Goal: Information Seeking & Learning: Learn about a topic

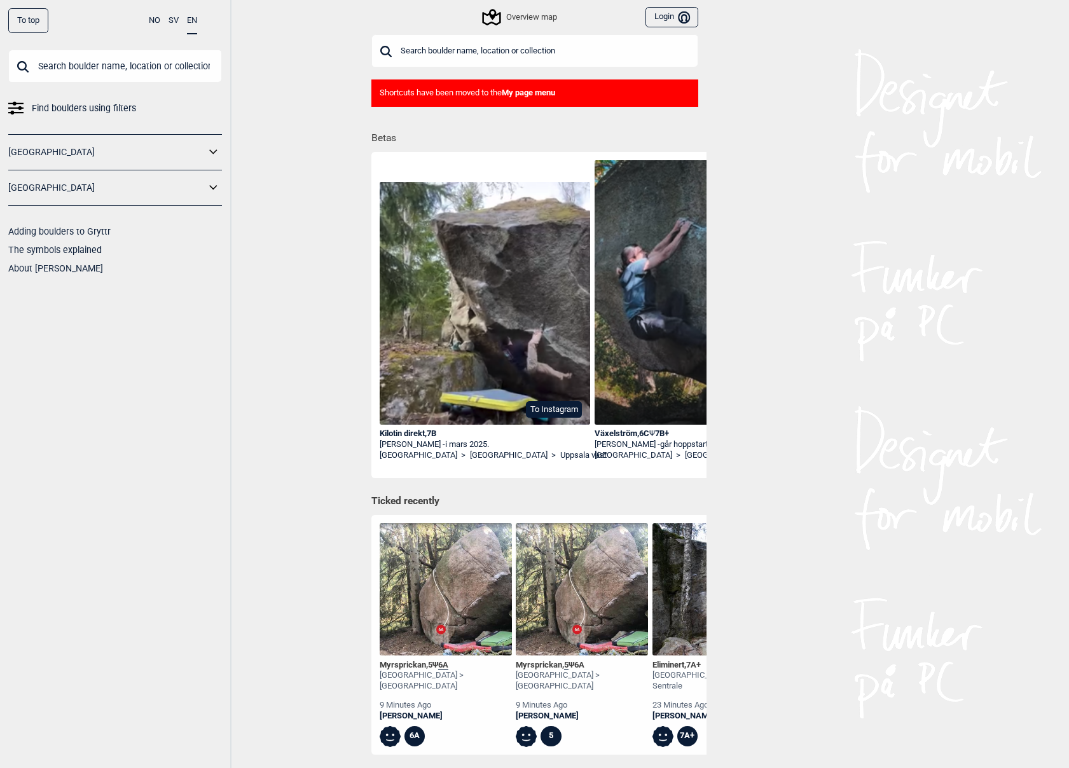
click at [77, 69] on input "text" at bounding box center [115, 66] width 214 height 33
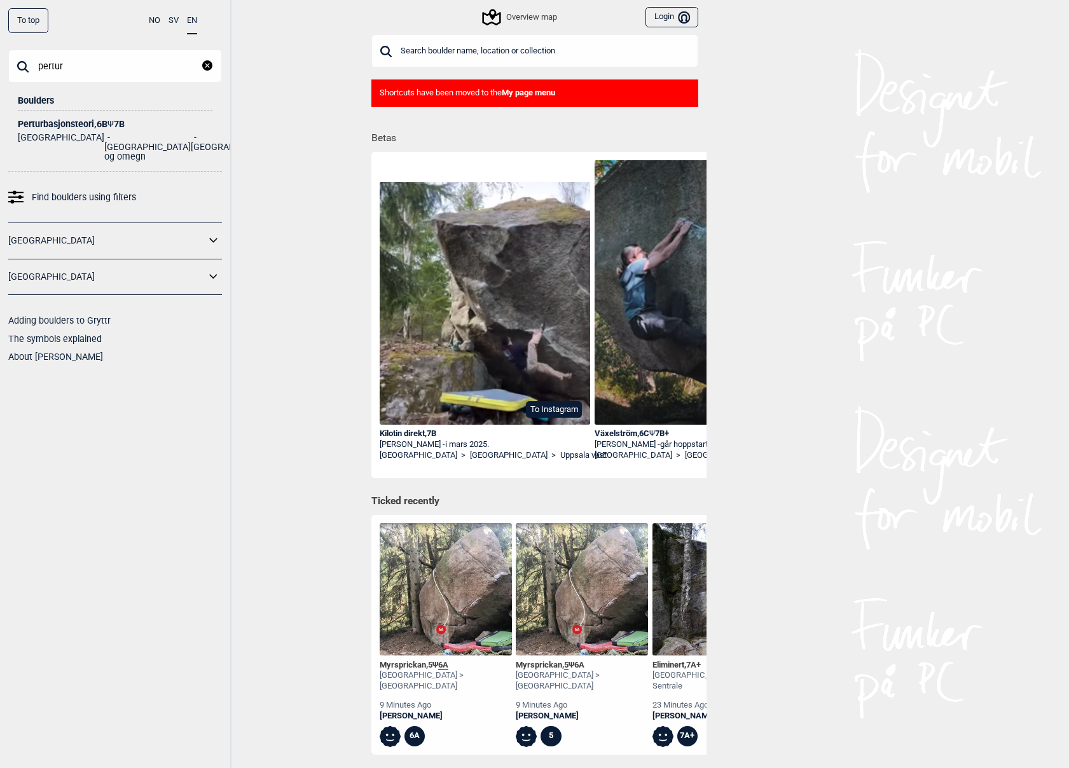
type input "pertur"
click at [114, 122] on span "Ψ" at bounding box center [110, 124] width 6 height 10
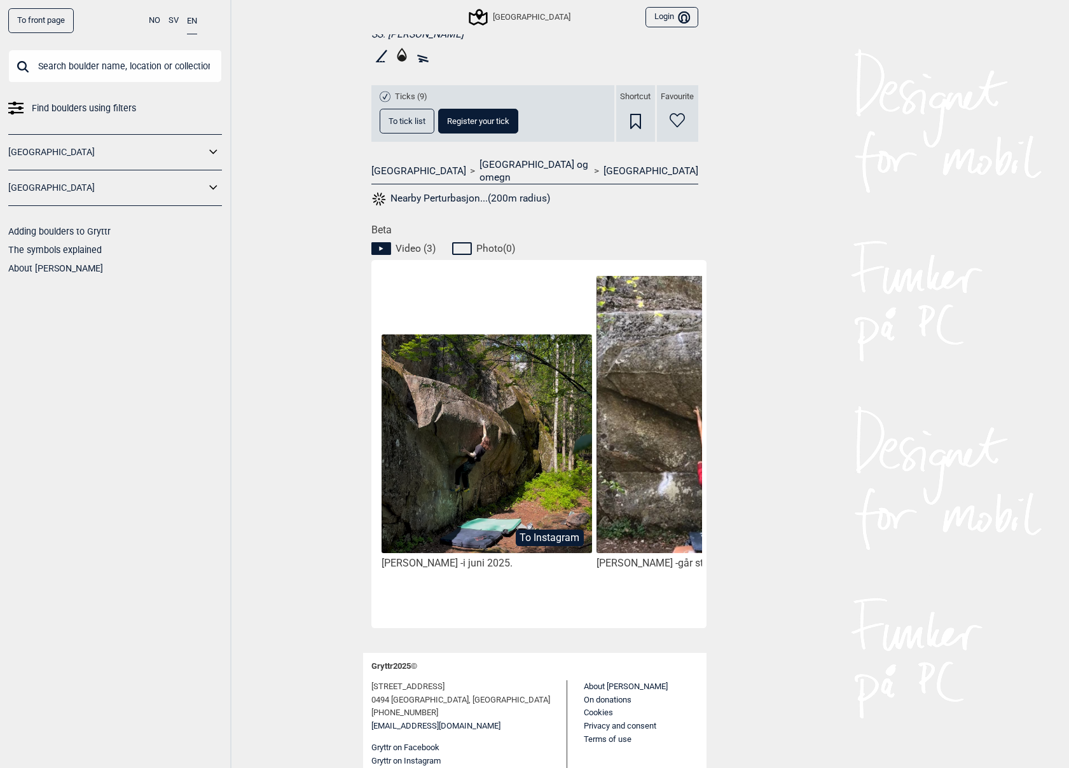
click at [438, 430] on img at bounding box center [487, 444] width 210 height 219
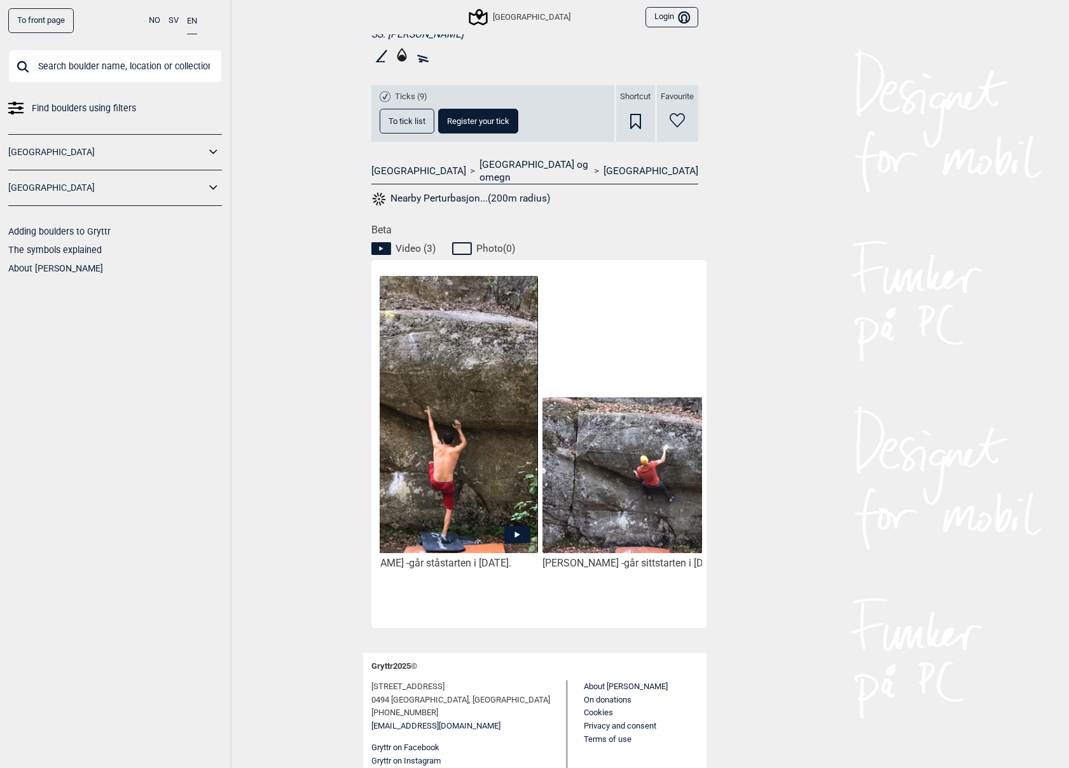
scroll to position [0, 322]
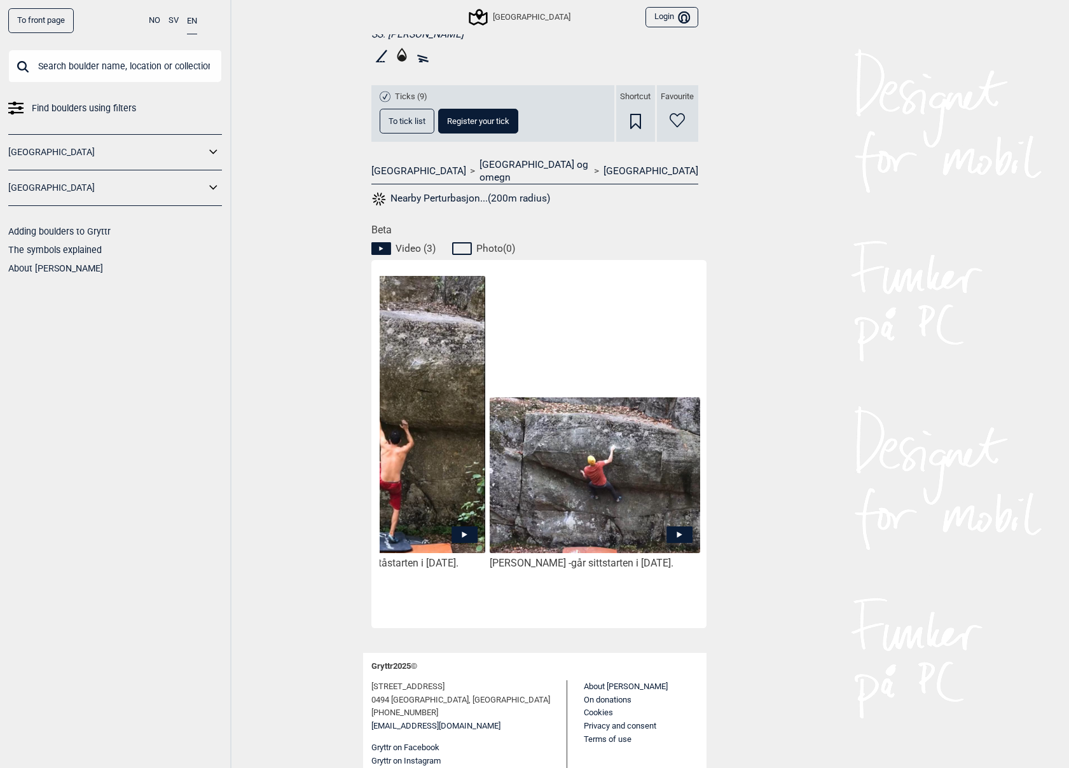
click at [607, 492] on img at bounding box center [595, 475] width 210 height 156
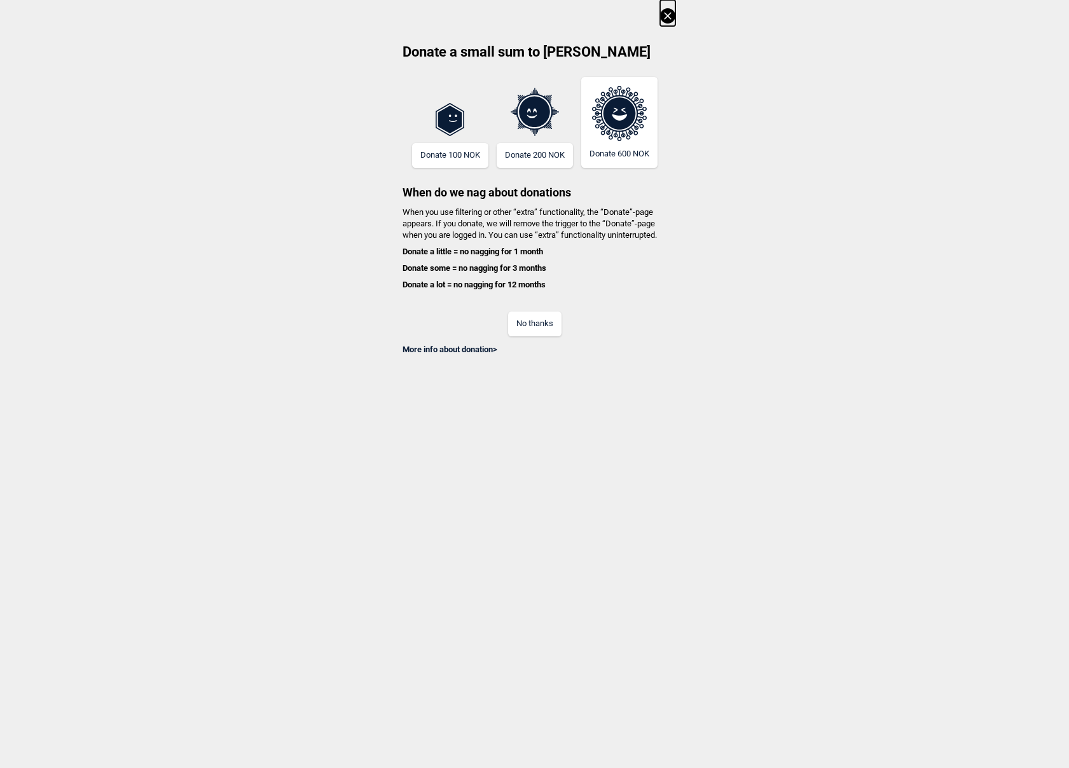
click at [531, 338] on div "More info about donation >" at bounding box center [534, 345] width 281 height 19
click at [542, 328] on button "No thanks" at bounding box center [534, 324] width 53 height 25
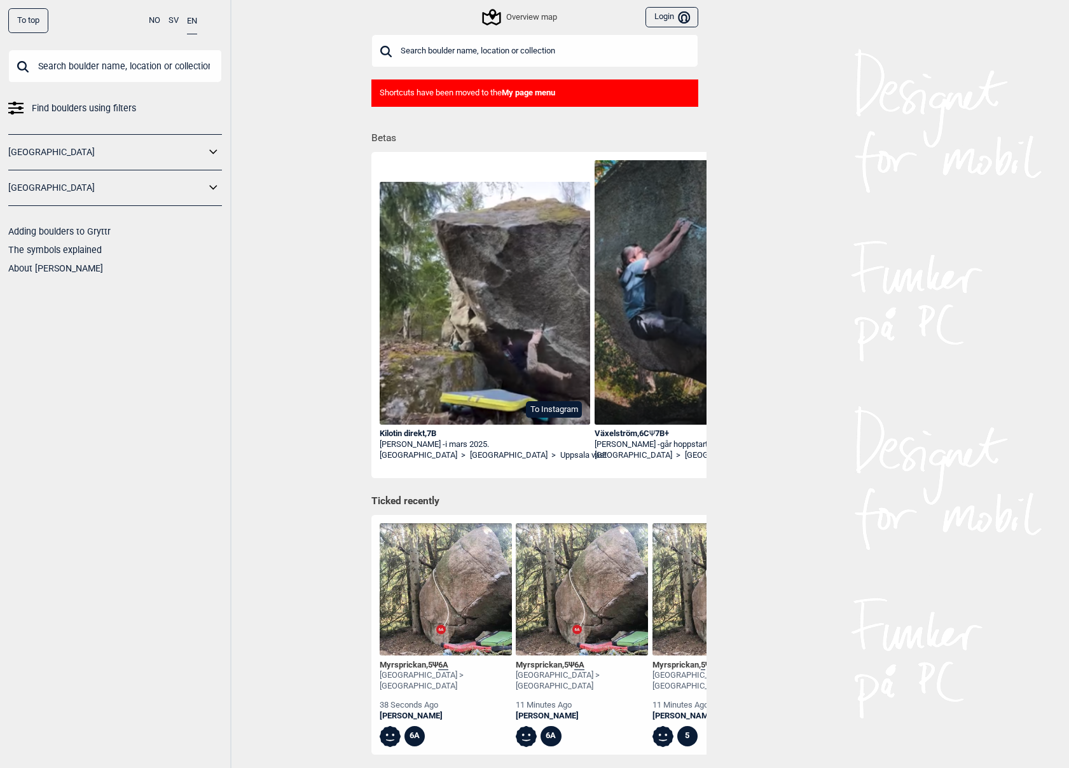
click at [116, 66] on input "text" at bounding box center [115, 66] width 214 height 33
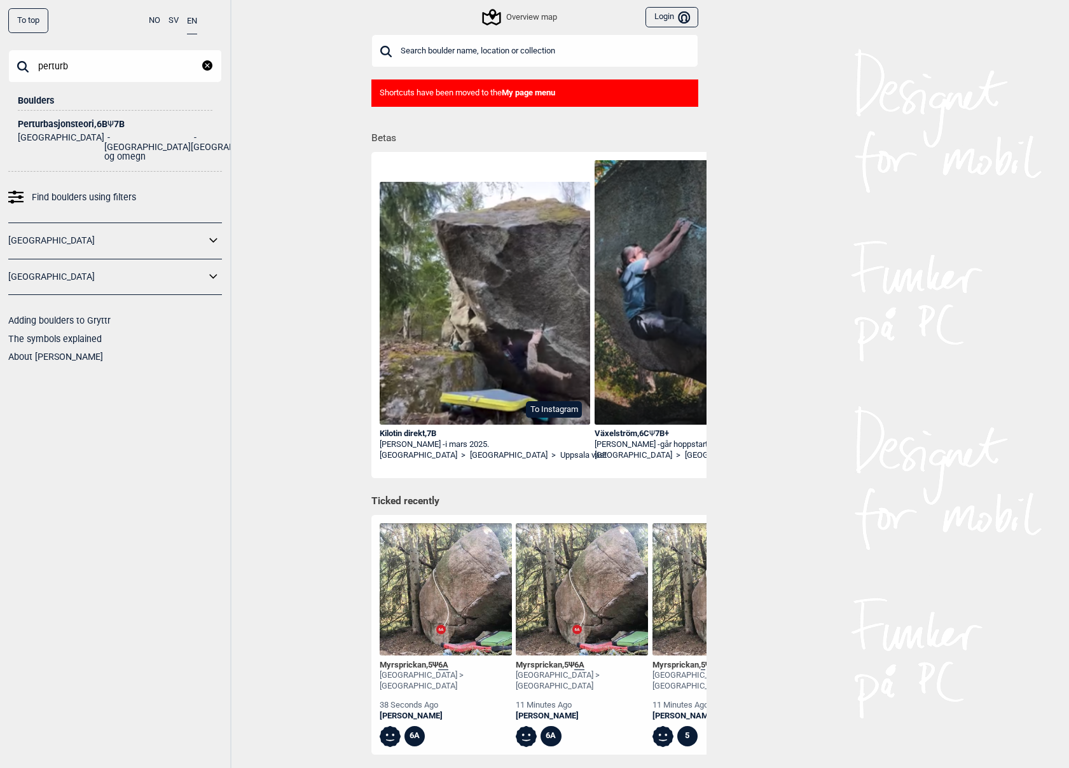
type input "perturb"
click at [104, 134] on li "[GEOGRAPHIC_DATA] og omegn" at bounding box center [147, 147] width 86 height 29
click at [92, 120] on div "Perturbasjonsteori , 6B Ψ 7B" at bounding box center [115, 125] width 195 height 10
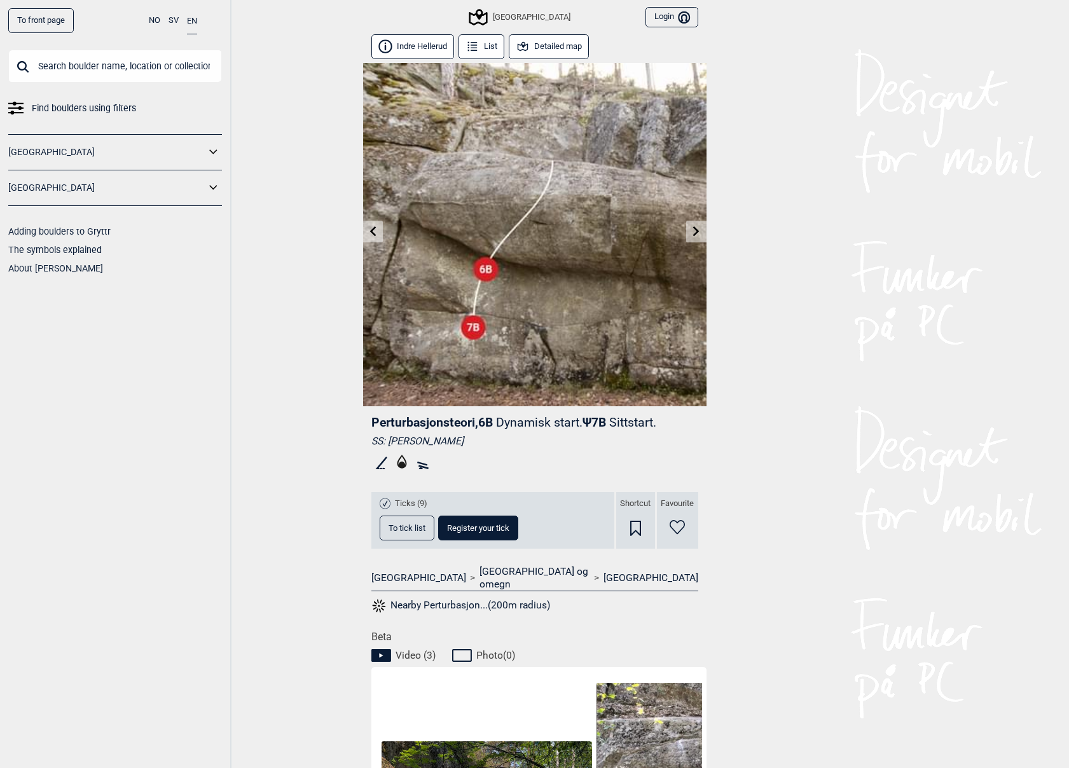
click at [551, 45] on button "Detailed map" at bounding box center [549, 46] width 81 height 25
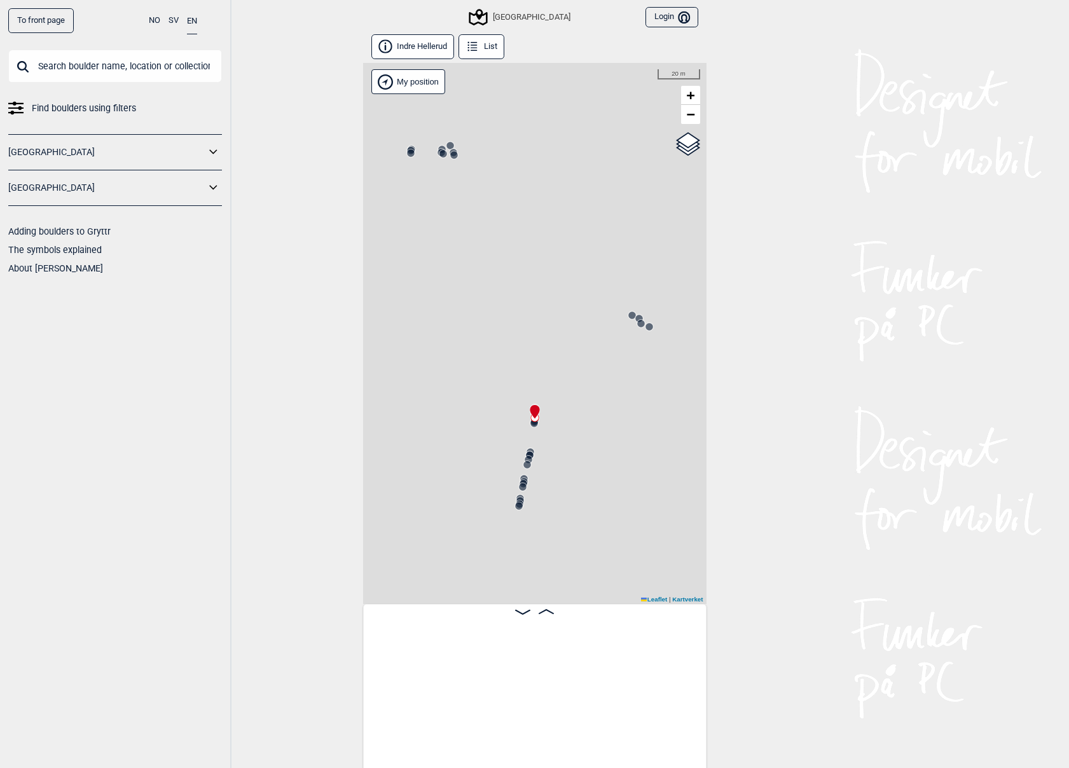
scroll to position [0, 18585]
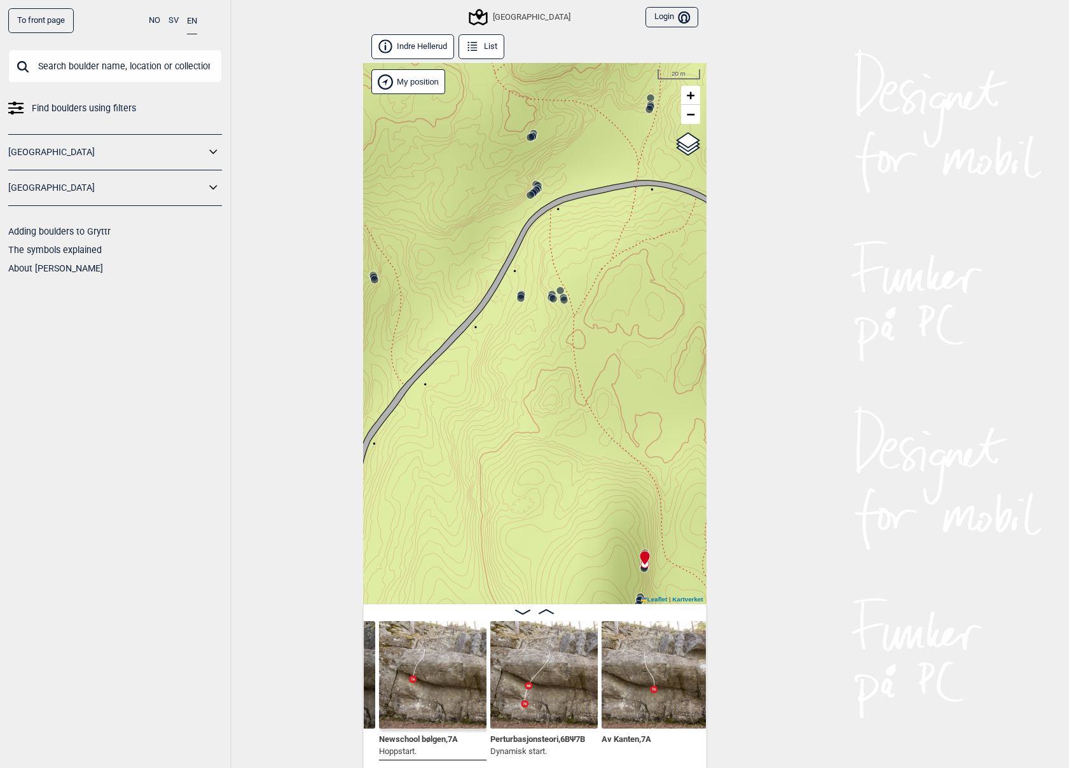
drag, startPoint x: 432, startPoint y: 341, endPoint x: 542, endPoint y: 486, distance: 182.0
click at [542, 486] on div "Speidersteinen Barnehageveggen Cowboyveggen Bølerveggen [GEOGRAPHIC_DATA]" at bounding box center [534, 333] width 343 height 541
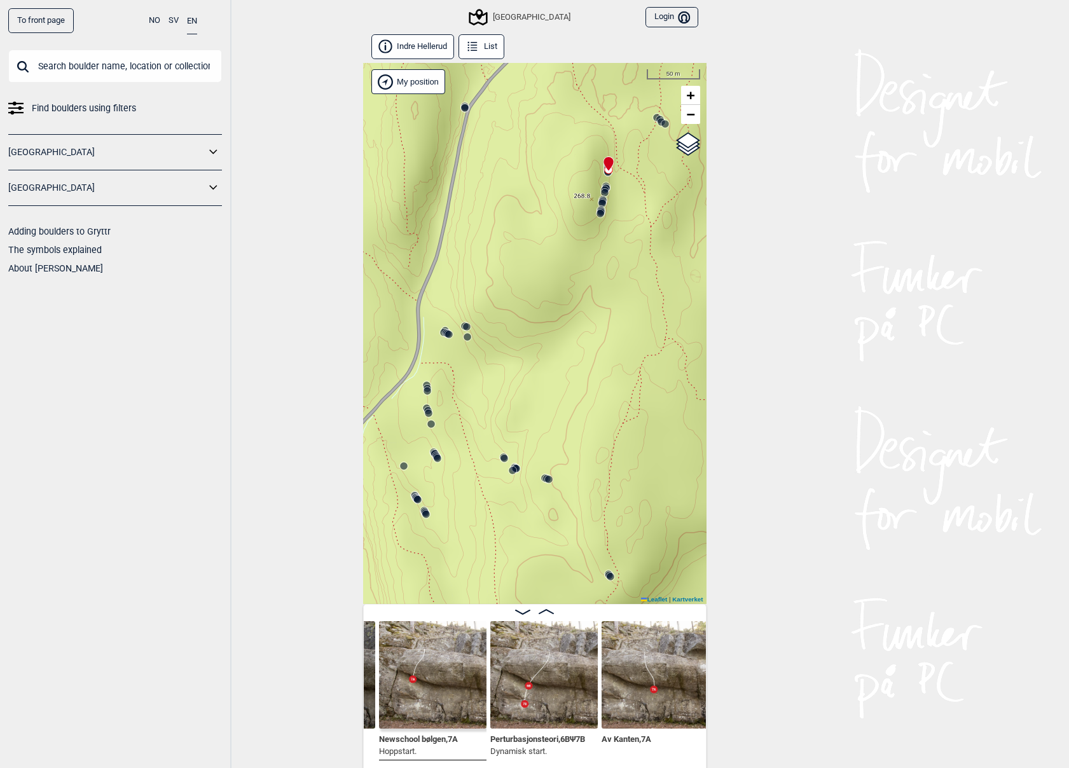
drag, startPoint x: 519, startPoint y: 527, endPoint x: 563, endPoint y: 168, distance: 361.4
click at [560, 163] on div "Speidersteinen Barnehageveggen Cowboyveggen Bølerveggen [GEOGRAPHIC_DATA]" at bounding box center [534, 333] width 343 height 541
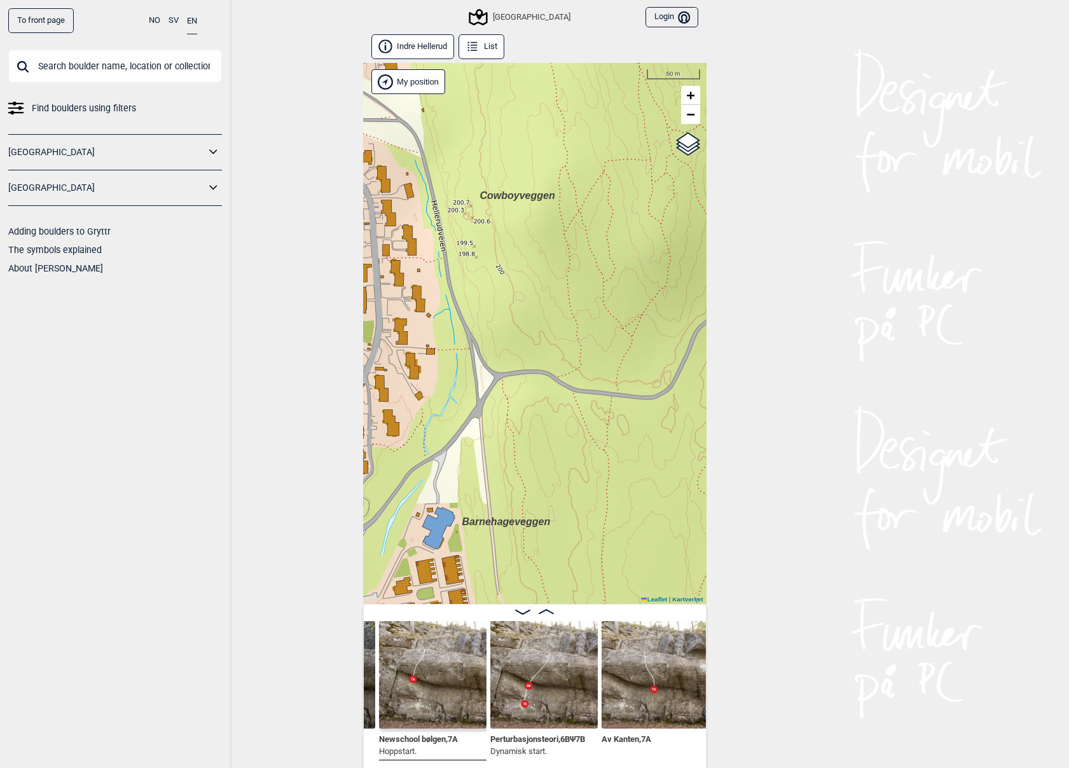
drag, startPoint x: 387, startPoint y: 438, endPoint x: 306, endPoint y: 476, distance: 90.2
click at [338, 476] on div "To front page NO SV EN Find boulders using filters [GEOGRAPHIC_DATA] [GEOGRAPHI…" at bounding box center [534, 384] width 1069 height 768
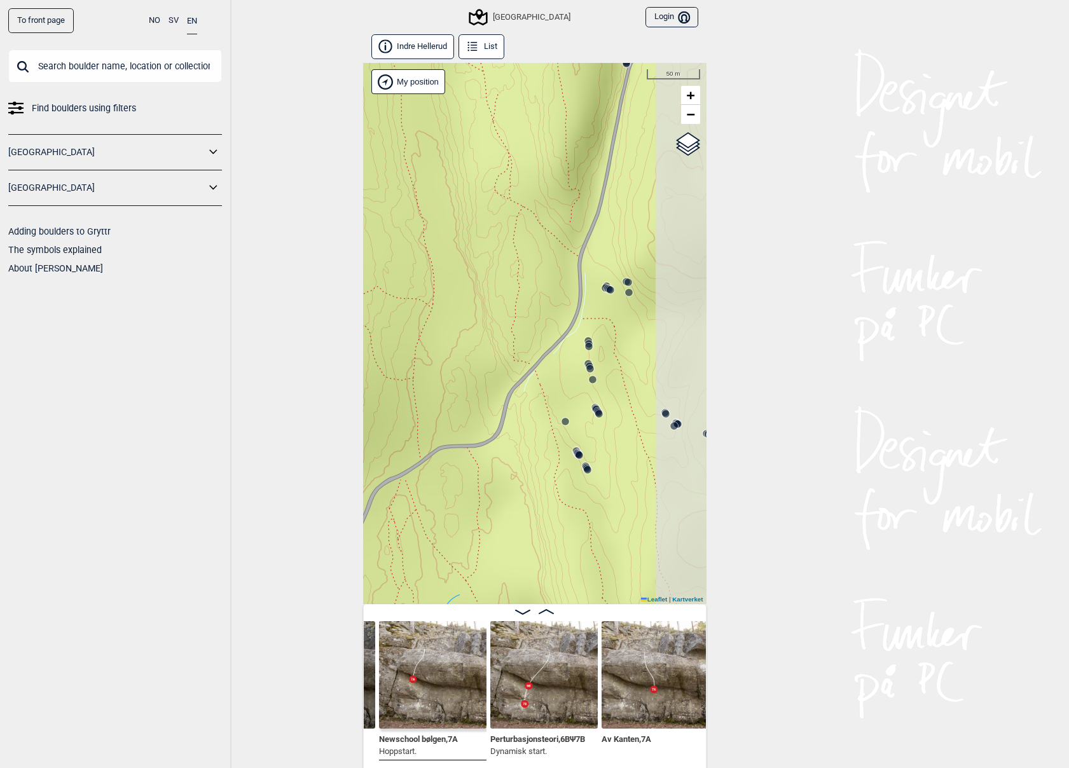
drag, startPoint x: 614, startPoint y: 335, endPoint x: 501, endPoint y: 462, distance: 170.3
click at [501, 462] on div "Speidersteinen Barnehageveggen Cowboyveggen Bølerveggen [GEOGRAPHIC_DATA]" at bounding box center [534, 333] width 343 height 541
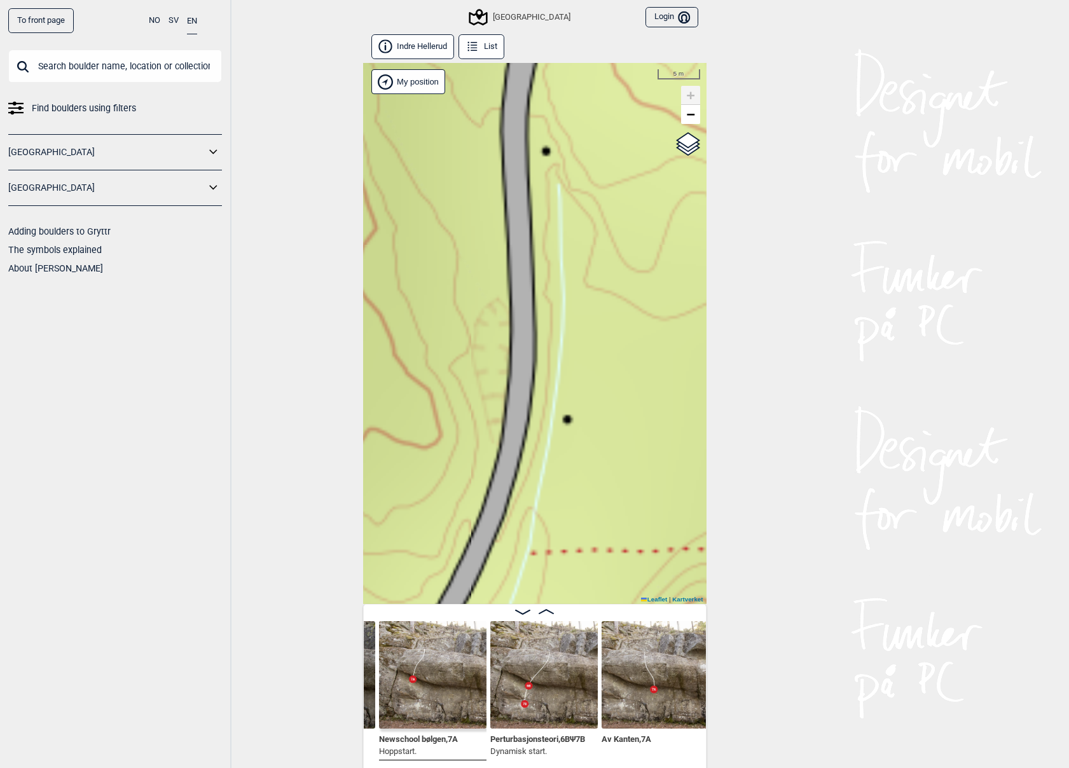
drag, startPoint x: 461, startPoint y: 298, endPoint x: 600, endPoint y: 389, distance: 166.7
click at [600, 389] on div "Speidersteinen Barnehageveggen Cowboyveggen Bølerveggen [GEOGRAPHIC_DATA]" at bounding box center [534, 333] width 343 height 541
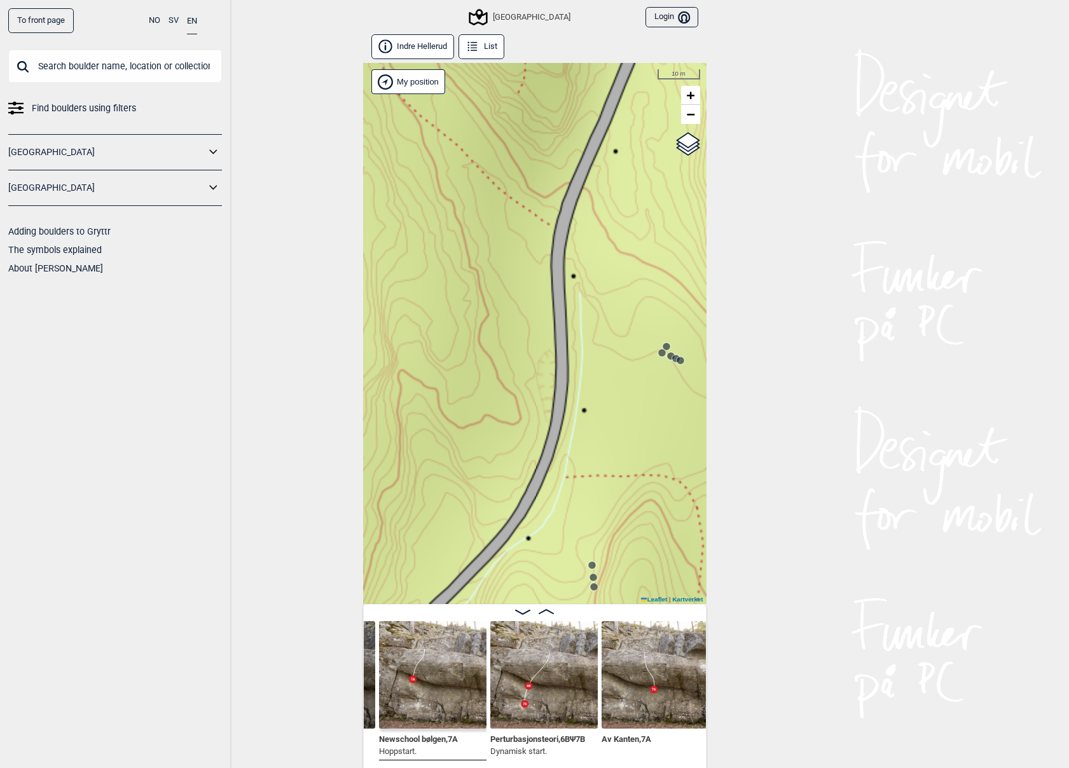
click at [660, 350] on circle at bounding box center [662, 353] width 8 height 8
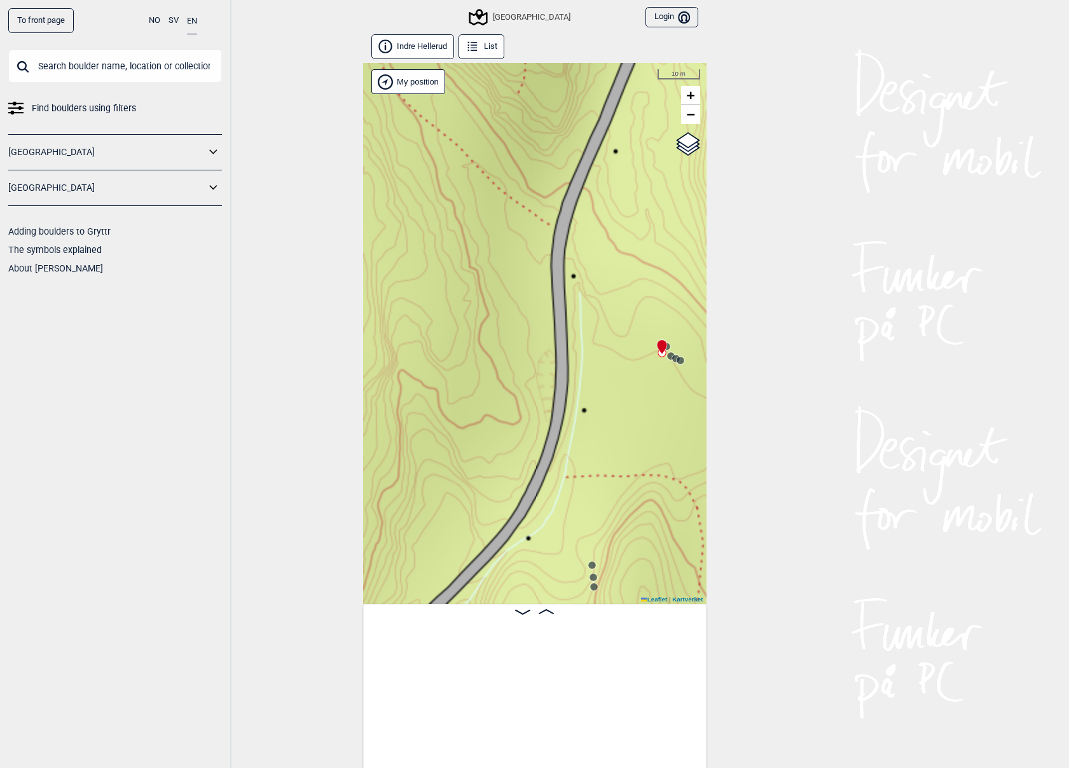
scroll to position [0, 19473]
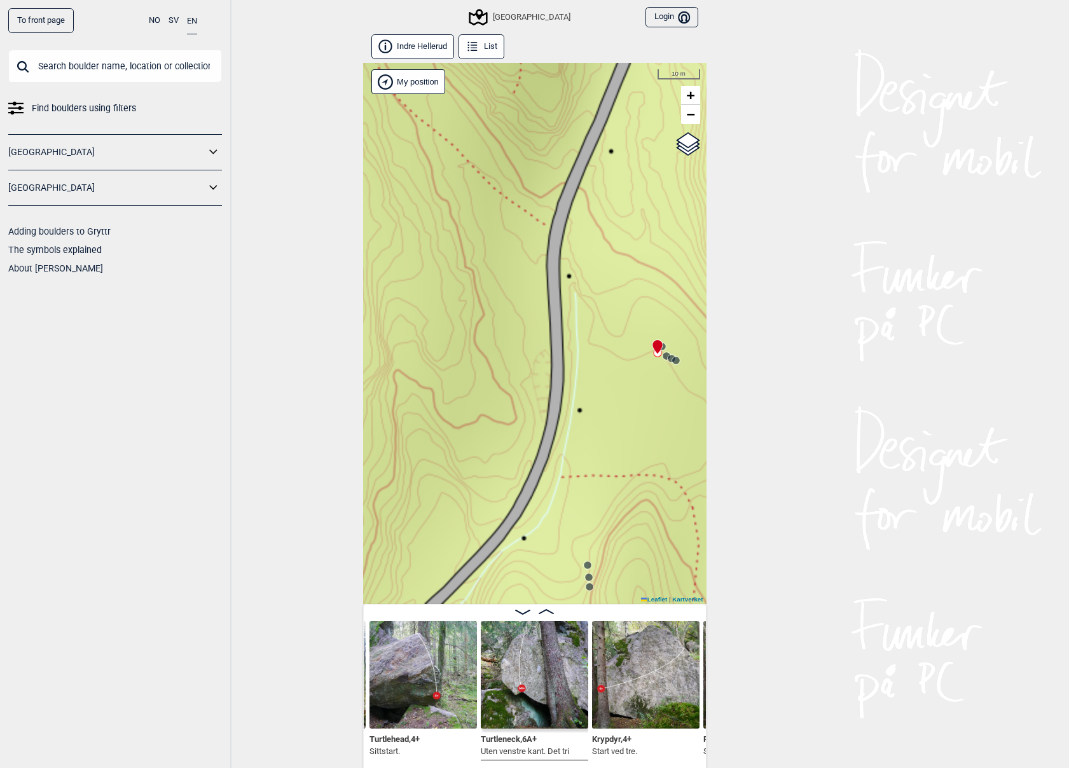
drag, startPoint x: 572, startPoint y: 414, endPoint x: 573, endPoint y: 429, distance: 14.6
click at [574, 414] on div "Speidersteinen Barnehageveggen Cowboyveggen Bølerveggen [GEOGRAPHIC_DATA]" at bounding box center [534, 333] width 343 height 541
click at [588, 573] on icon at bounding box center [591, 577] width 10 height 10
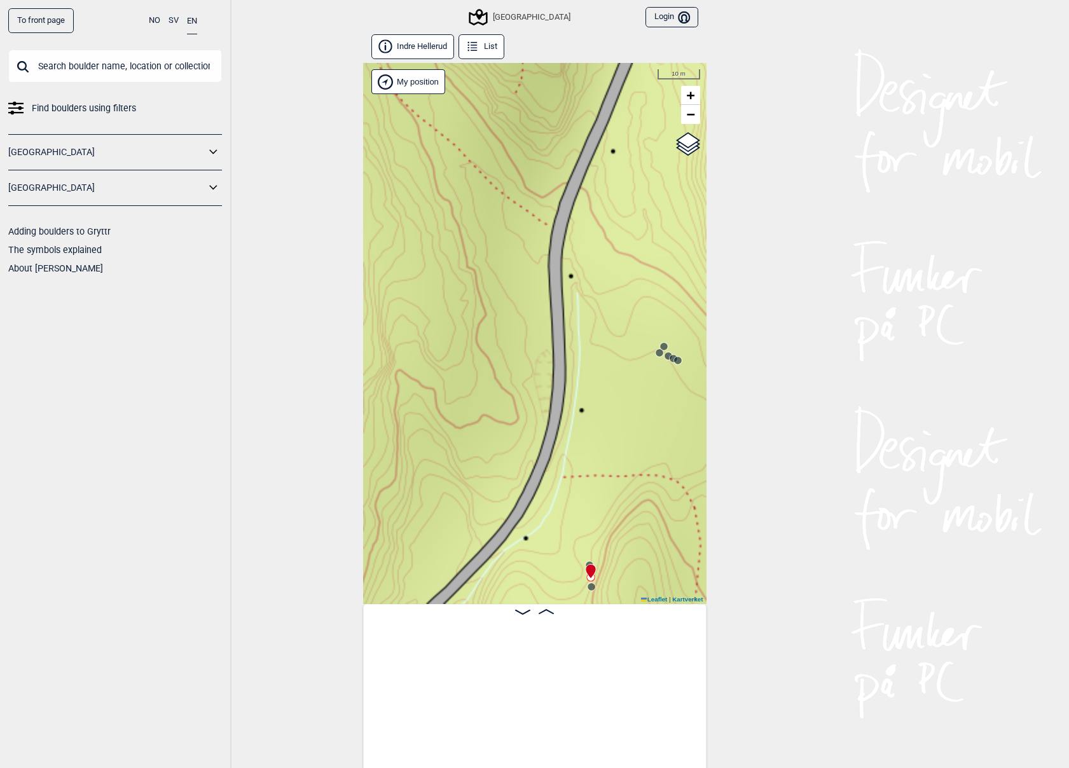
scroll to position [0, 20030]
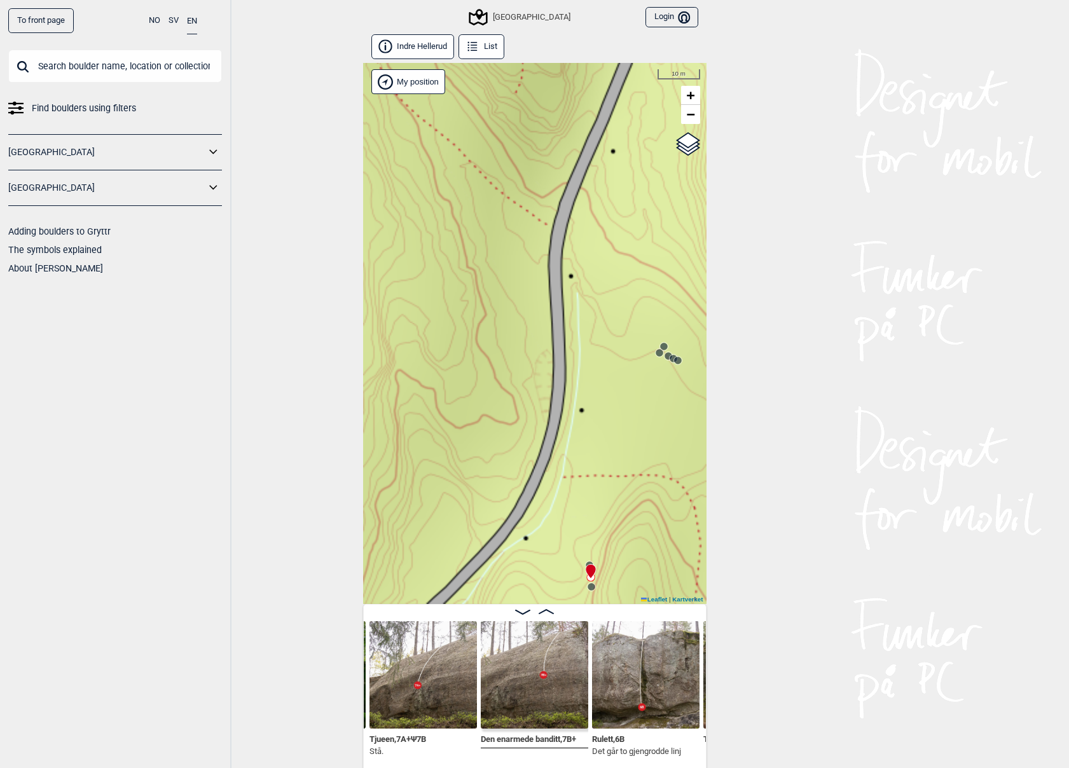
click at [588, 568] on icon at bounding box center [591, 572] width 10 height 14
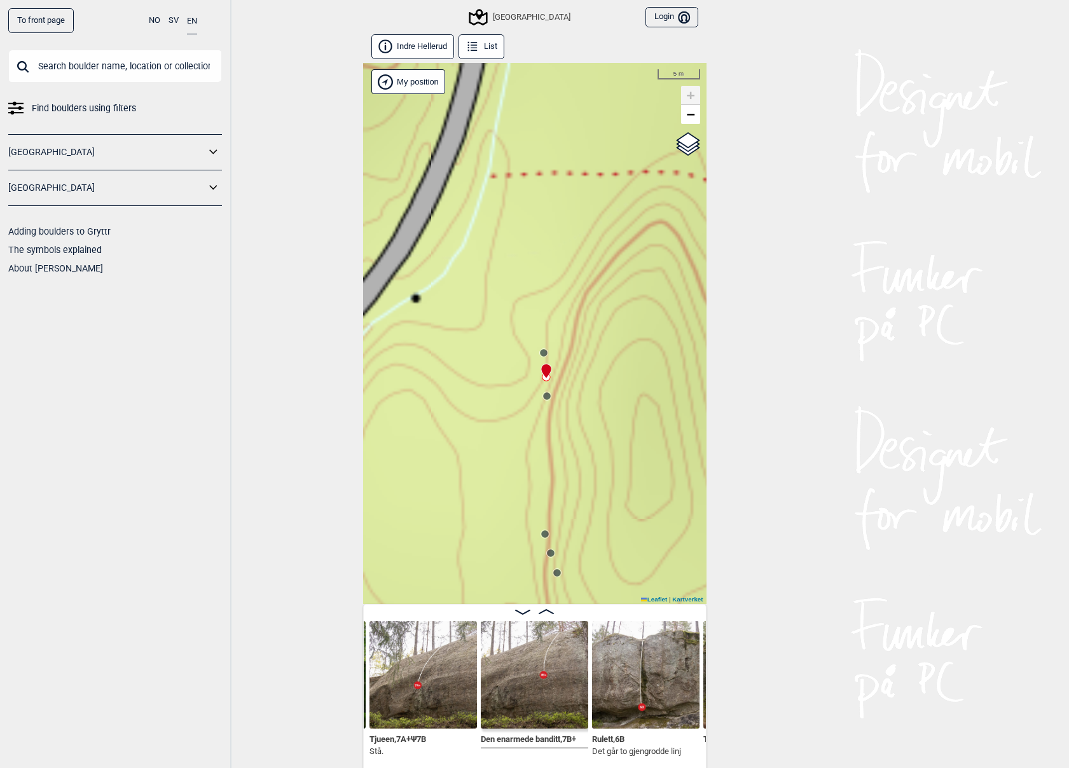
drag, startPoint x: 625, startPoint y: 576, endPoint x: 653, endPoint y: 336, distance: 242.0
click at [653, 336] on div "Speidersteinen Barnehageveggen Cowboyveggen Bølerveggen [GEOGRAPHIC_DATA]" at bounding box center [534, 333] width 343 height 541
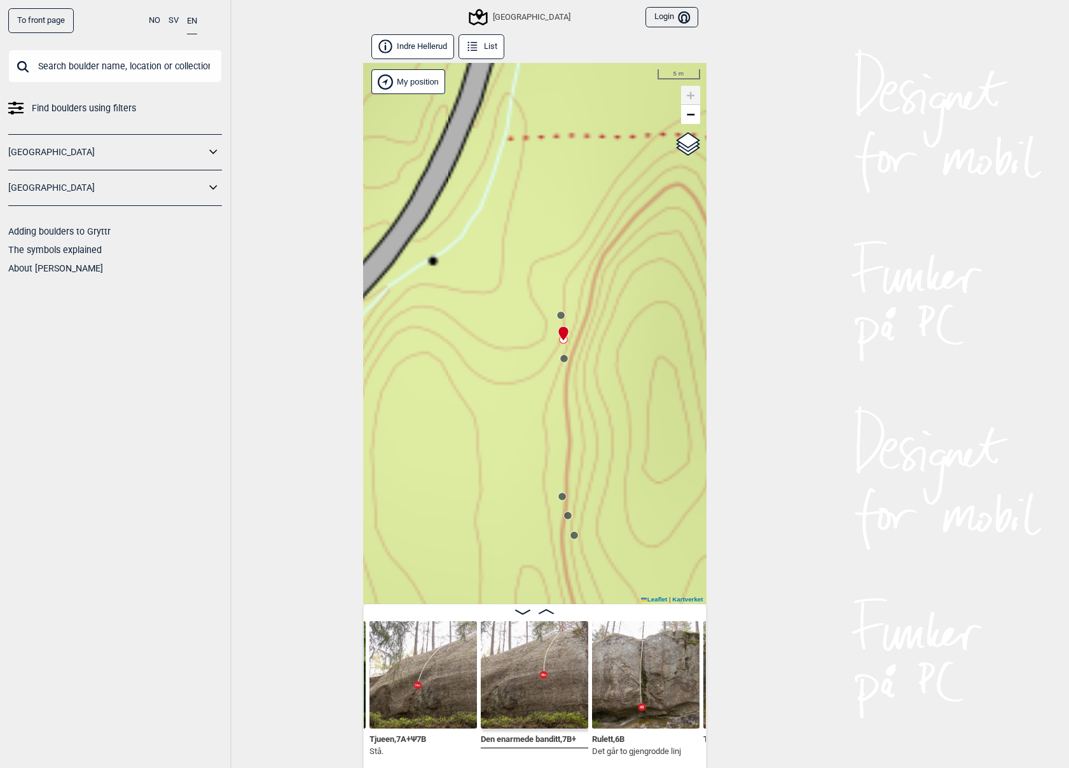
click at [556, 358] on div "Speidersteinen Barnehageveggen Cowboyveggen Bølerveggen [GEOGRAPHIC_DATA]" at bounding box center [534, 333] width 343 height 541
click at [567, 354] on icon at bounding box center [564, 359] width 10 height 10
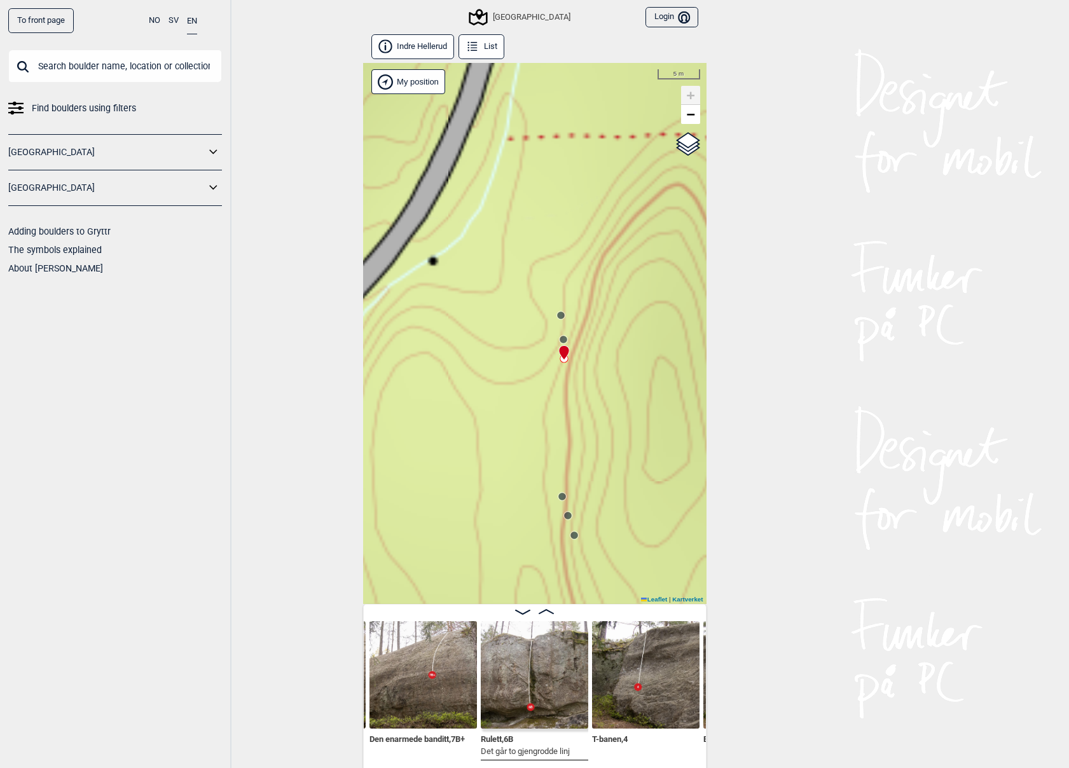
click at [568, 522] on div "Speidersteinen Barnehageveggen Cowboyveggen Bølerveggen [GEOGRAPHIC_DATA]" at bounding box center [534, 333] width 343 height 541
click at [568, 516] on circle at bounding box center [568, 516] width 8 height 8
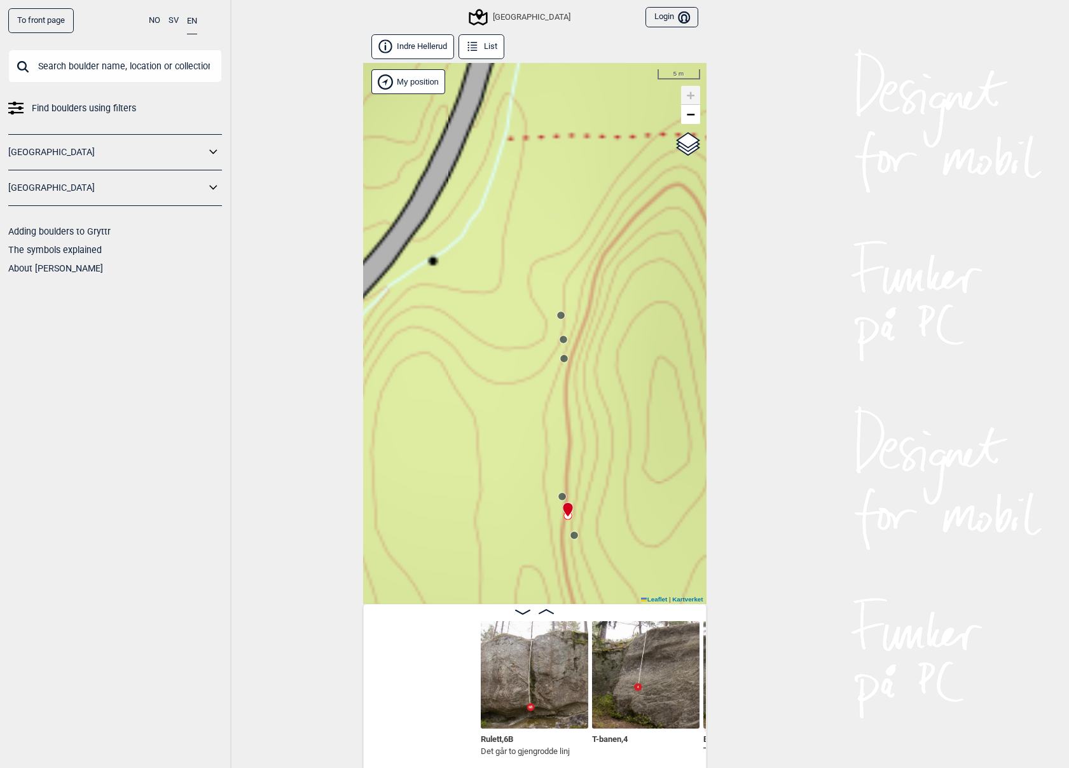
scroll to position [0, 20364]
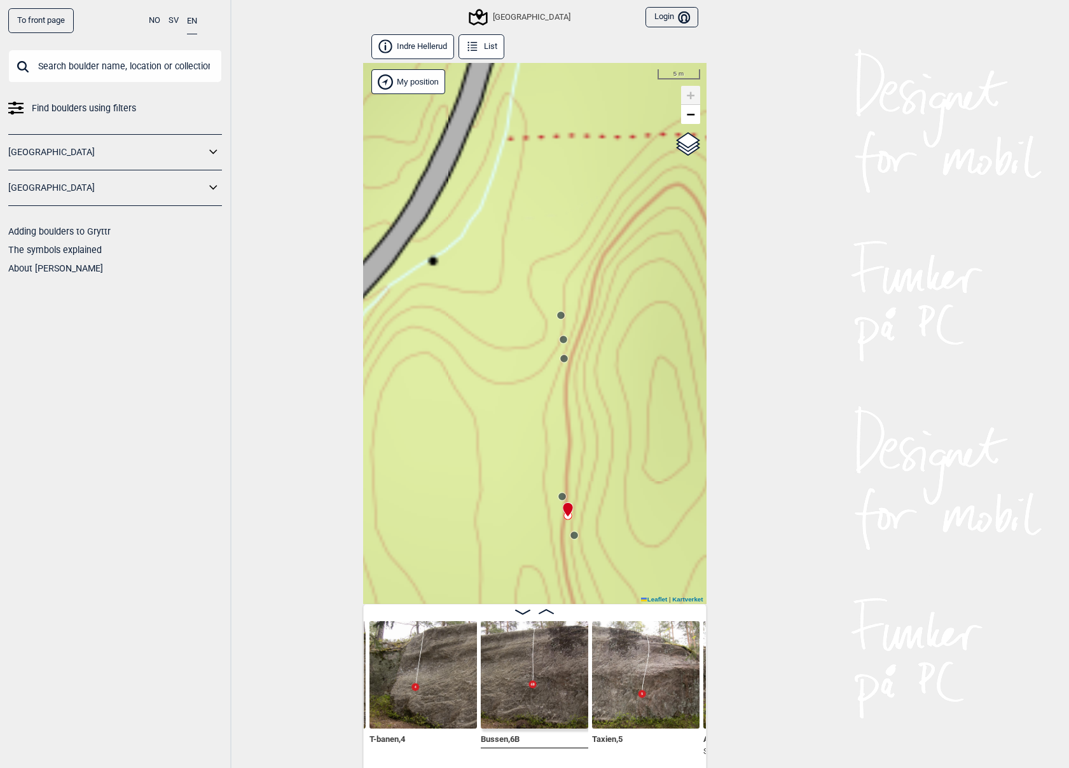
click at [564, 494] on icon at bounding box center [562, 497] width 10 height 10
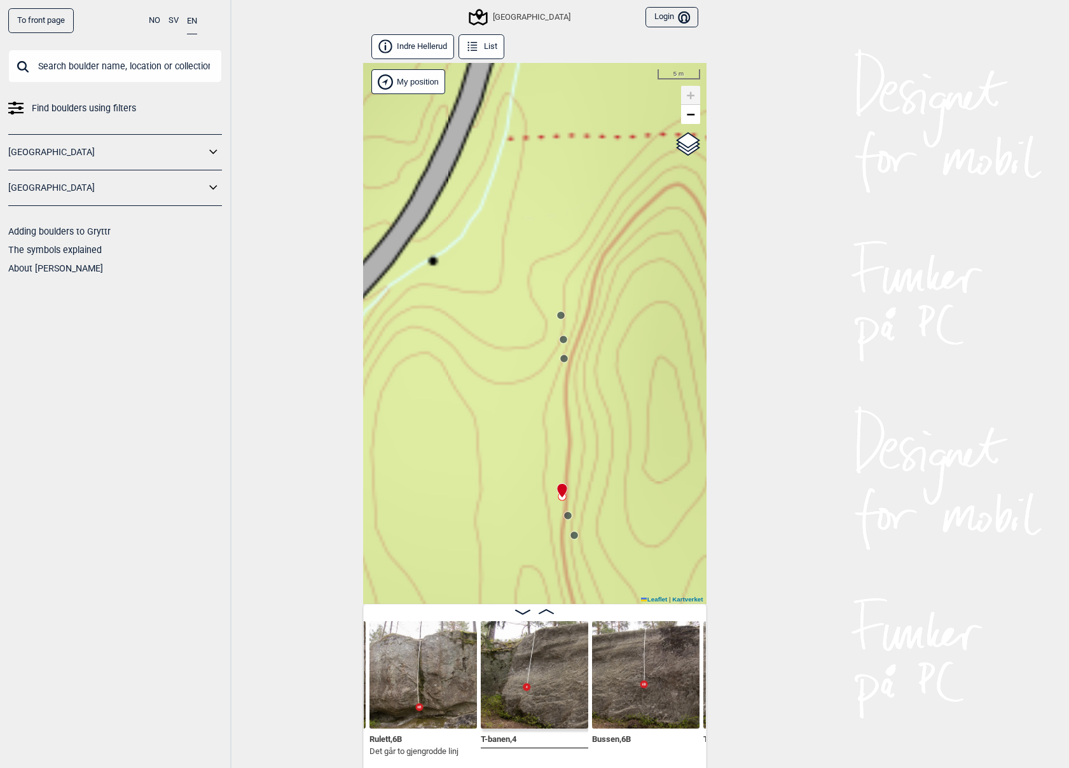
click at [571, 532] on circle at bounding box center [574, 535] width 8 height 8
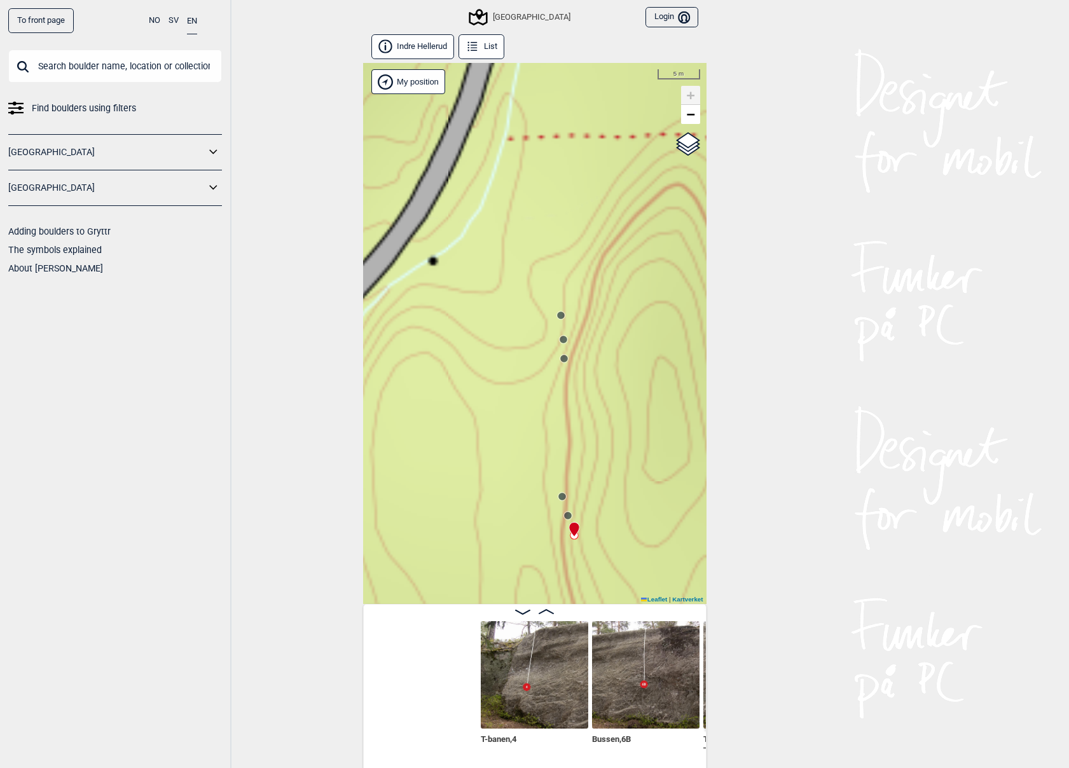
scroll to position [0, 20475]
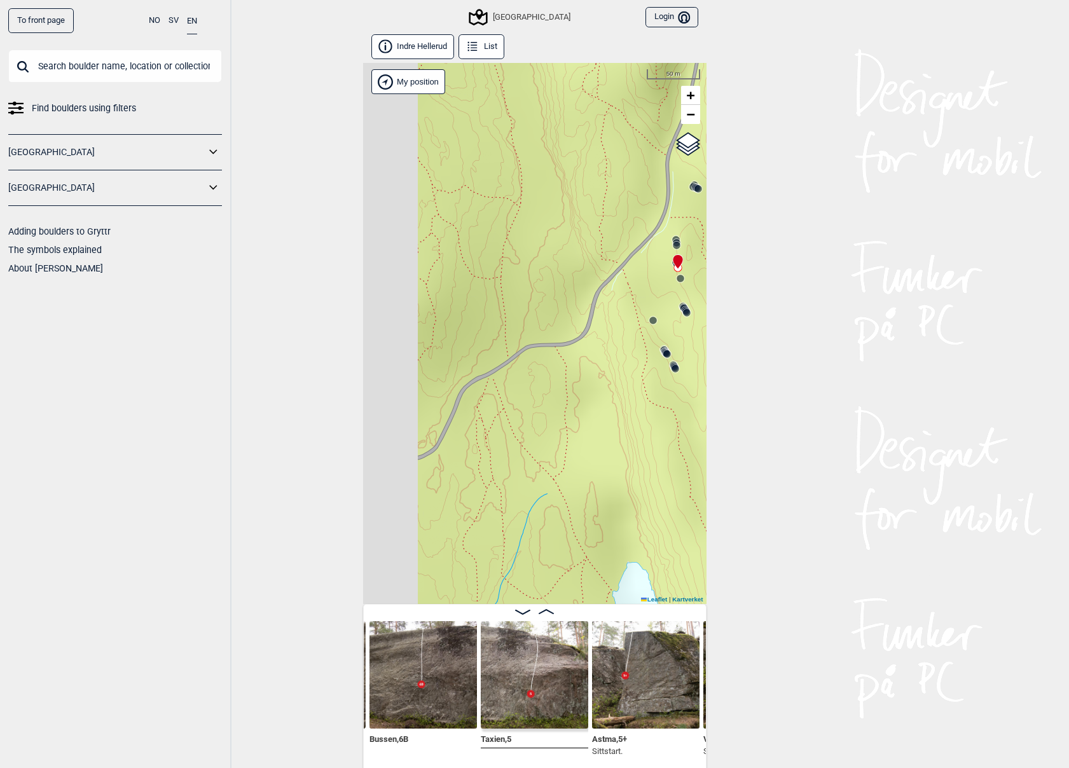
drag, startPoint x: 529, startPoint y: 543, endPoint x: 661, endPoint y: 282, distance: 292.7
click at [661, 282] on div "Speidersteinen Barnehageveggen Cowboyveggen Bølerveggen [GEOGRAPHIC_DATA]" at bounding box center [534, 333] width 343 height 541
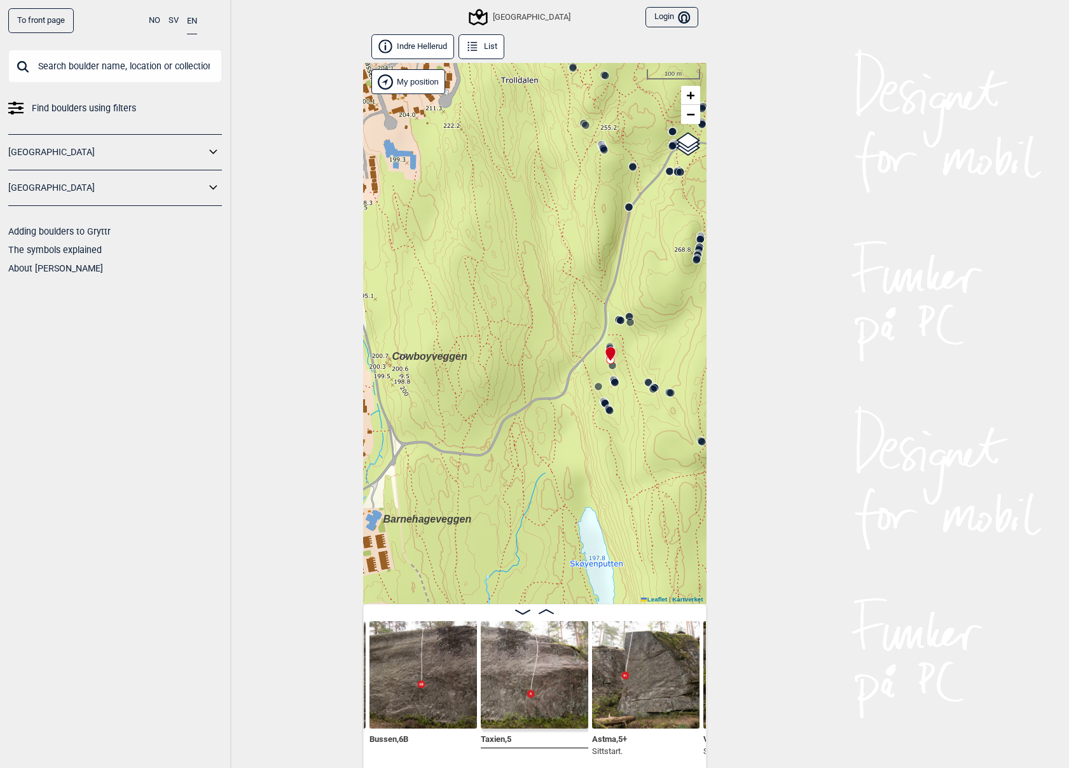
drag, startPoint x: 526, startPoint y: 467, endPoint x: 481, endPoint y: 495, distance: 53.1
click at [481, 495] on div "Speidersteinen Barnehageveggen Cowboyveggen Bølerveggen [GEOGRAPHIC_DATA]" at bounding box center [534, 333] width 343 height 541
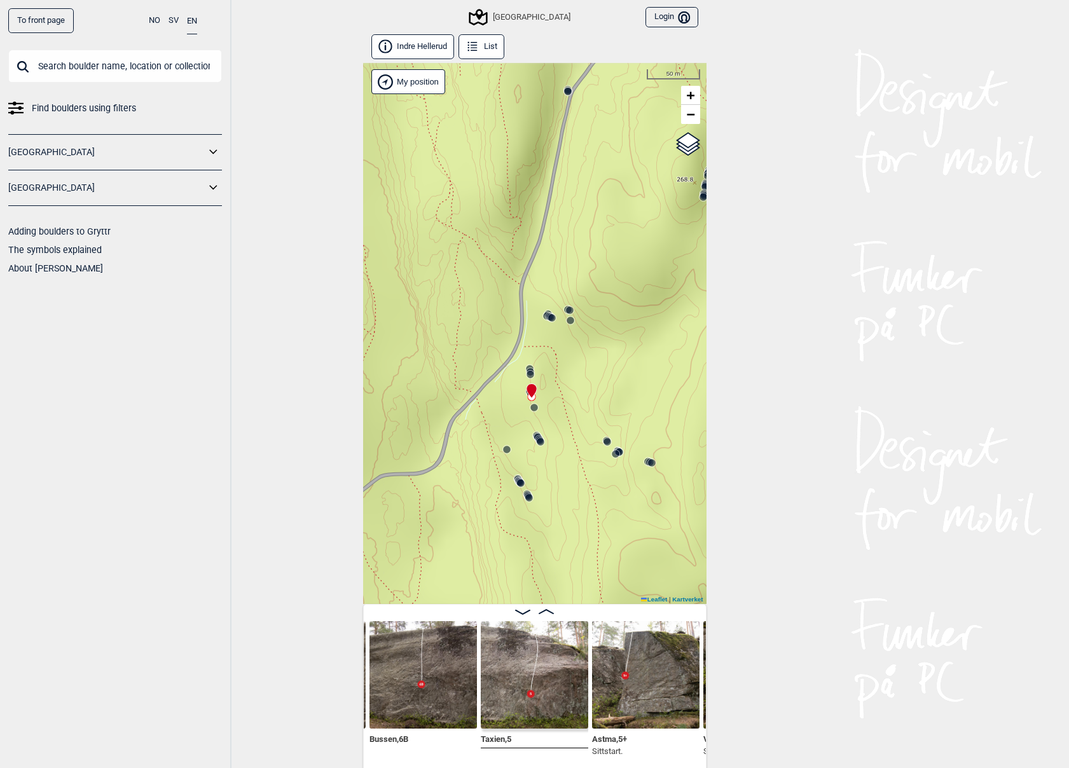
drag, startPoint x: 586, startPoint y: 401, endPoint x: 488, endPoint y: 493, distance: 134.5
click at [488, 493] on div "Speidersteinen Barnehageveggen Cowboyveggen Bølerveggen [GEOGRAPHIC_DATA]" at bounding box center [534, 333] width 343 height 541
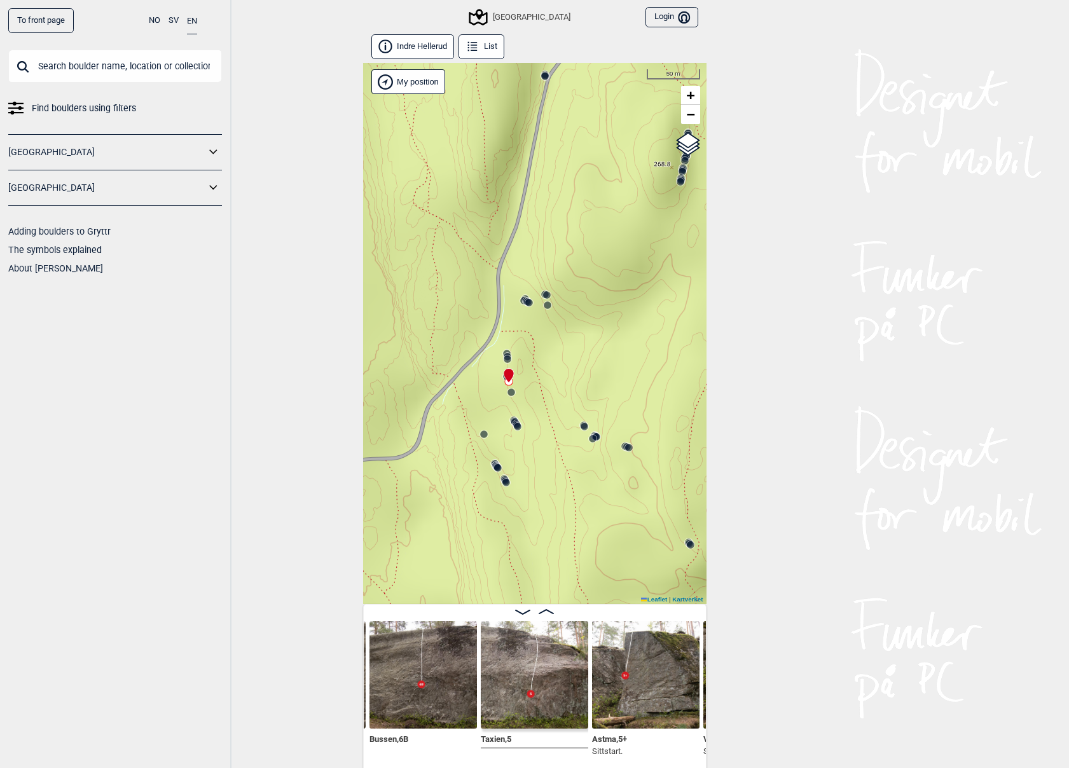
click at [494, 460] on icon at bounding box center [495, 464] width 10 height 10
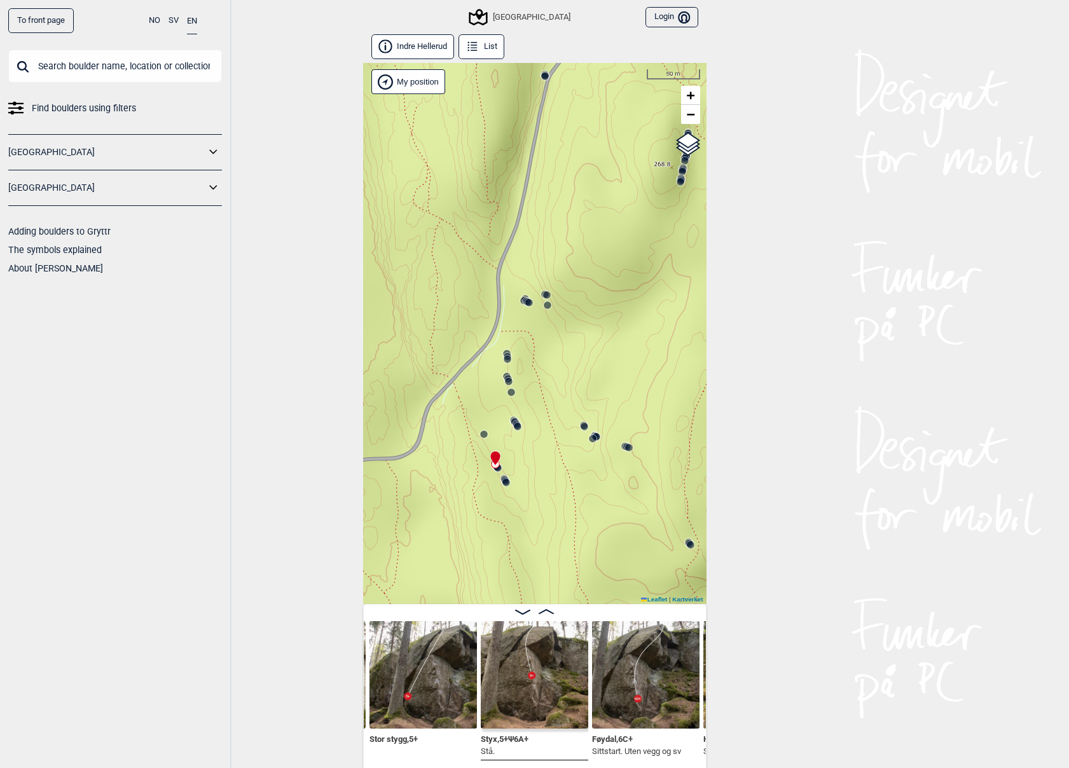
click at [495, 466] on circle at bounding box center [496, 464] width 8 height 8
click at [514, 419] on icon at bounding box center [516, 424] width 10 height 10
click at [515, 422] on icon at bounding box center [520, 427] width 10 height 10
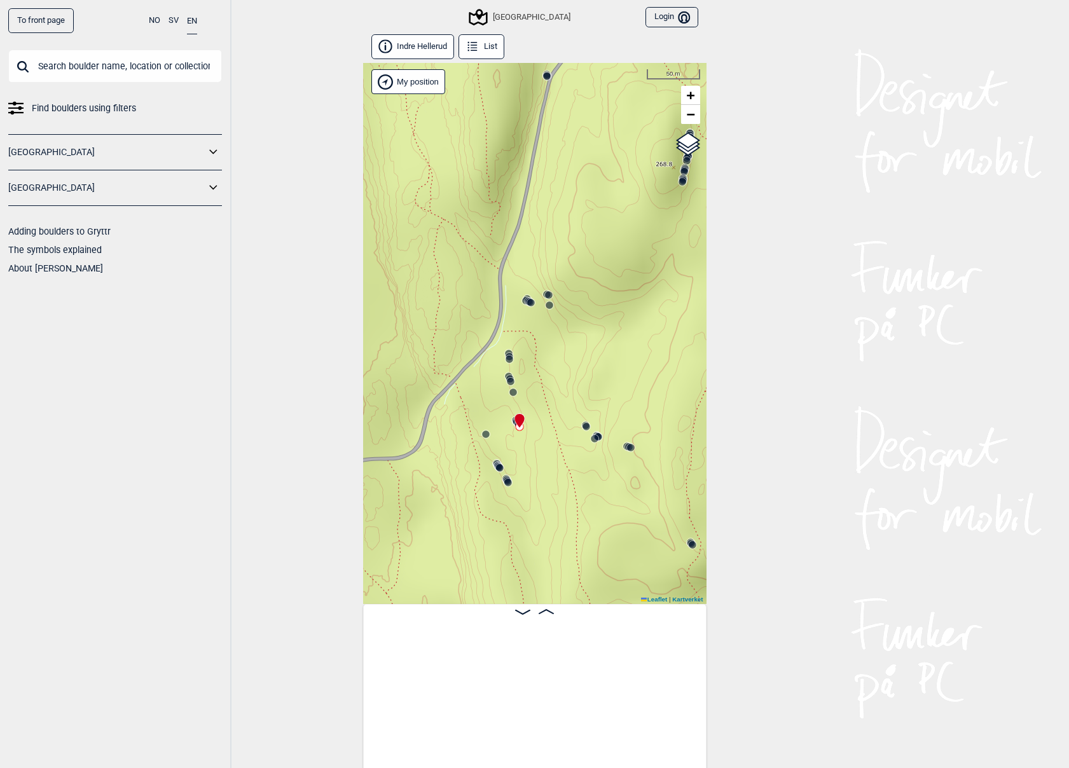
scroll to position [0, 21246]
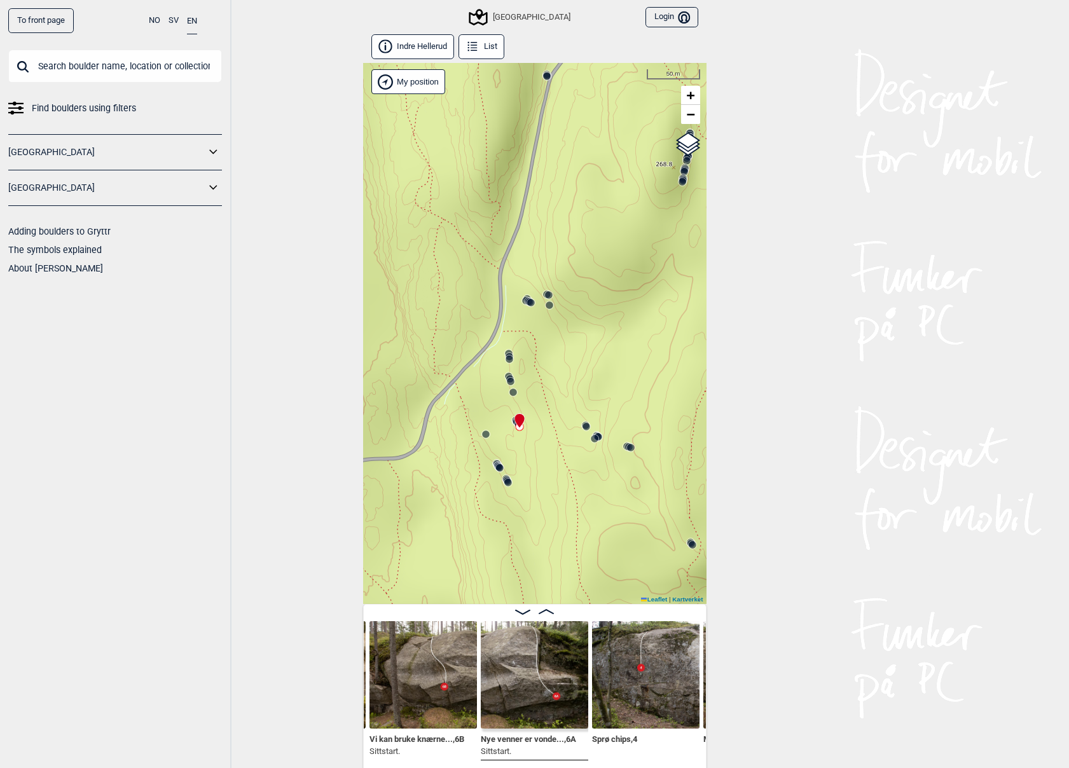
click at [514, 420] on icon at bounding box center [519, 420] width 11 height 15
click at [509, 385] on circle at bounding box center [510, 381] width 8 height 8
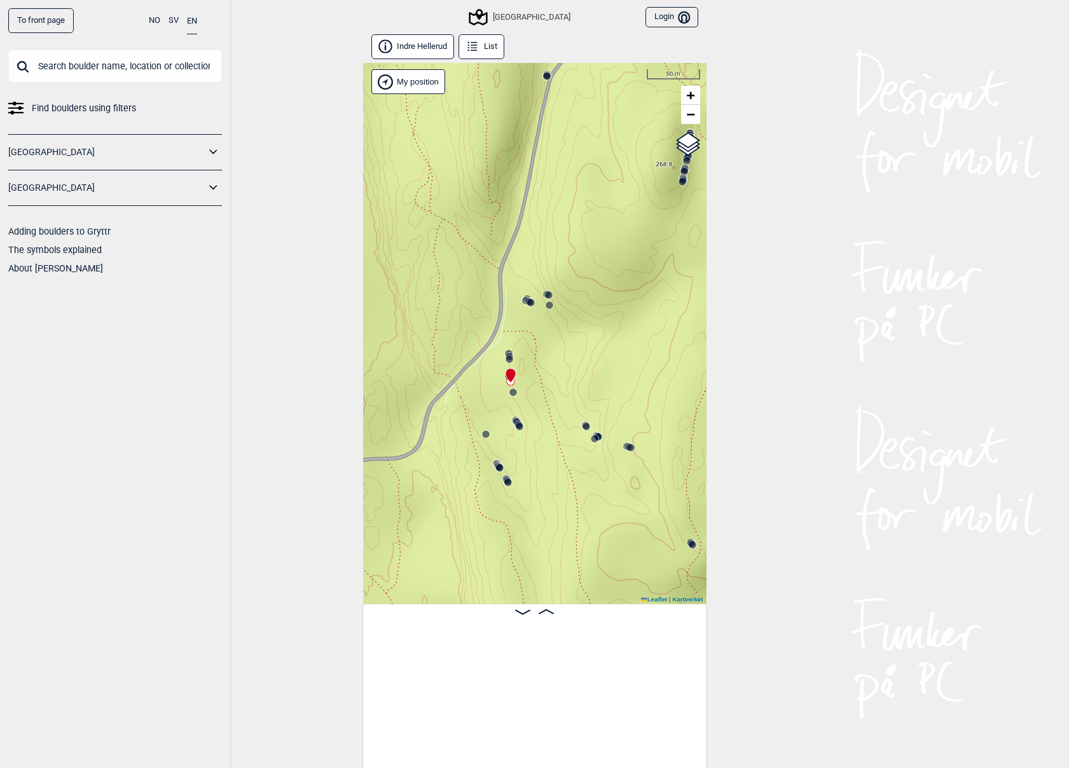
scroll to position [0, 20475]
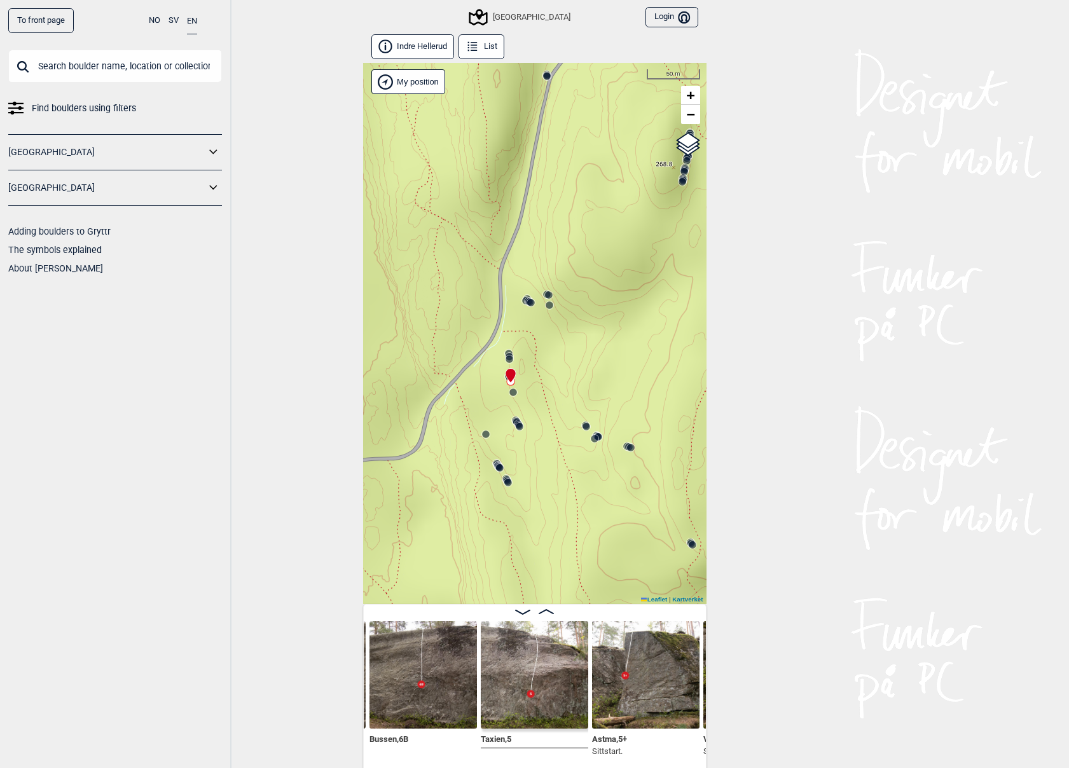
click at [507, 392] on div "Speidersteinen Barnehageveggen Cowboyveggen Bølerveggen [GEOGRAPHIC_DATA]" at bounding box center [534, 333] width 343 height 541
click at [512, 392] on circle at bounding box center [513, 393] width 8 height 8
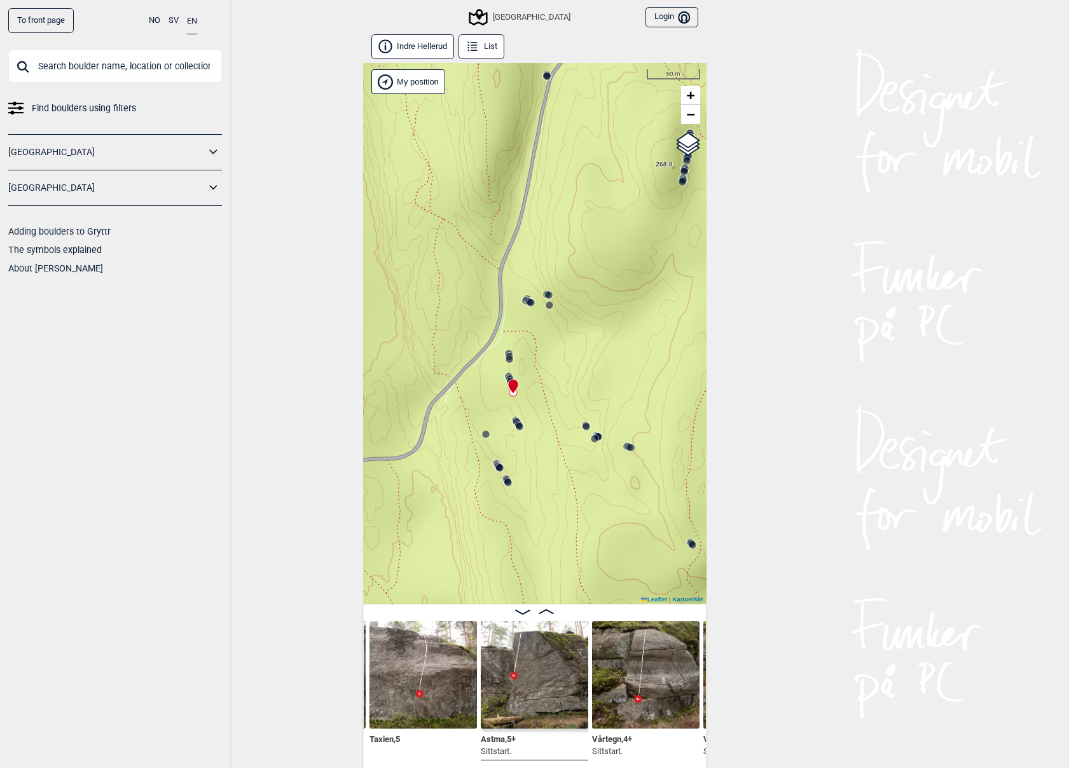
click at [557, 495] on div "Speidersteinen Barnehageveggen Cowboyveggen Bølerveggen [GEOGRAPHIC_DATA]" at bounding box center [534, 333] width 343 height 541
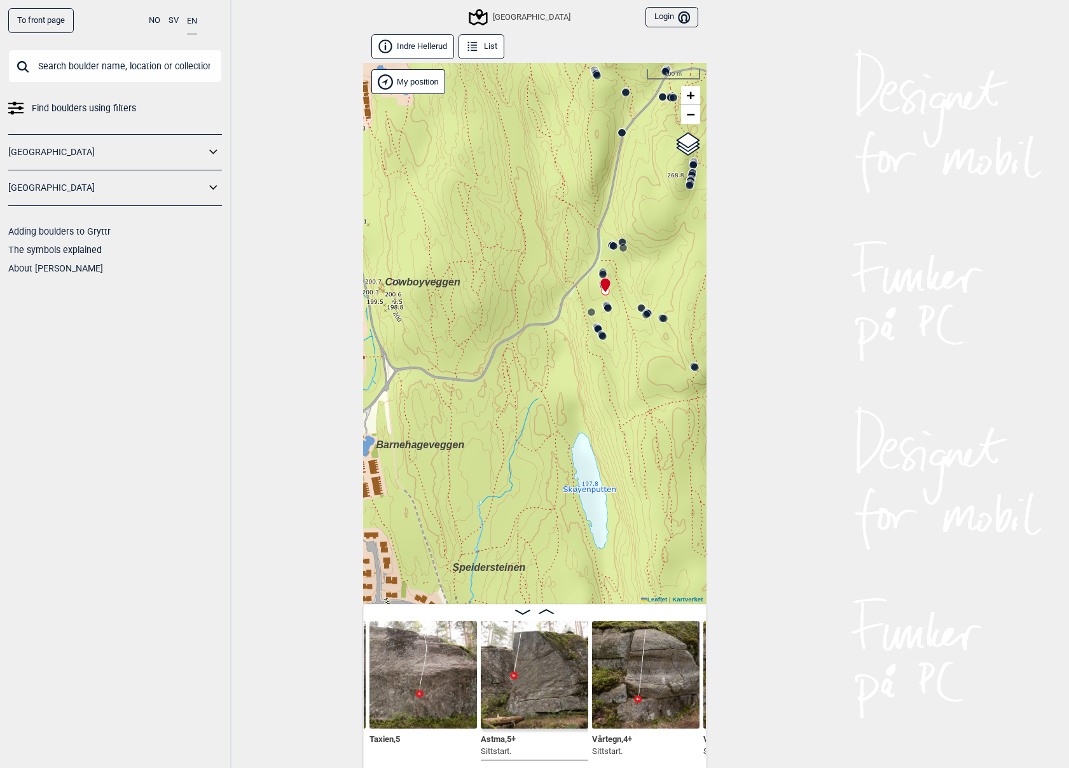
drag, startPoint x: 544, startPoint y: 541, endPoint x: 596, endPoint y: 387, distance: 163.1
click at [620, 377] on div "Speidersteinen Barnehageveggen Cowboyveggen Bølerveggen [GEOGRAPHIC_DATA]" at bounding box center [534, 333] width 343 height 541
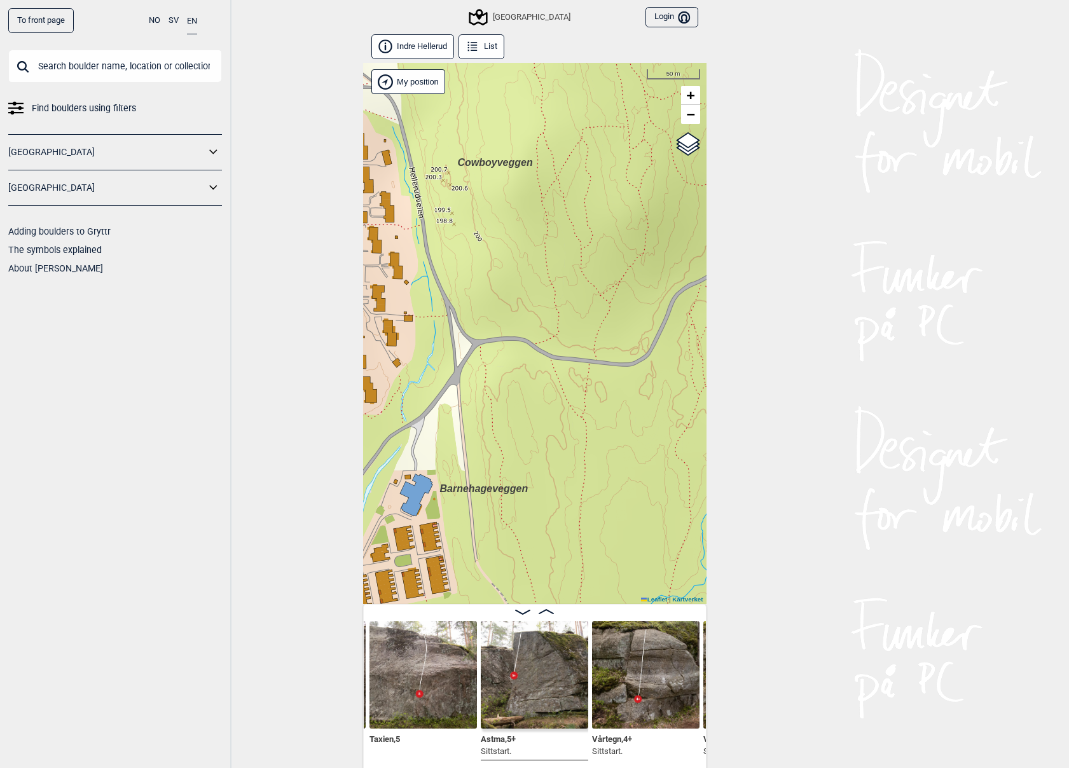
drag, startPoint x: 608, startPoint y: 364, endPoint x: 671, endPoint y: 370, distance: 63.2
click at [671, 370] on div "Speidersteinen Barnehageveggen Cowboyveggen Bølerveggen [GEOGRAPHIC_DATA]" at bounding box center [534, 333] width 343 height 541
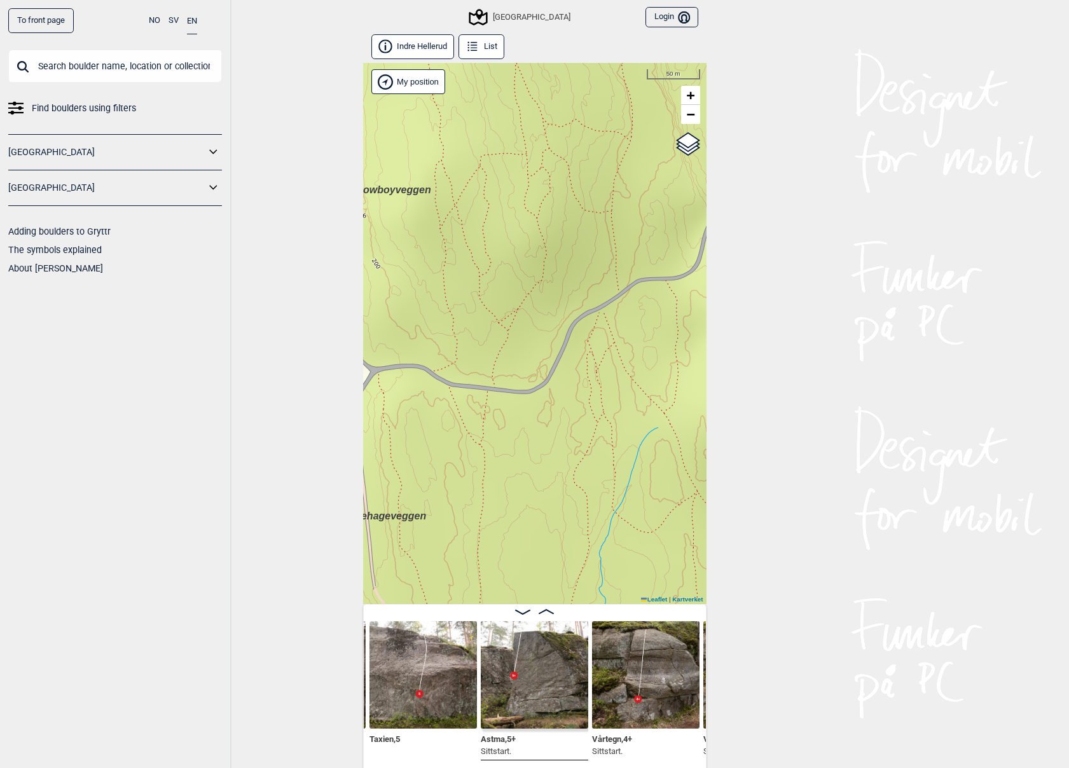
drag, startPoint x: 564, startPoint y: 434, endPoint x: 445, endPoint y: 478, distance: 126.8
click at [445, 478] on div "Speidersteinen Barnehageveggen Cowboyveggen Bølerveggen [GEOGRAPHIC_DATA]" at bounding box center [534, 333] width 343 height 541
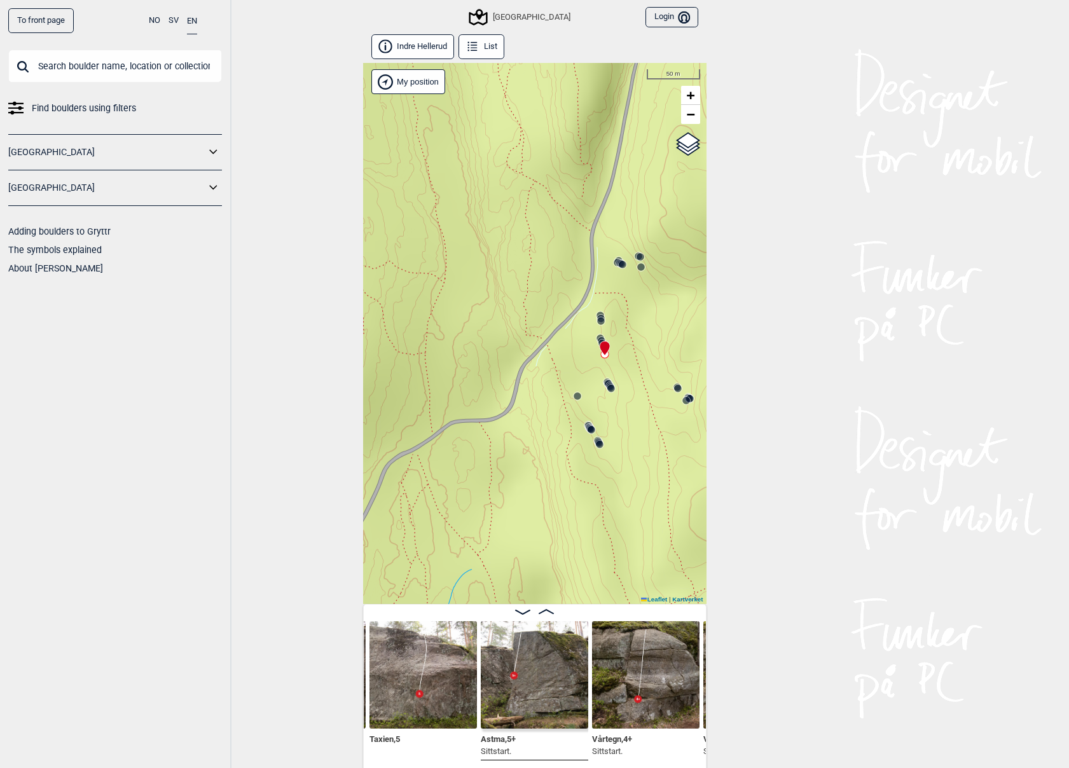
drag, startPoint x: 581, startPoint y: 401, endPoint x: 408, endPoint y: 536, distance: 220.2
click at [408, 536] on div "Speidersteinen Barnehageveggen Cowboyveggen Bølerveggen [GEOGRAPHIC_DATA]" at bounding box center [534, 333] width 343 height 541
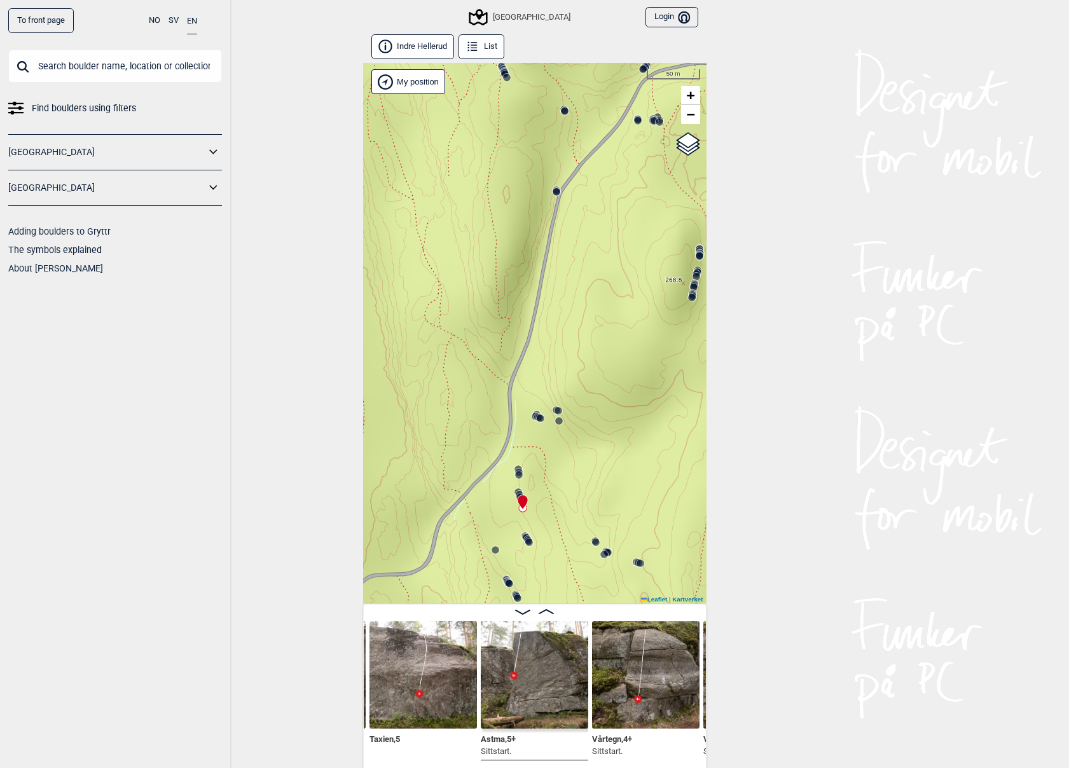
drag, startPoint x: 578, startPoint y: 366, endPoint x: 497, endPoint y: 515, distance: 169.6
click at [497, 515] on div "Speidersteinen Barnehageveggen Cowboyveggen Bølerveggen [GEOGRAPHIC_DATA]" at bounding box center [534, 333] width 343 height 541
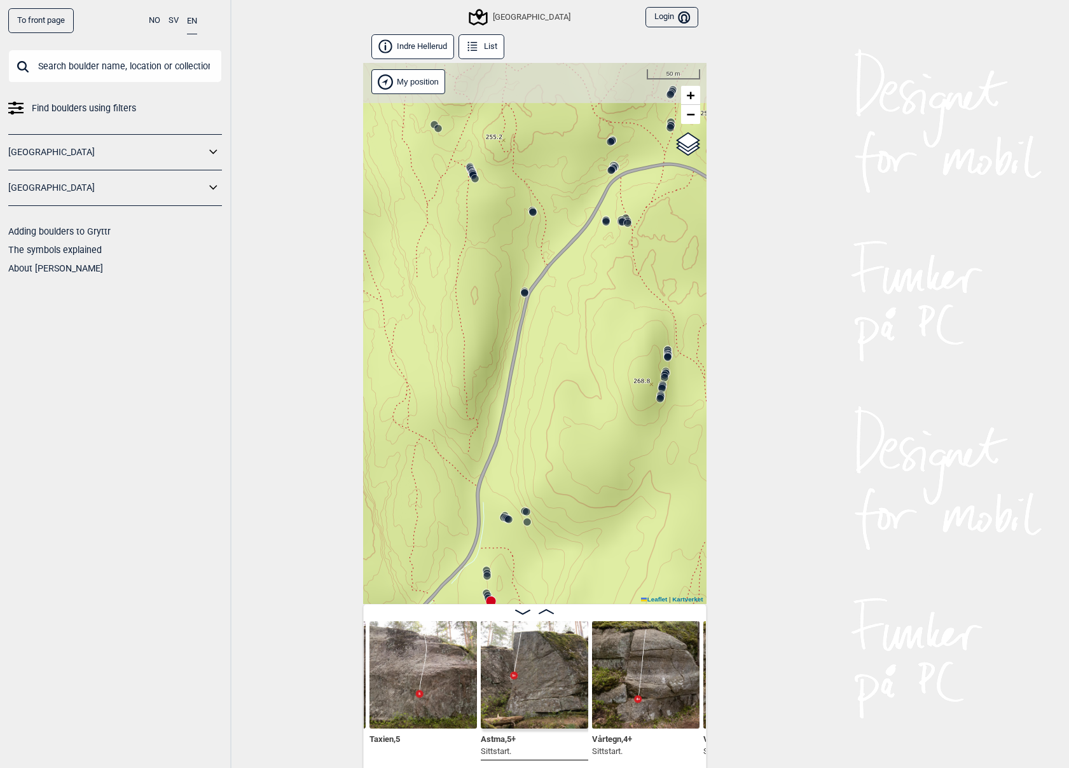
drag, startPoint x: 577, startPoint y: 387, endPoint x: 546, endPoint y: 540, distance: 156.3
click at [546, 540] on div "Speidersteinen Barnehageveggen Cowboyveggen Bølerveggen [GEOGRAPHIC_DATA]" at bounding box center [534, 333] width 343 height 541
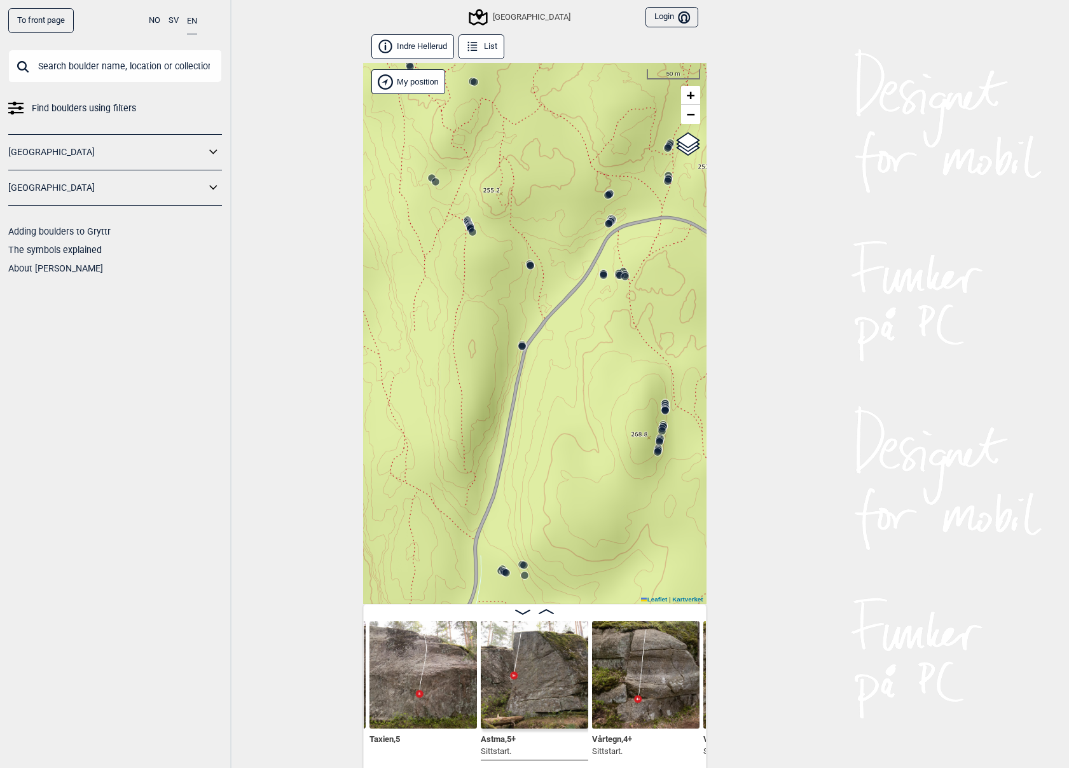
click at [524, 345] on circle at bounding box center [522, 347] width 8 height 8
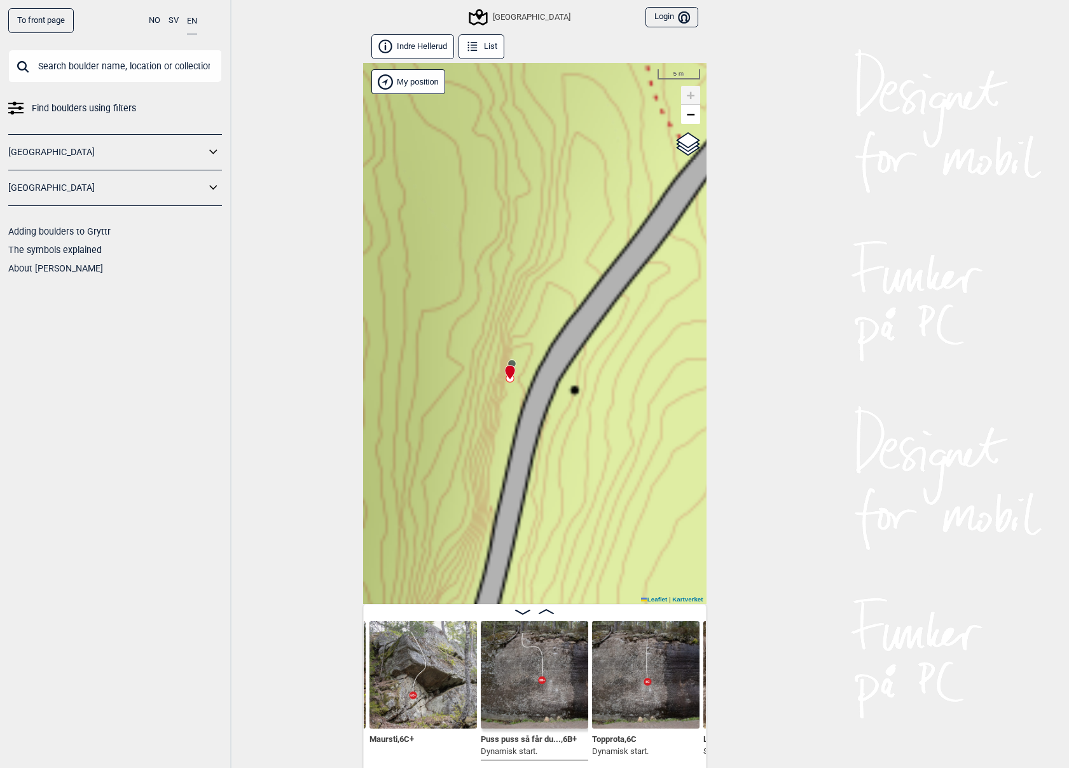
click at [510, 364] on div at bounding box center [507, 367] width 10 height 10
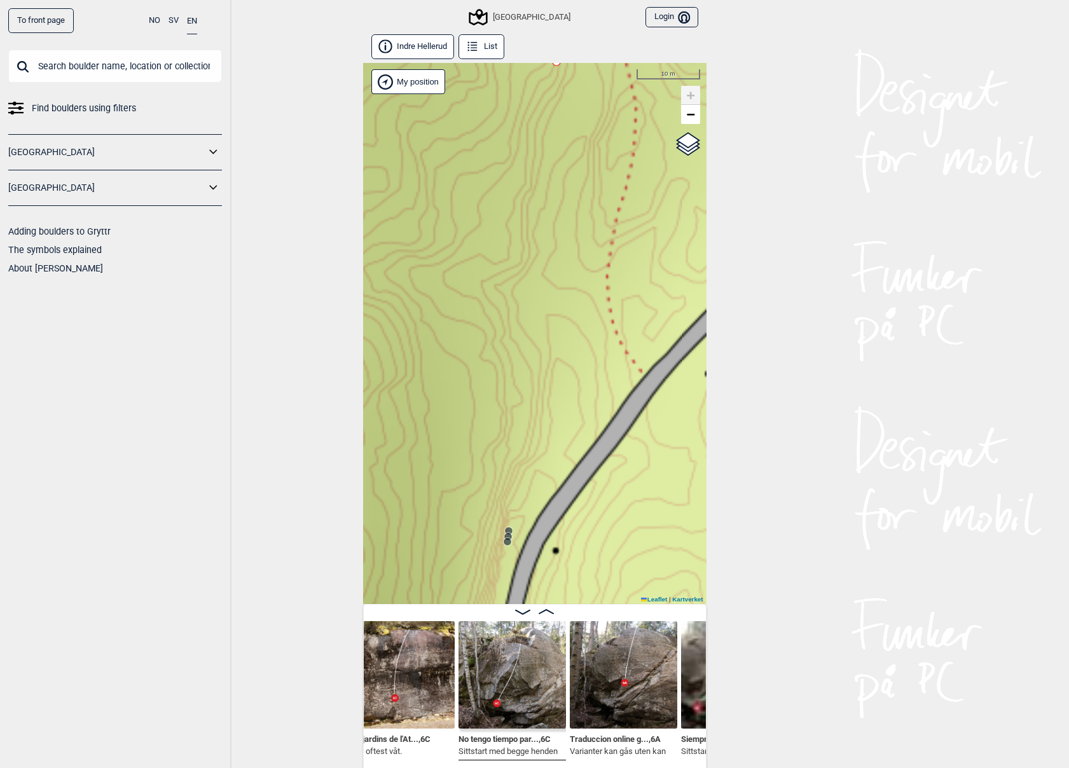
scroll to position [0, 2384]
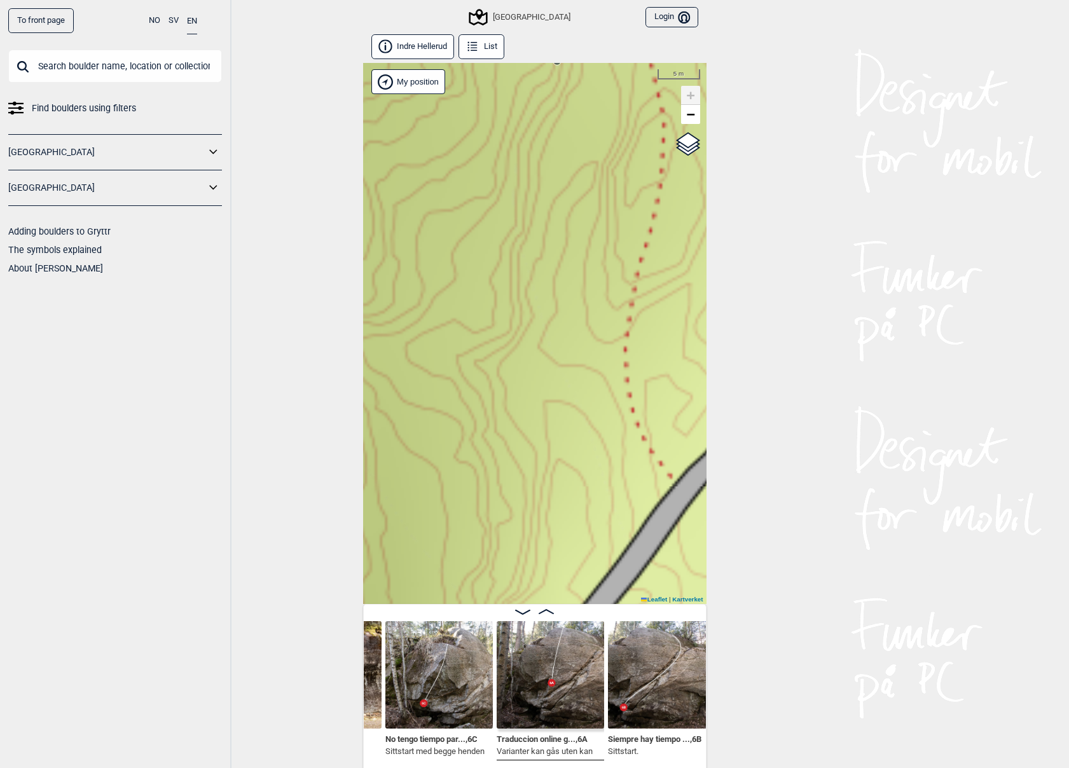
scroll to position [0, 2359]
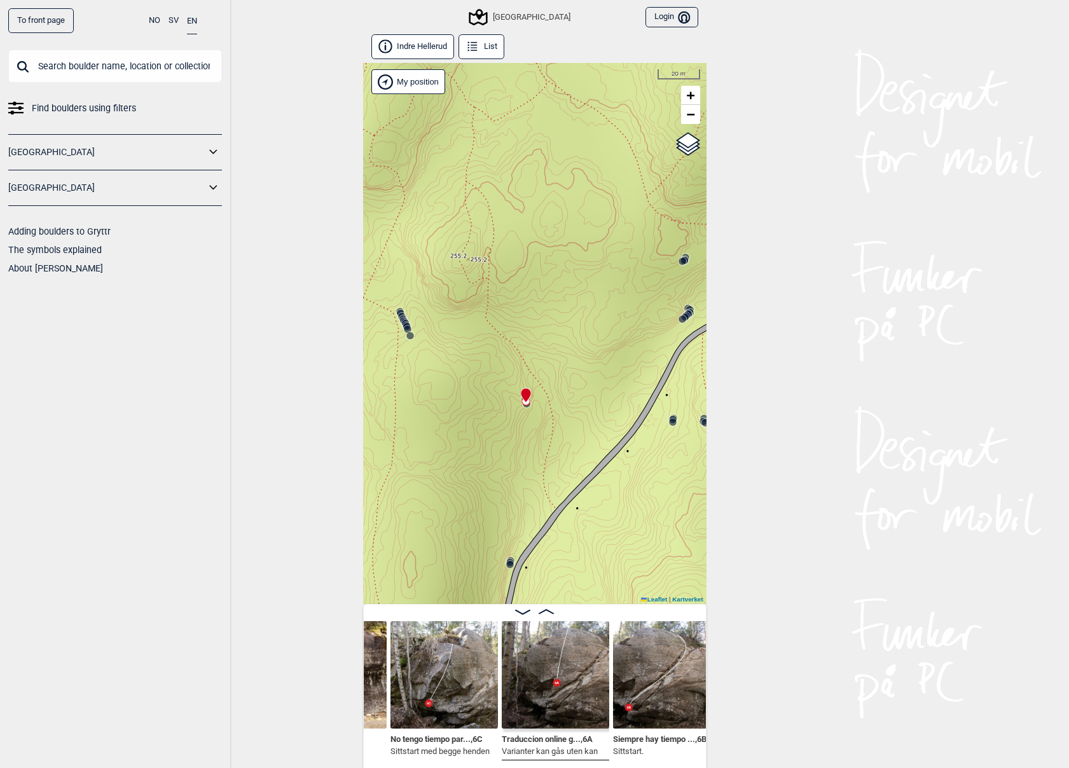
drag, startPoint x: 655, startPoint y: 492, endPoint x: 553, endPoint y: 380, distance: 151.7
click at [554, 383] on div "Speidersteinen Barnehageveggen Cowboyveggen Bølerveggen [GEOGRAPHIC_DATA]" at bounding box center [534, 333] width 343 height 541
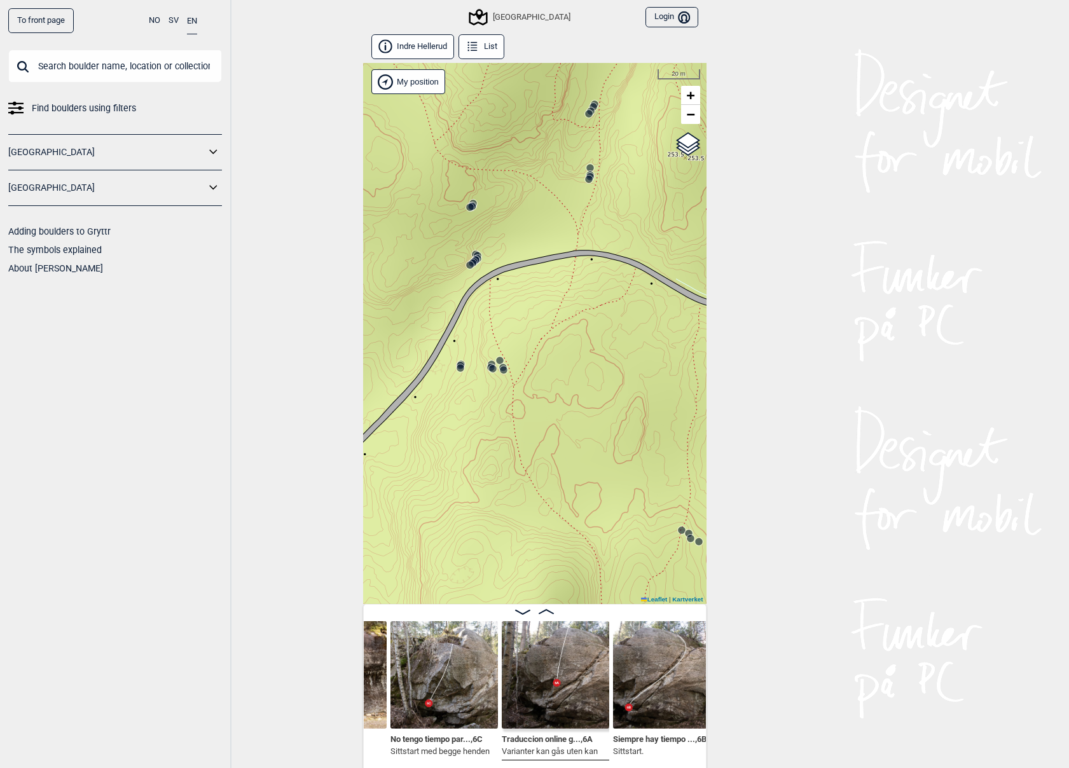
drag, startPoint x: 598, startPoint y: 350, endPoint x: 426, endPoint y: 379, distance: 174.8
click at [426, 379] on div "Speidersteinen Barnehageveggen Cowboyveggen Bølerveggen [GEOGRAPHIC_DATA]" at bounding box center [534, 333] width 343 height 541
click at [590, 175] on icon at bounding box center [589, 179] width 10 height 10
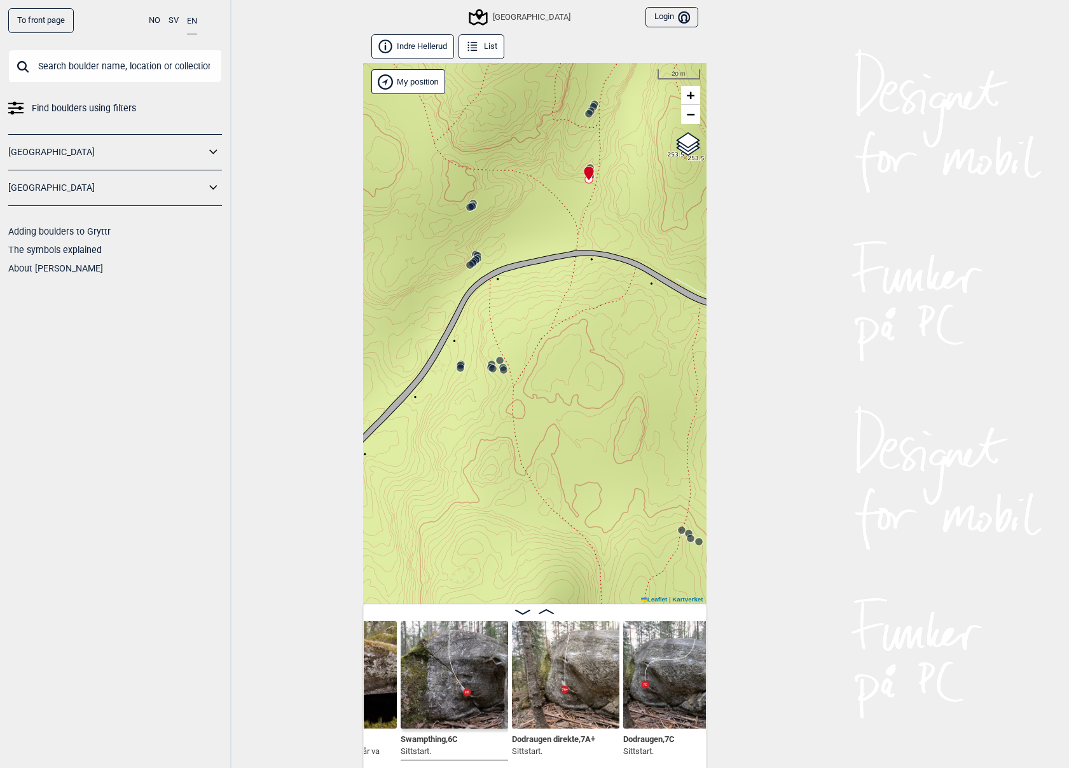
scroll to position [0, 4973]
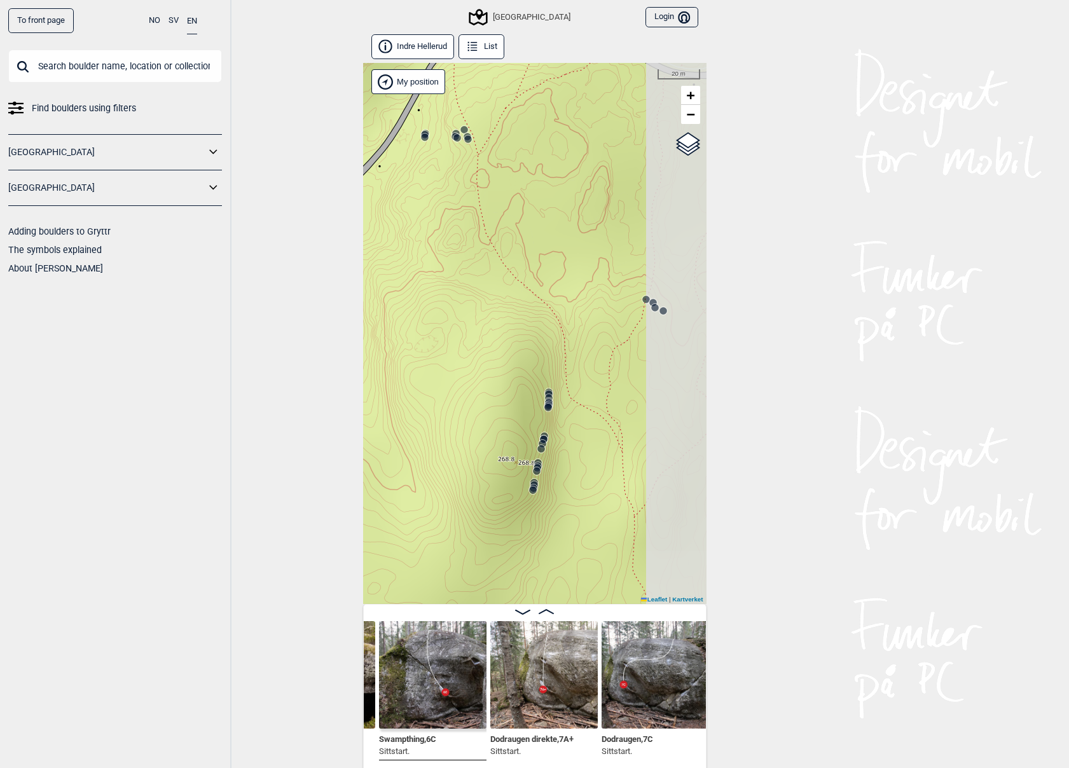
drag, startPoint x: 593, startPoint y: 472, endPoint x: 528, endPoint y: 336, distance: 150.8
click at [528, 336] on div "Speidersteinen Barnehageveggen Cowboyveggen Bølerveggen [GEOGRAPHIC_DATA]" at bounding box center [534, 333] width 343 height 541
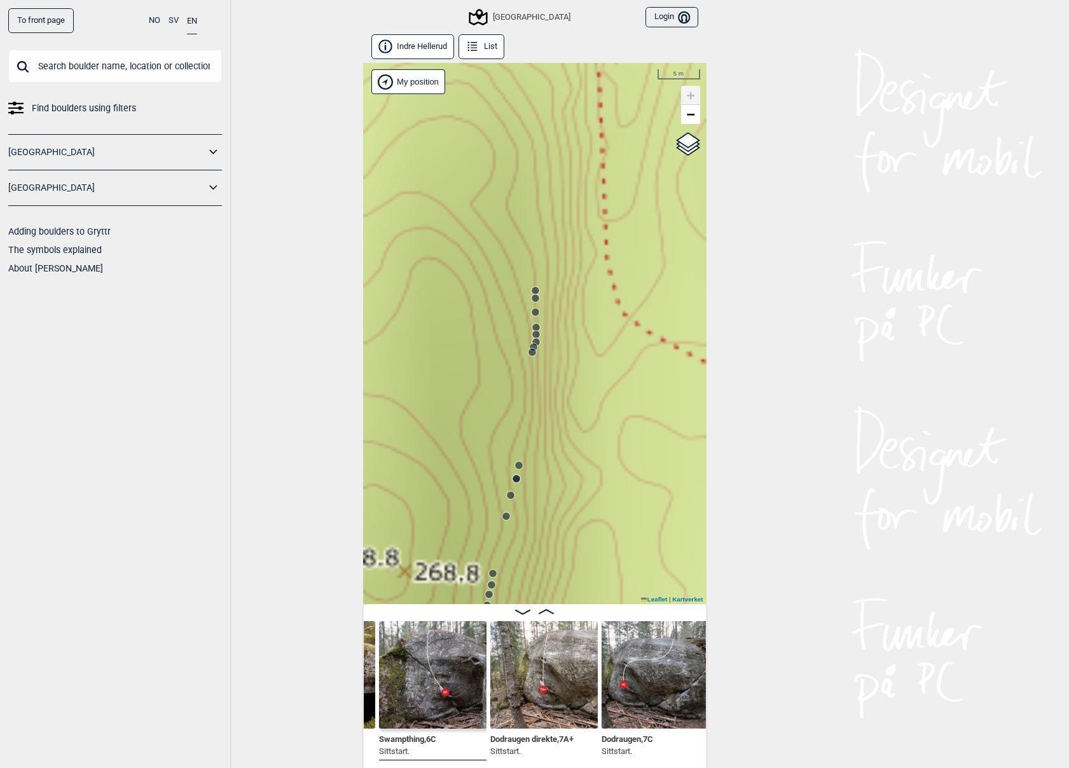
click at [535, 287] on circle at bounding box center [536, 291] width 8 height 8
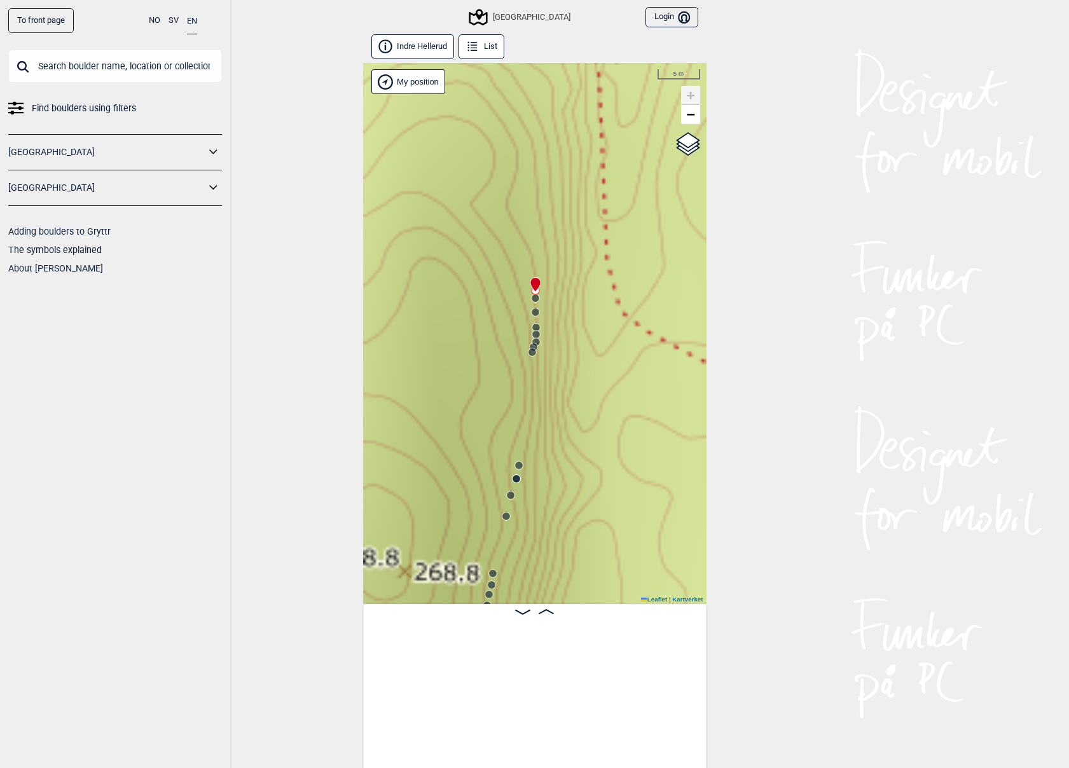
scroll to position [0, 18982]
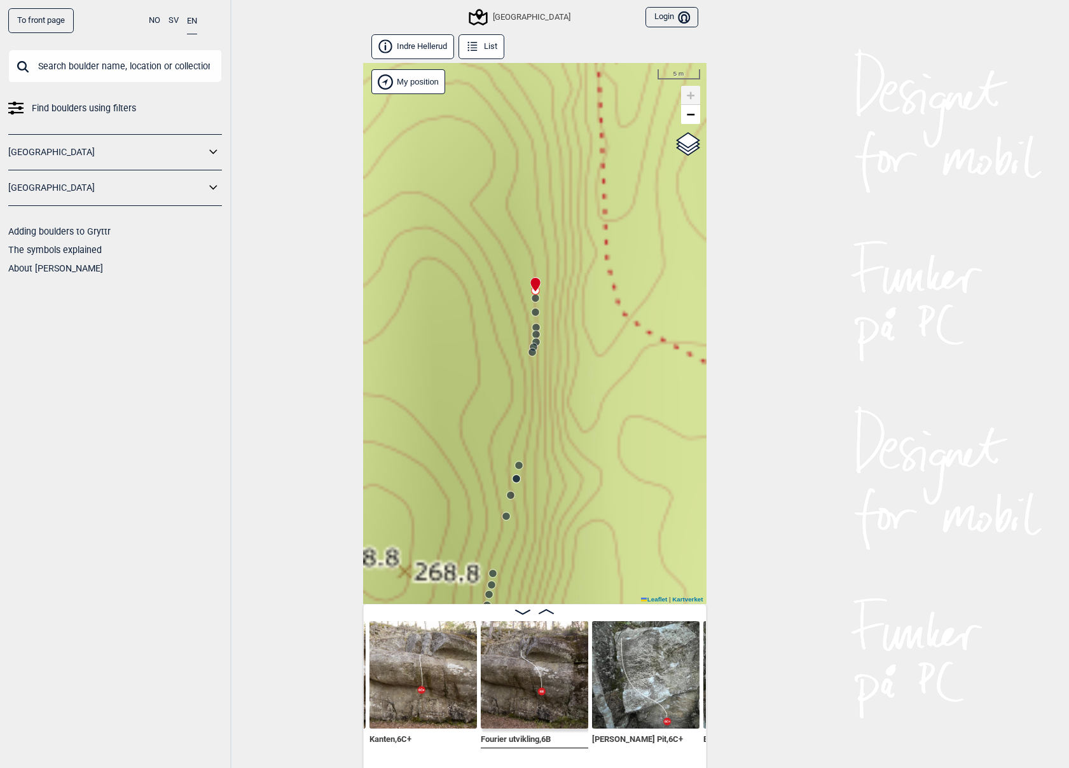
click at [420, 679] on img at bounding box center [423, 674] width 107 height 107
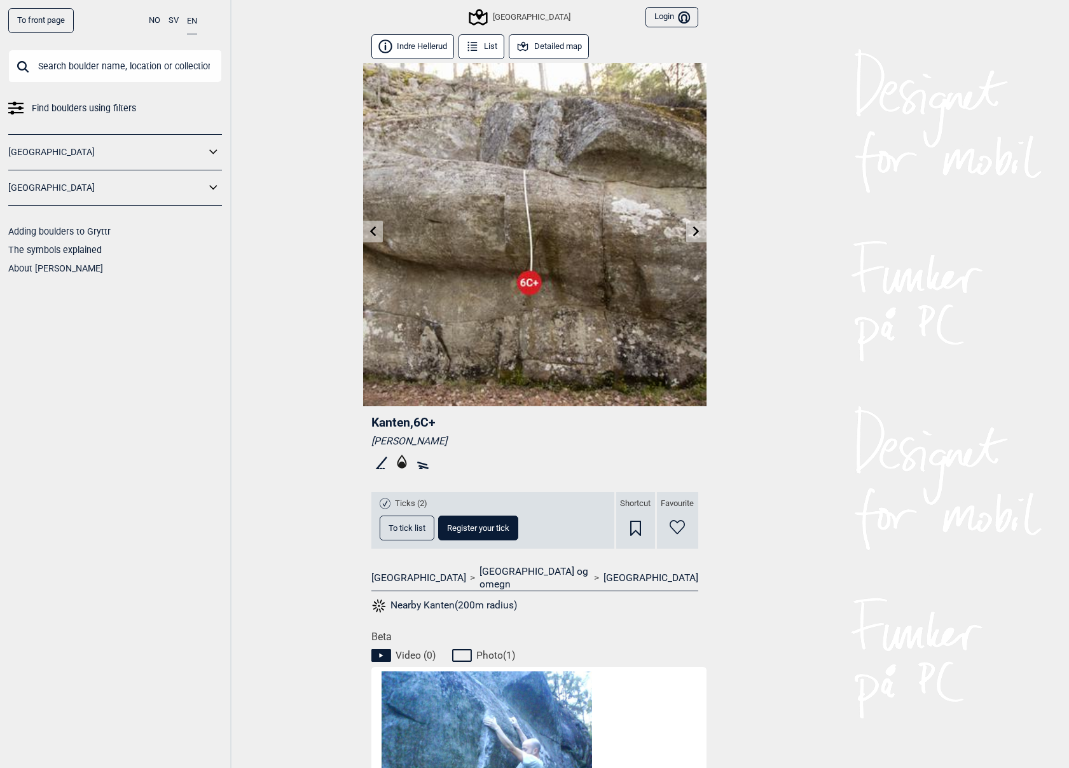
click at [694, 226] on icon at bounding box center [696, 231] width 10 height 10
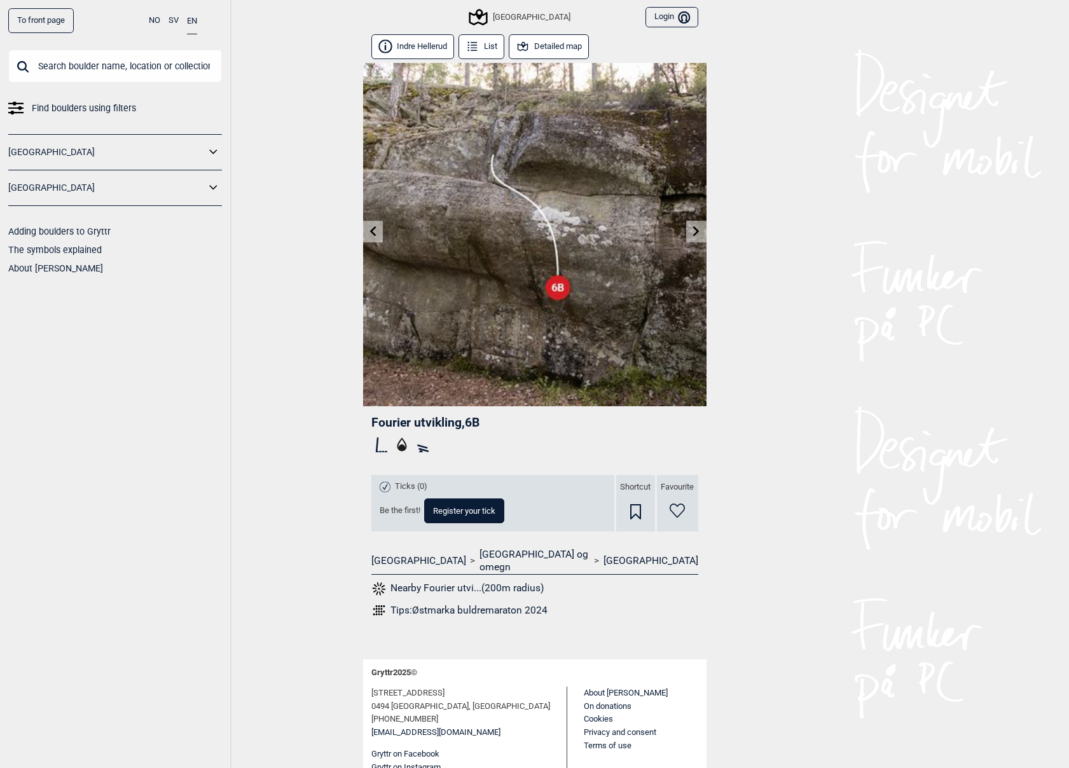
click at [696, 230] on icon at bounding box center [696, 231] width 6 height 10
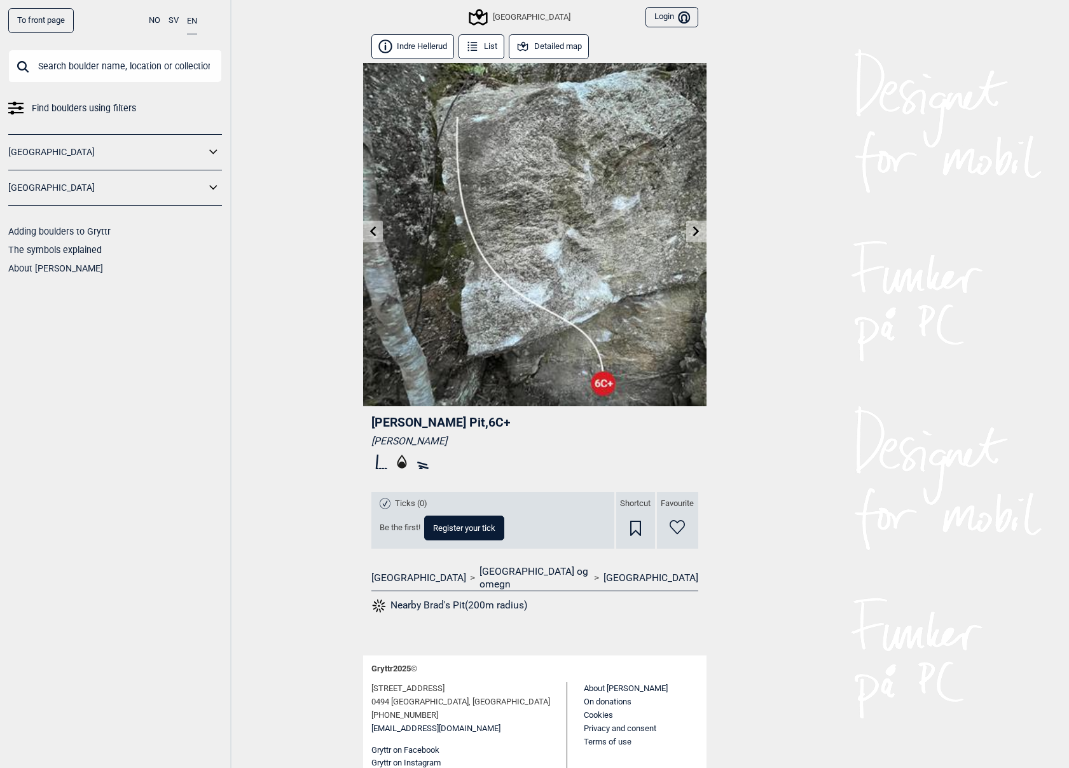
click at [697, 229] on icon at bounding box center [696, 231] width 10 height 10
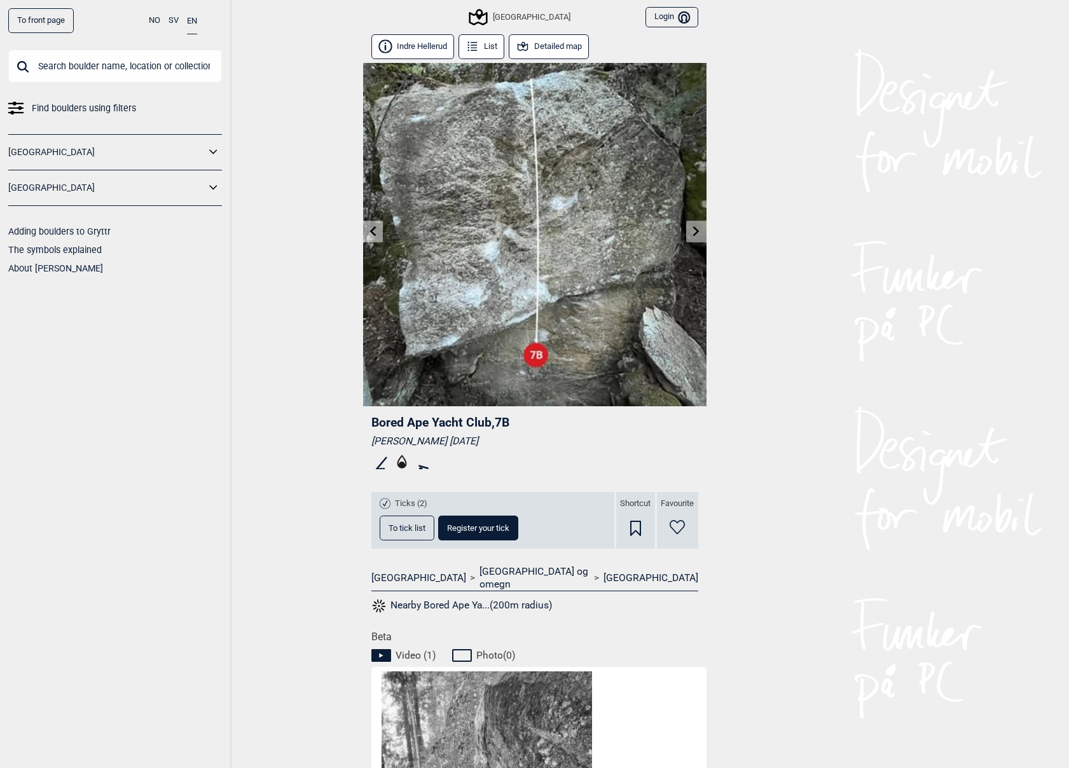
click at [546, 45] on button "Detailed map" at bounding box center [549, 46] width 81 height 25
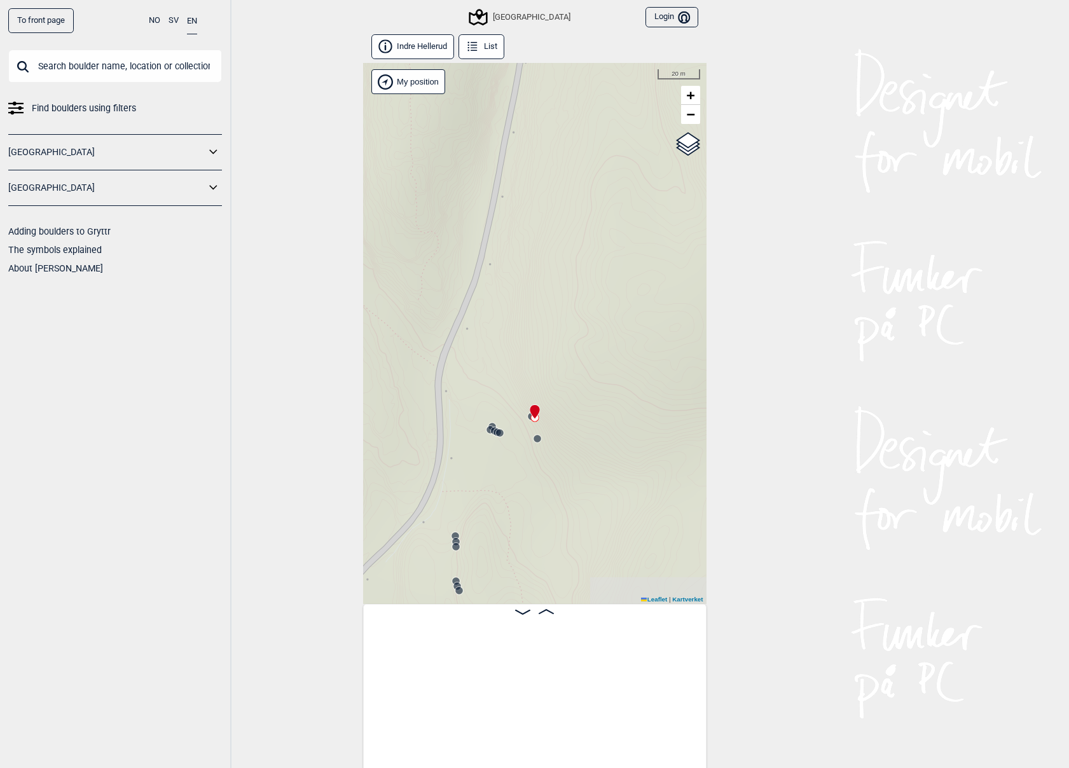
scroll to position [0, 19132]
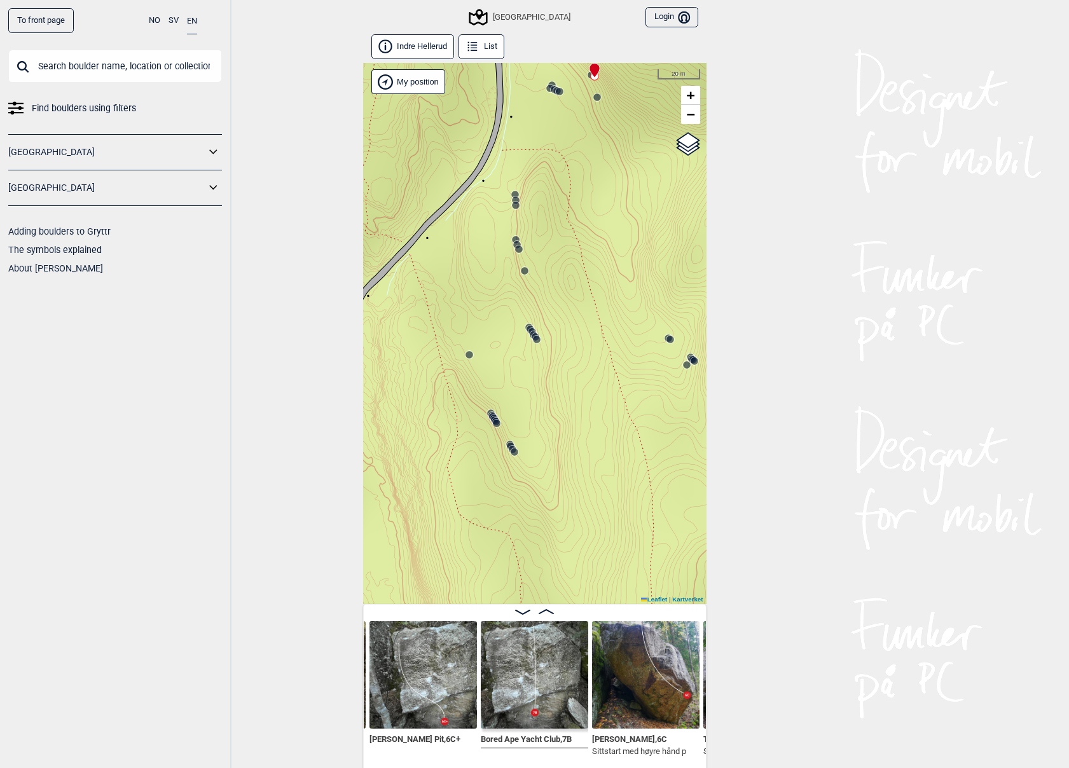
drag, startPoint x: 542, startPoint y: 565, endPoint x: 602, endPoint y: 223, distance: 346.7
click at [602, 223] on div "Speidersteinen Barnehageveggen Cowboyveggen Bølerveggen [GEOGRAPHIC_DATA]" at bounding box center [534, 333] width 343 height 541
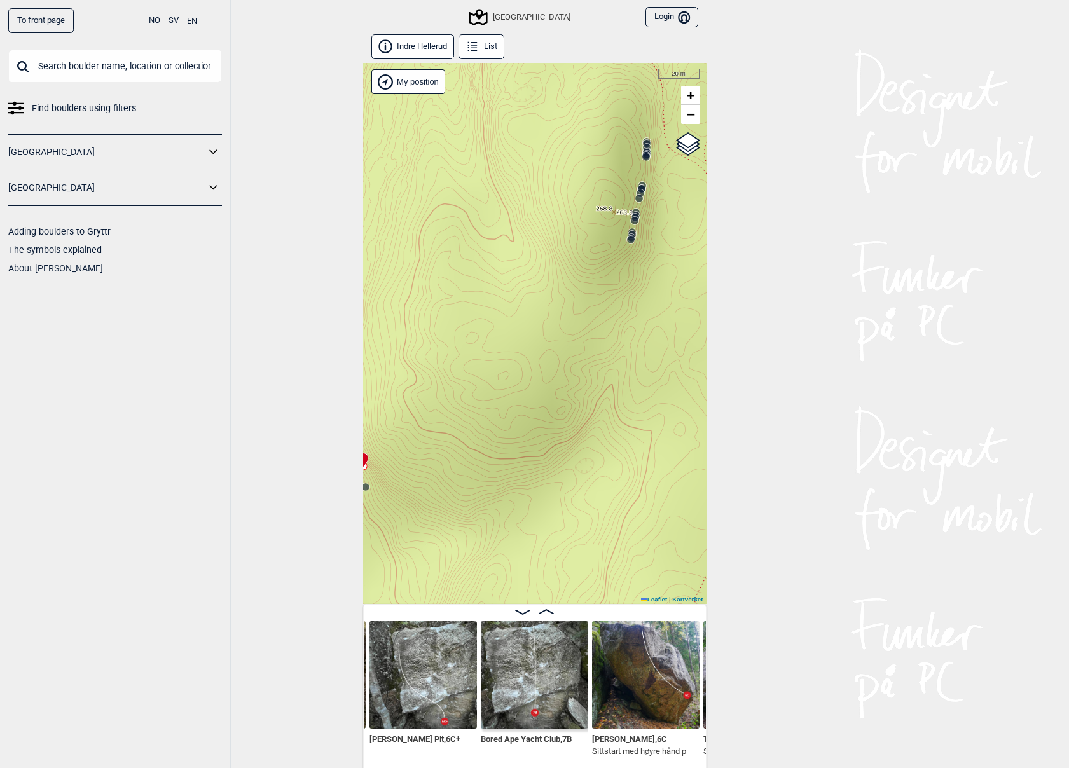
click at [630, 244] on icon at bounding box center [631, 240] width 10 height 10
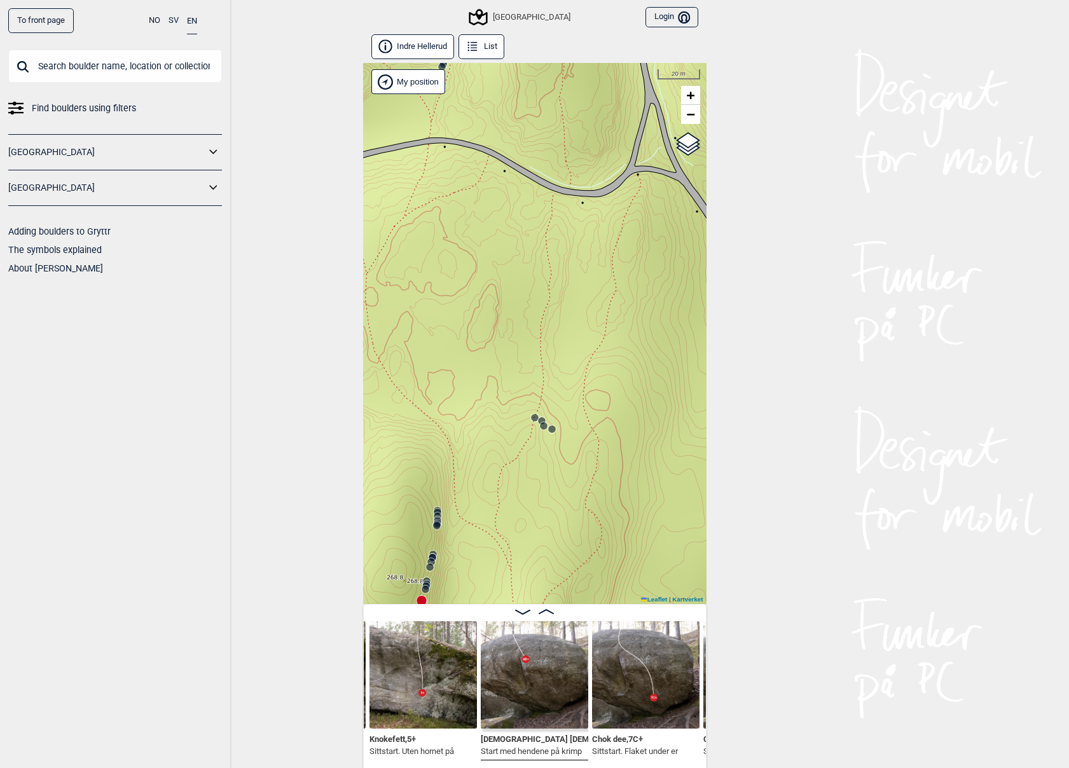
click at [428, 671] on img at bounding box center [423, 674] width 107 height 107
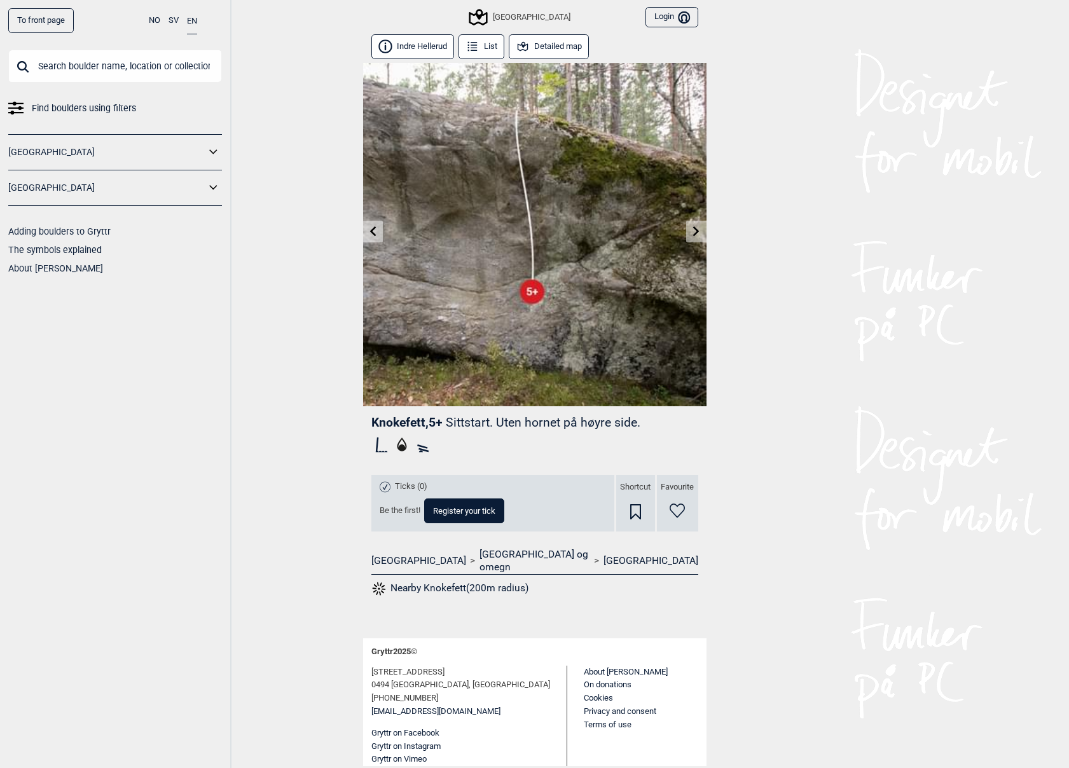
click at [699, 231] on icon at bounding box center [696, 231] width 6 height 10
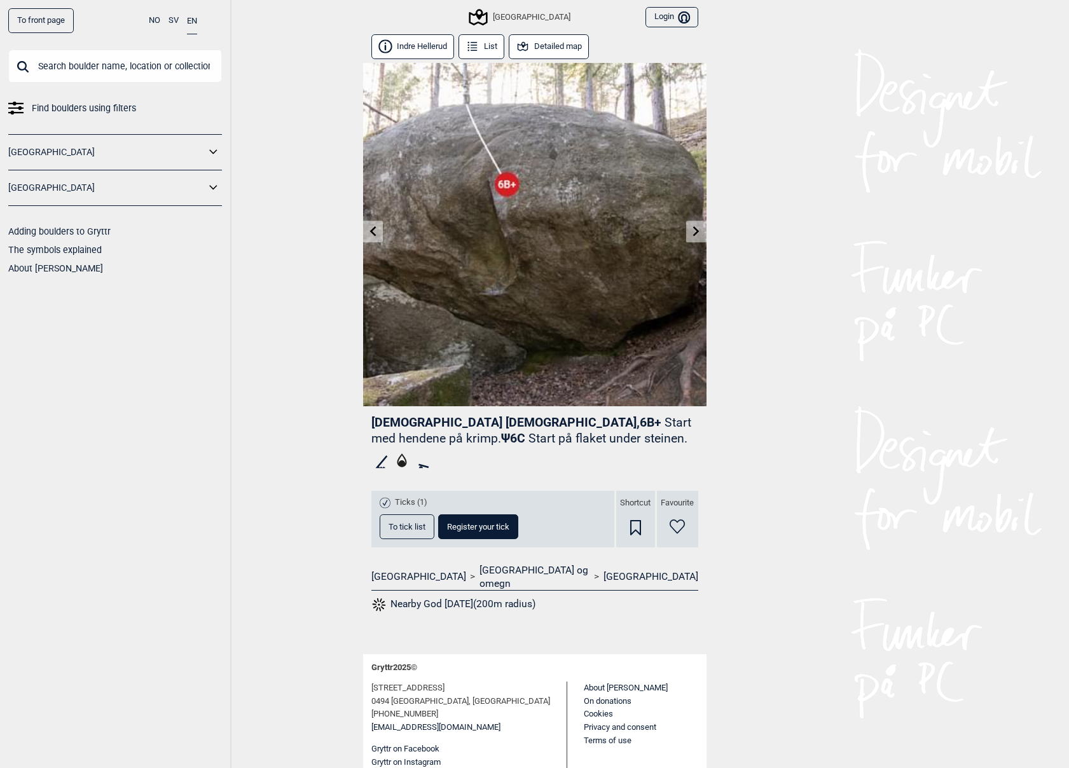
click at [695, 230] on icon at bounding box center [696, 231] width 6 height 10
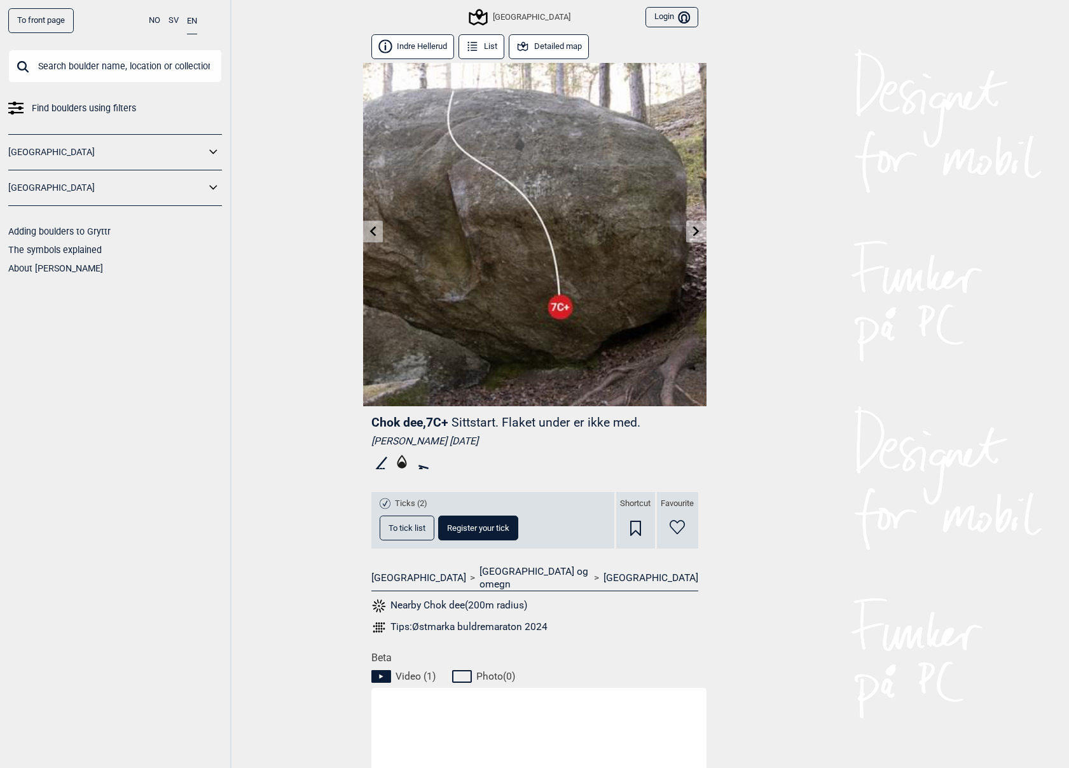
click at [371, 230] on icon at bounding box center [373, 231] width 10 height 10
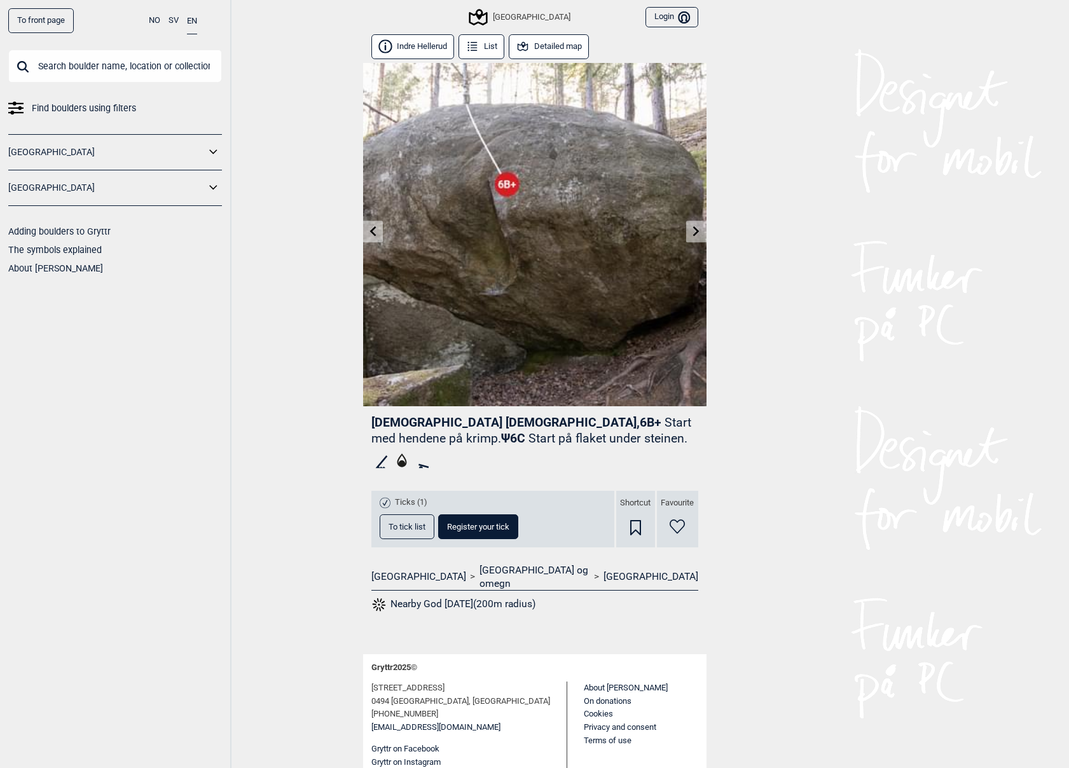
click at [686, 229] on div at bounding box center [534, 234] width 343 height 343
click at [689, 226] on link at bounding box center [696, 231] width 20 height 21
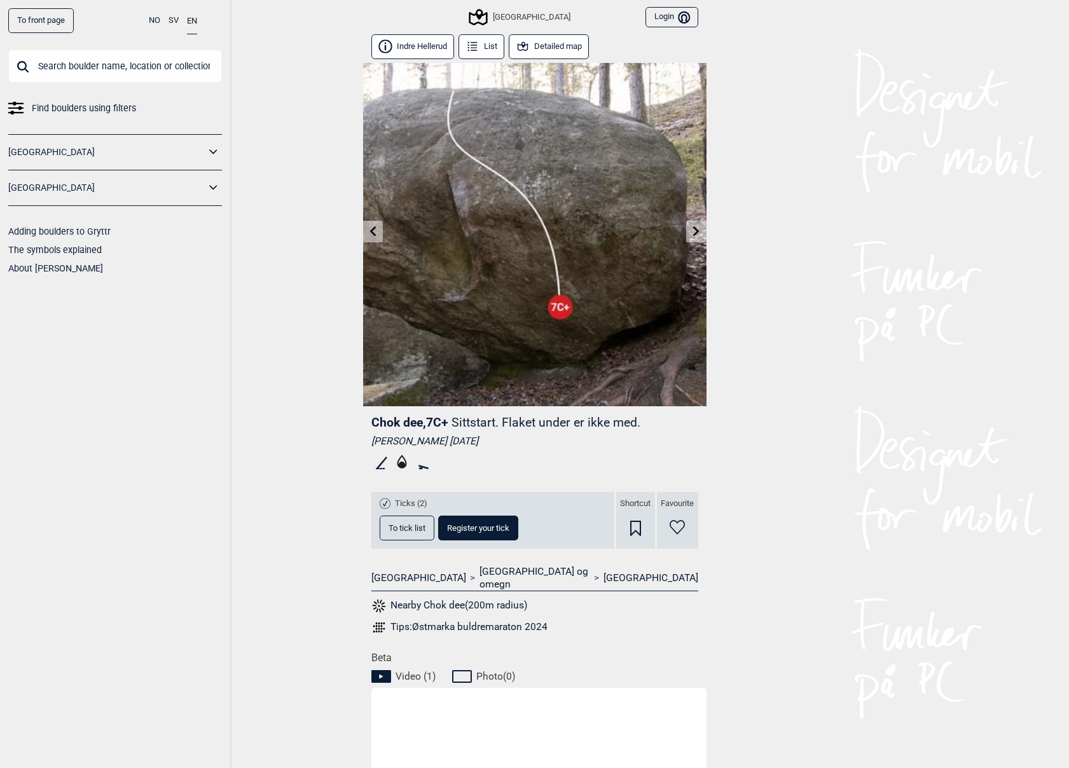
click at [693, 228] on icon at bounding box center [696, 231] width 10 height 10
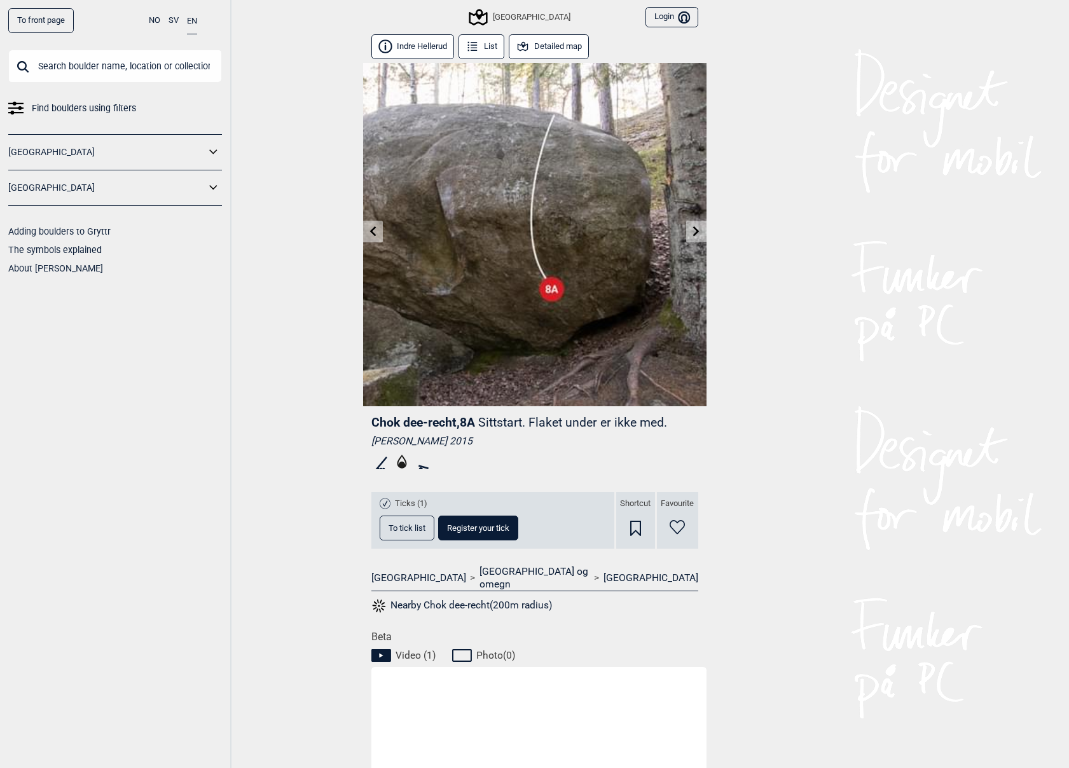
click at [693, 228] on icon at bounding box center [696, 231] width 10 height 10
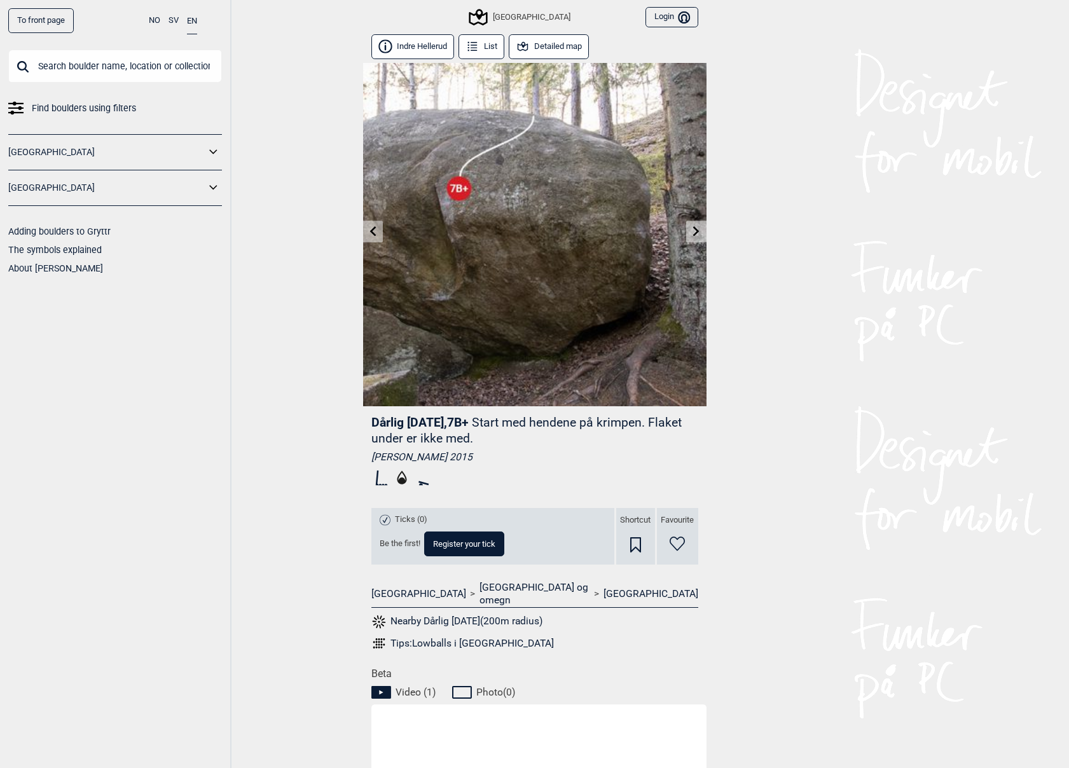
click at [693, 229] on icon at bounding box center [696, 231] width 10 height 10
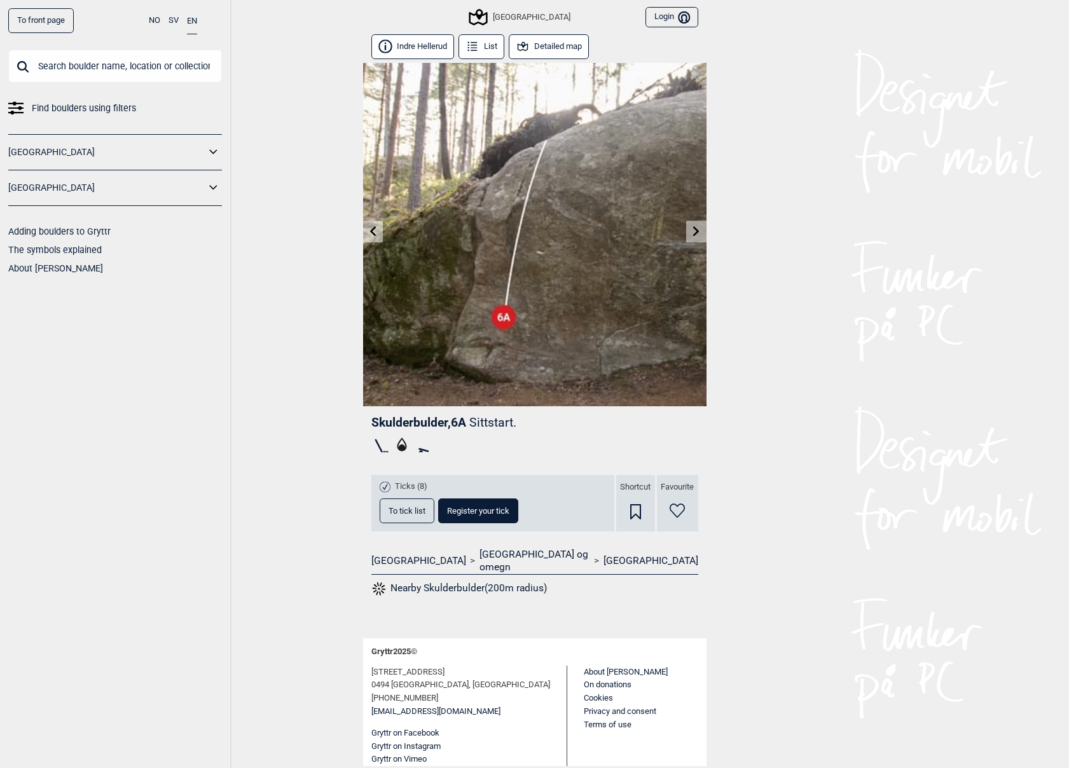
drag, startPoint x: 692, startPoint y: 230, endPoint x: 684, endPoint y: 230, distance: 7.6
click at [690, 230] on link at bounding box center [696, 231] width 20 height 21
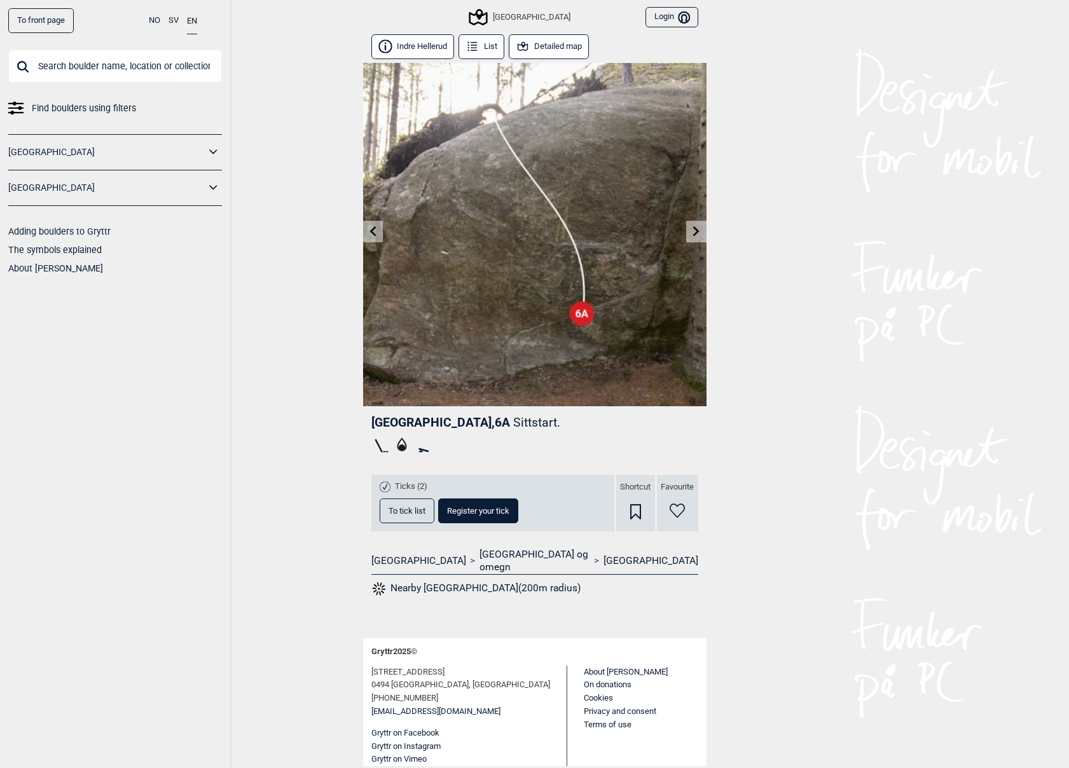
click at [702, 229] on link at bounding box center [696, 231] width 20 height 21
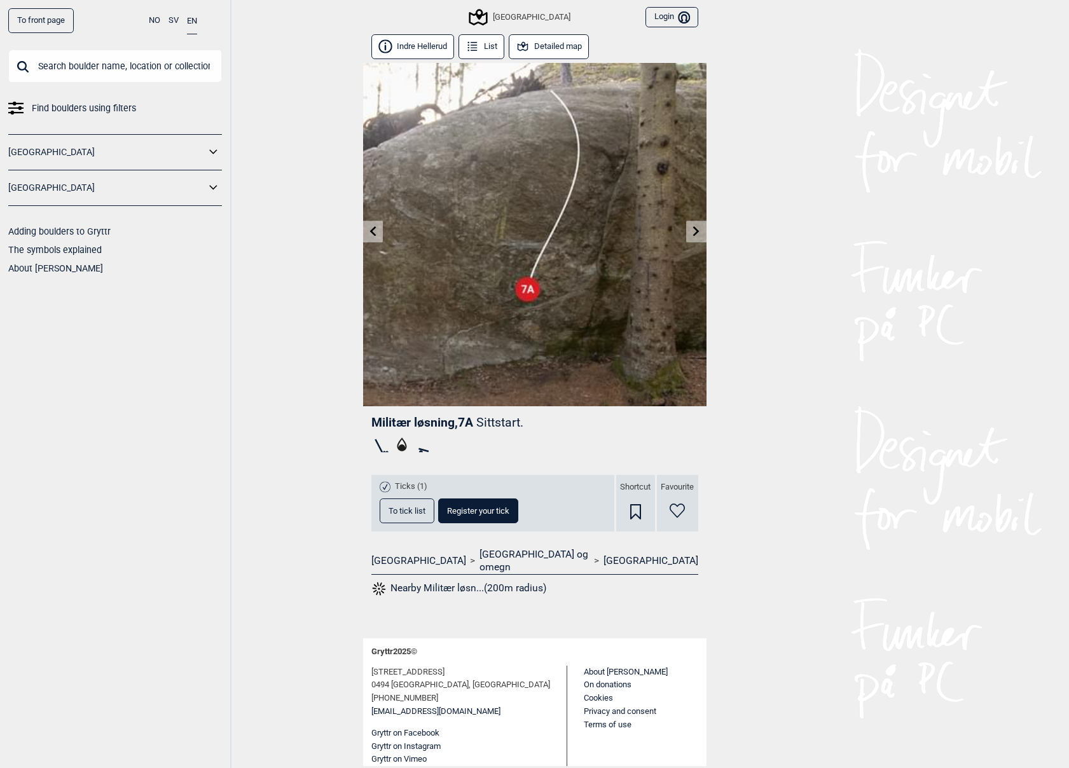
click at [698, 226] on icon at bounding box center [696, 231] width 10 height 10
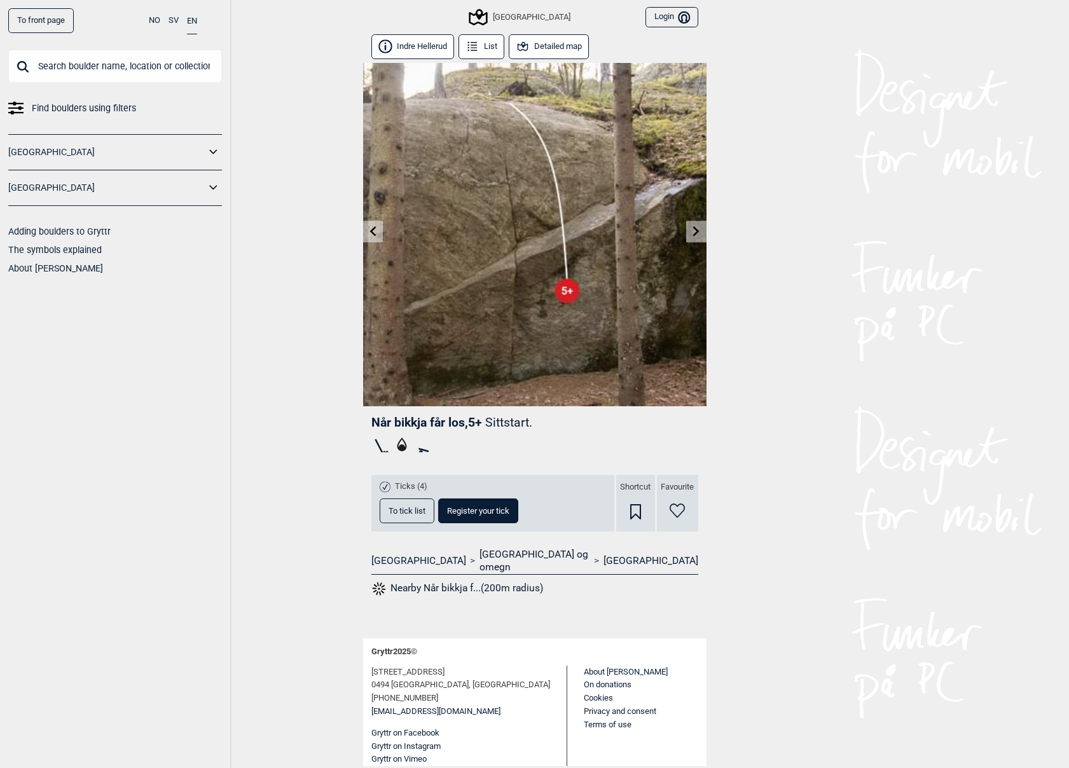
click at [698, 226] on icon at bounding box center [696, 231] width 10 height 10
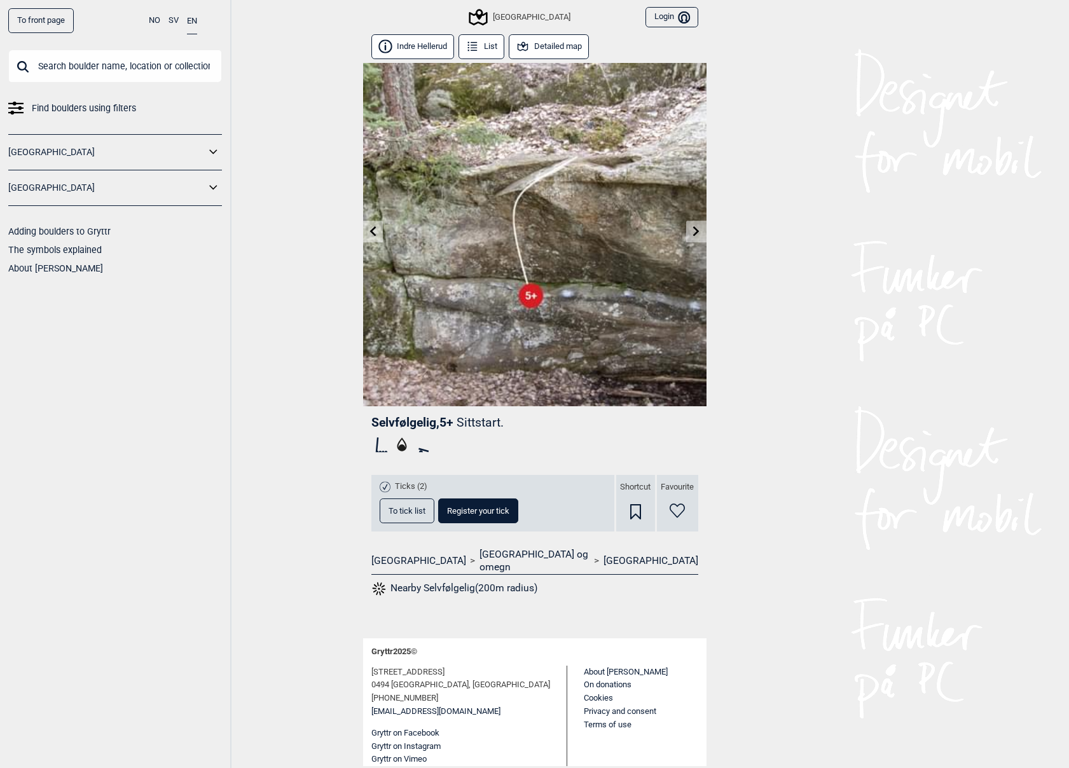
click at [699, 230] on icon at bounding box center [696, 231] width 10 height 10
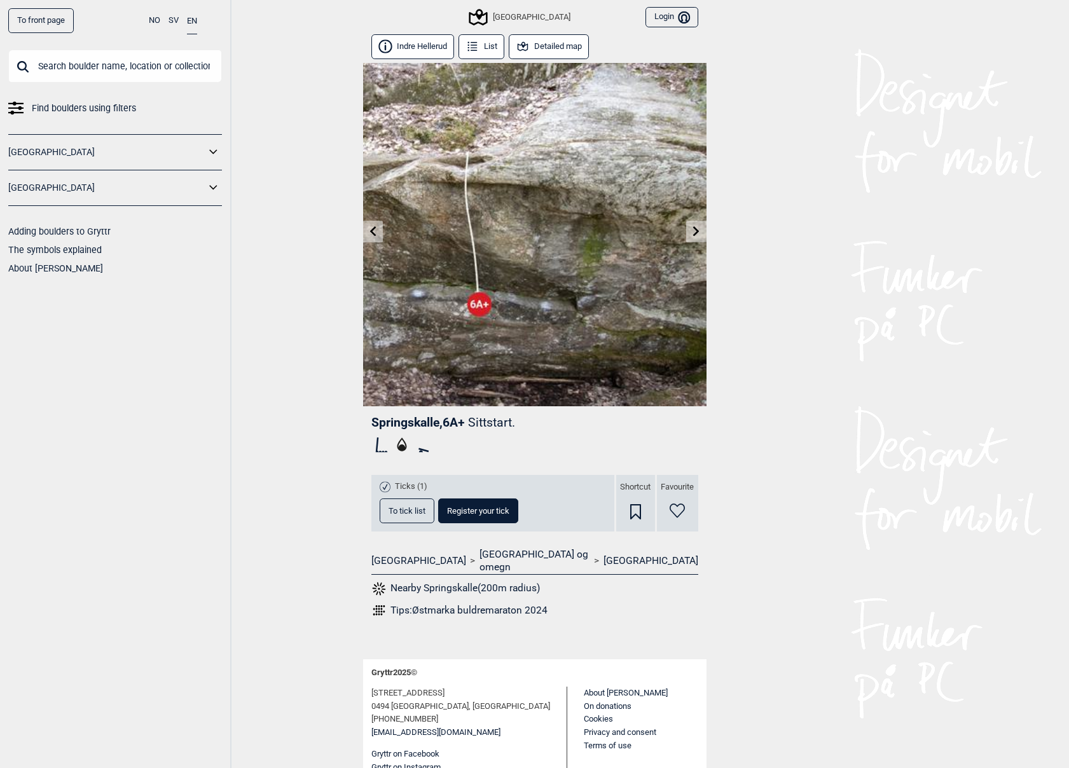
click at [700, 230] on icon at bounding box center [696, 231] width 10 height 10
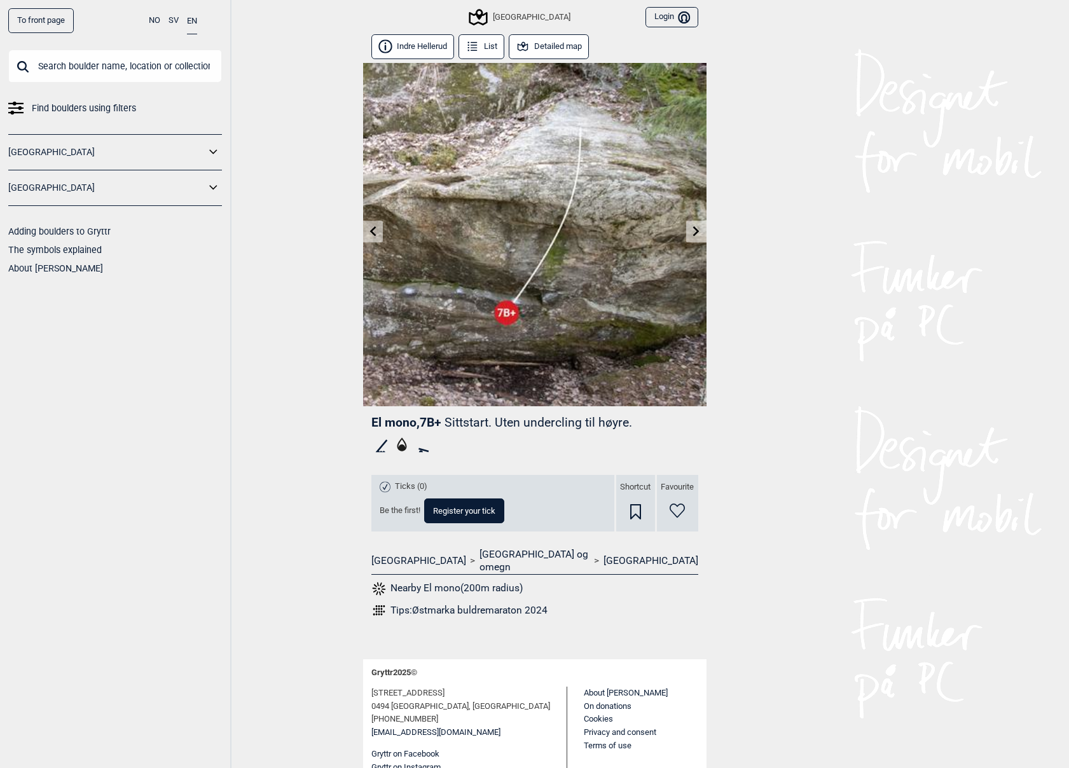
click at [700, 231] on icon at bounding box center [696, 231] width 10 height 10
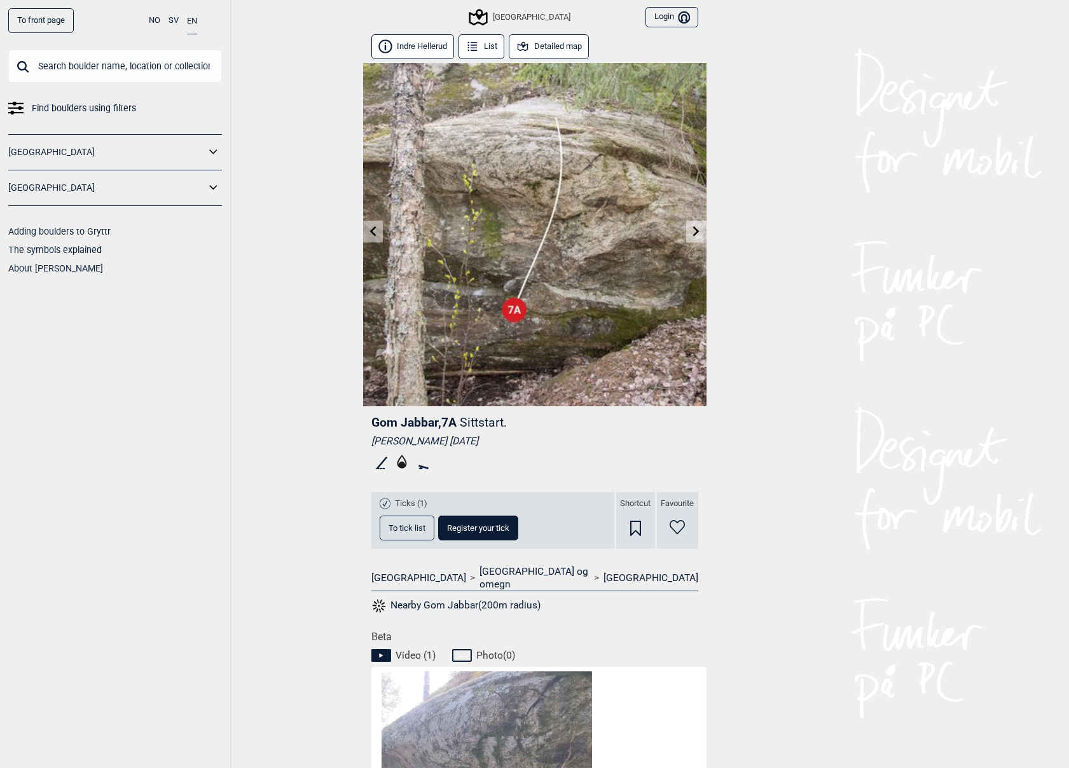
click at [699, 230] on icon at bounding box center [696, 231] width 10 height 10
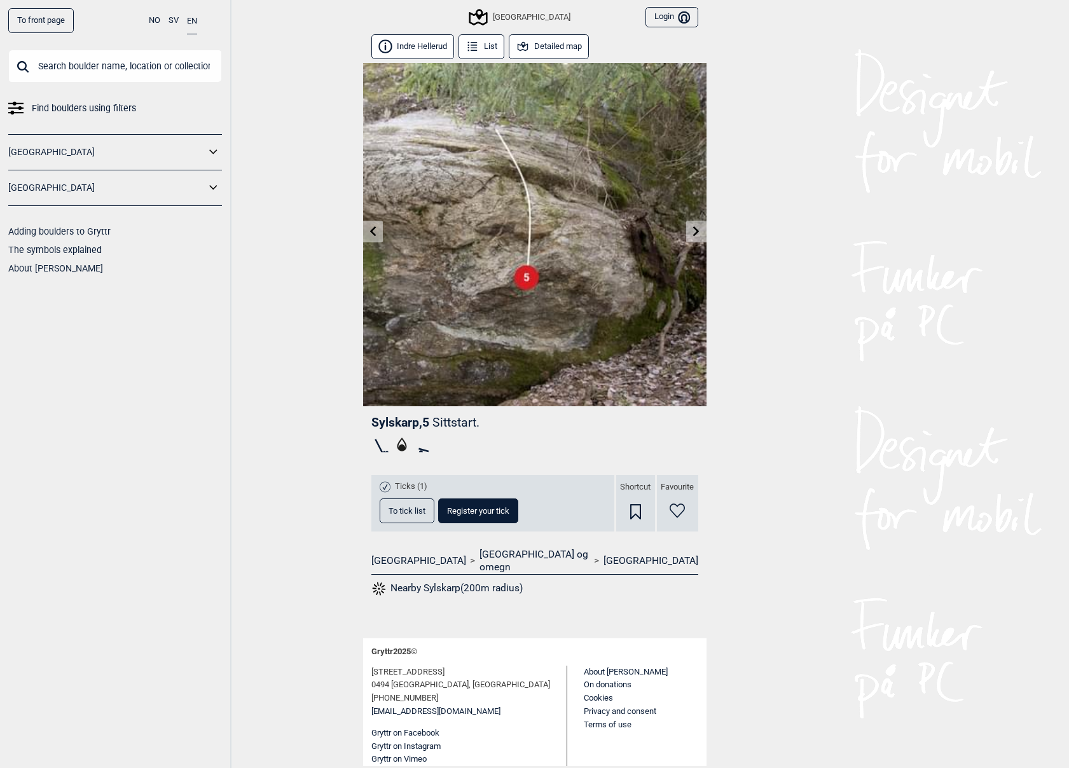
click at [699, 230] on icon at bounding box center [696, 231] width 10 height 10
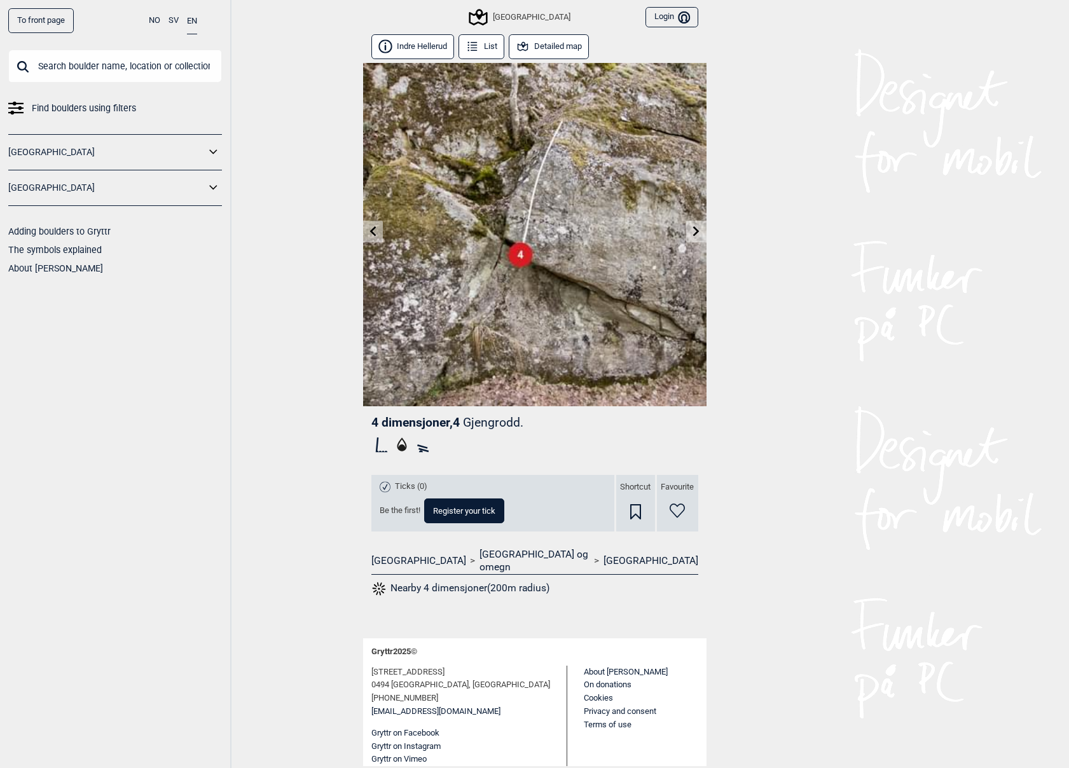
click at [699, 228] on icon at bounding box center [696, 231] width 10 height 10
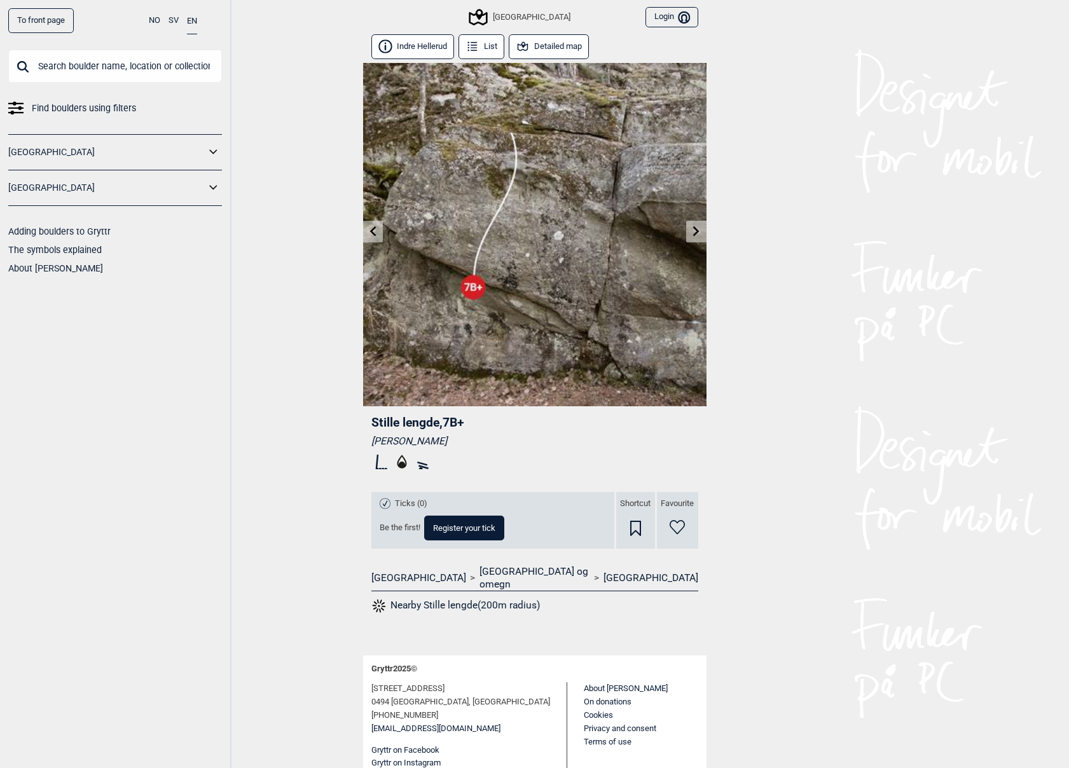
click at [699, 228] on icon at bounding box center [696, 231] width 10 height 10
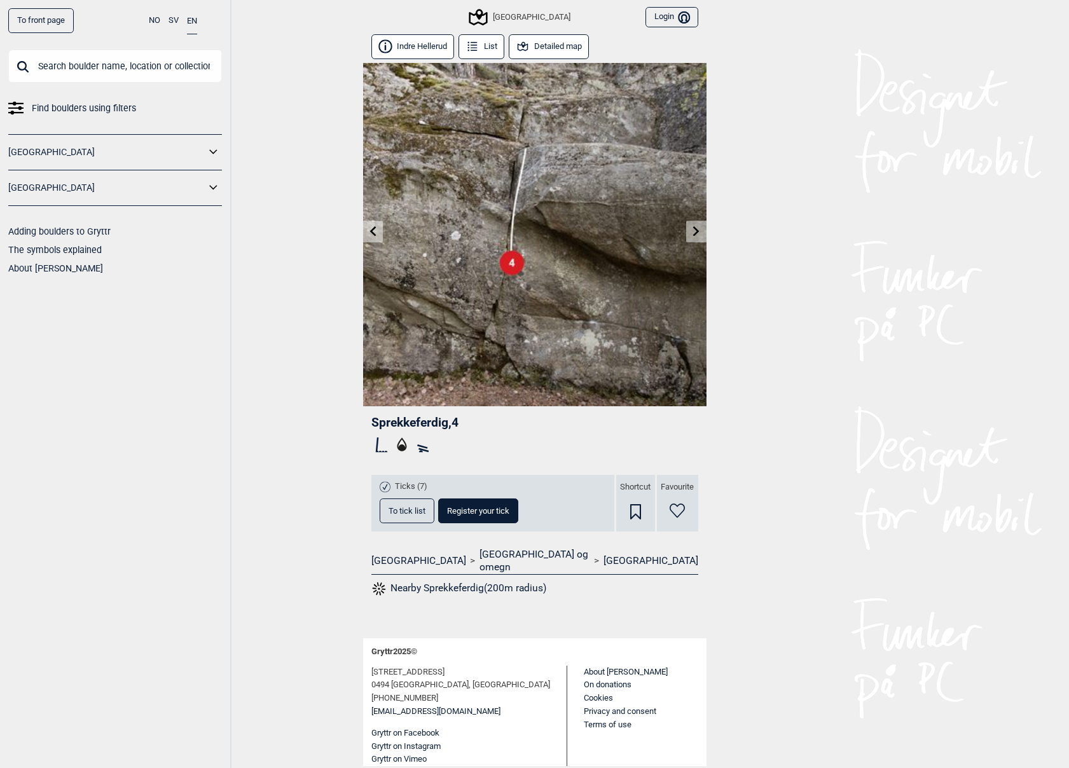
click at [385, 228] on img at bounding box center [534, 234] width 343 height 343
click at [380, 226] on link at bounding box center [373, 231] width 20 height 21
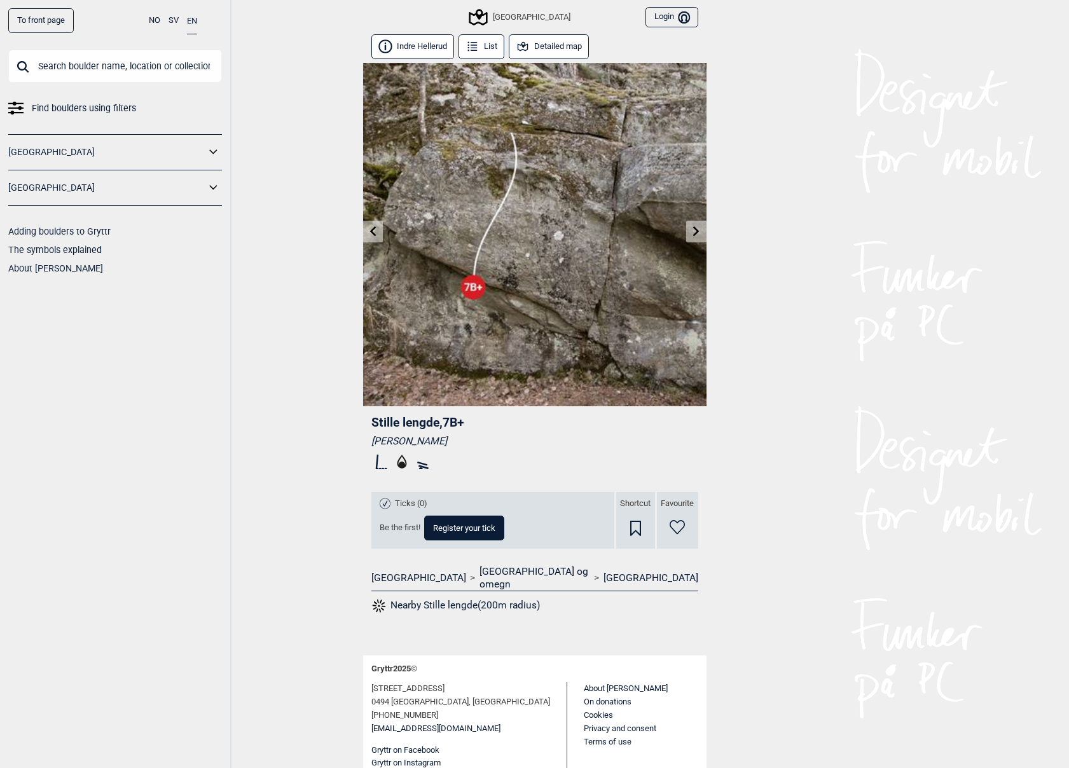
click at [696, 228] on icon at bounding box center [696, 231] width 10 height 10
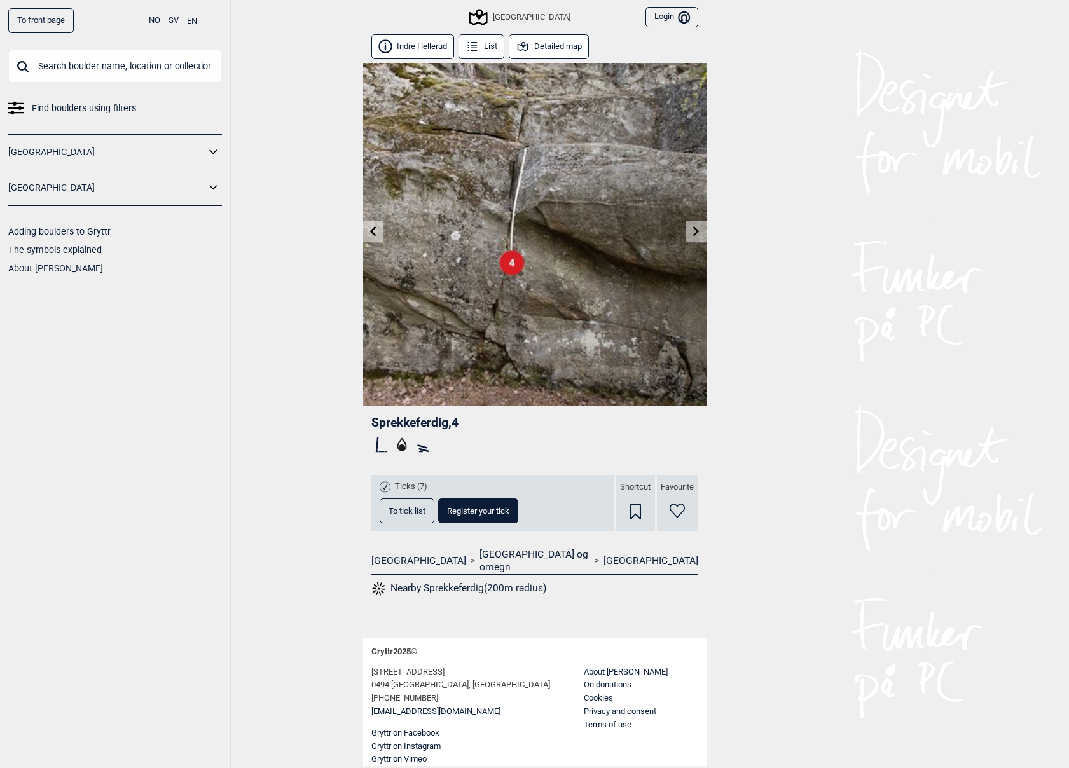
click at [696, 228] on icon at bounding box center [696, 231] width 10 height 10
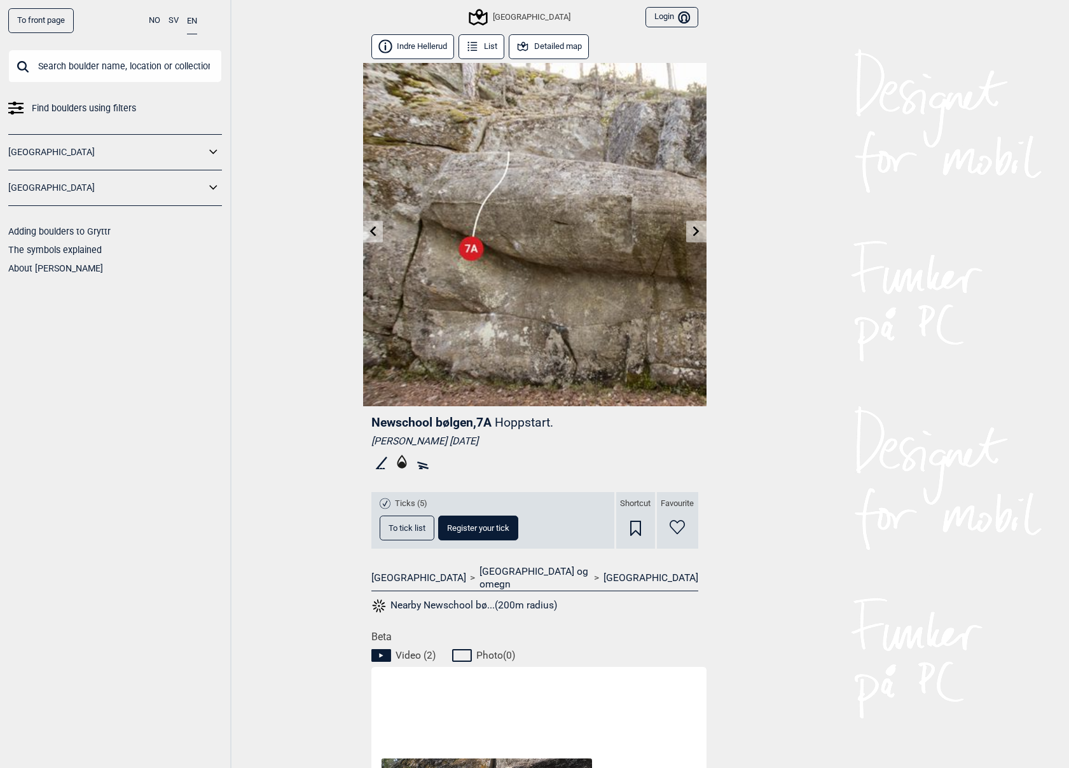
click at [696, 228] on icon at bounding box center [696, 231] width 6 height 10
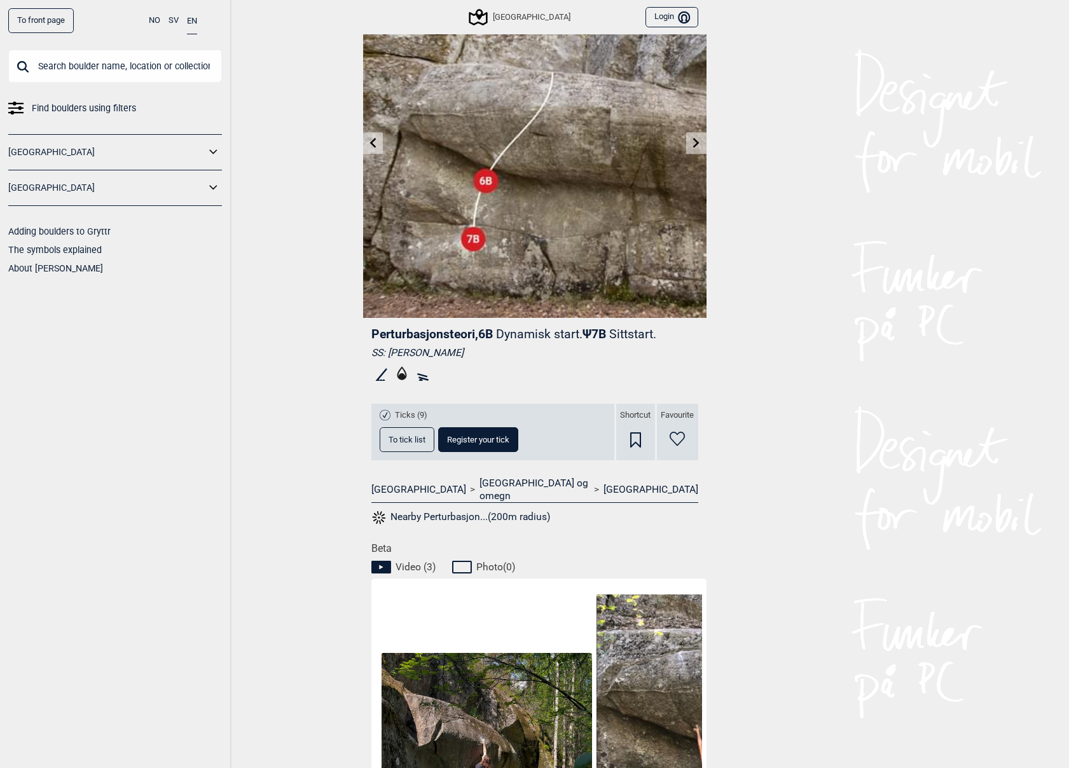
scroll to position [64, 0]
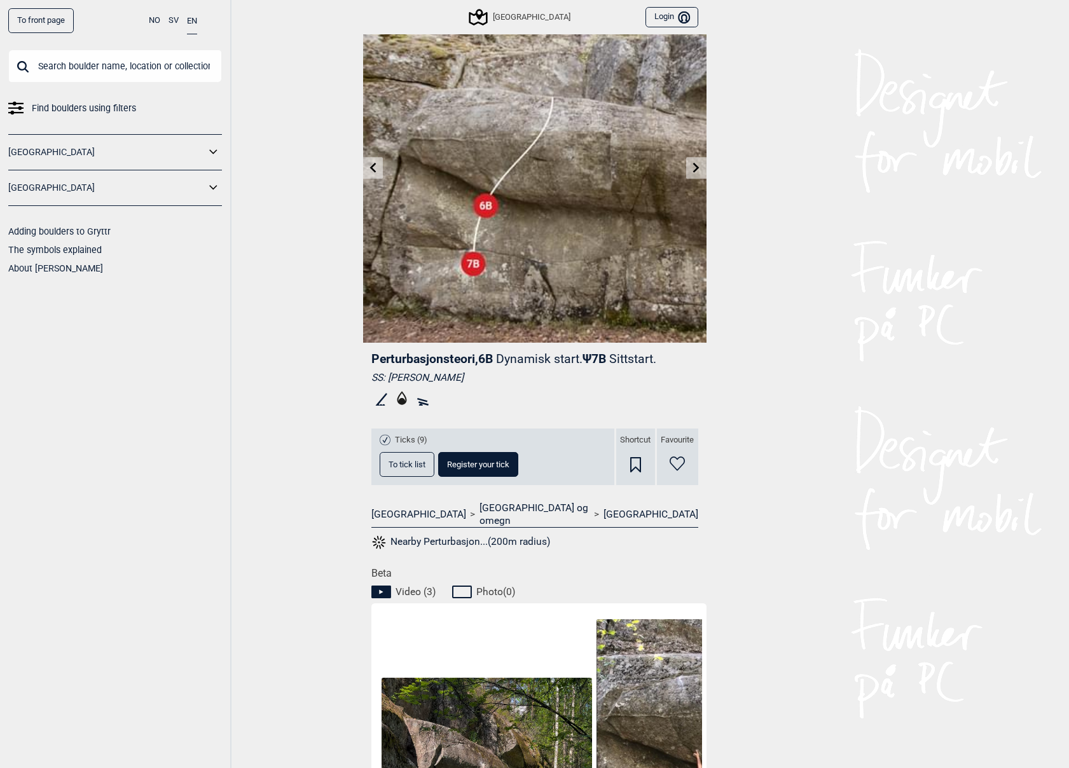
click at [378, 167] on link at bounding box center [373, 168] width 20 height 21
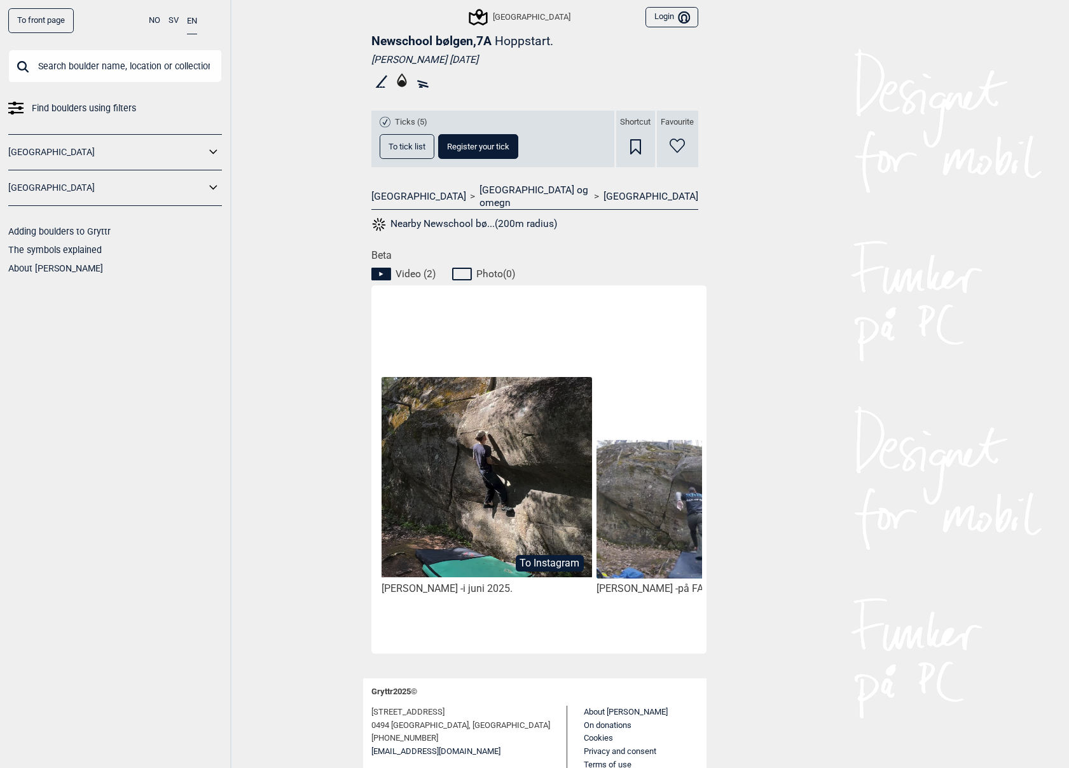
click at [478, 492] on img at bounding box center [487, 477] width 210 height 201
click at [660, 499] on img at bounding box center [702, 509] width 210 height 139
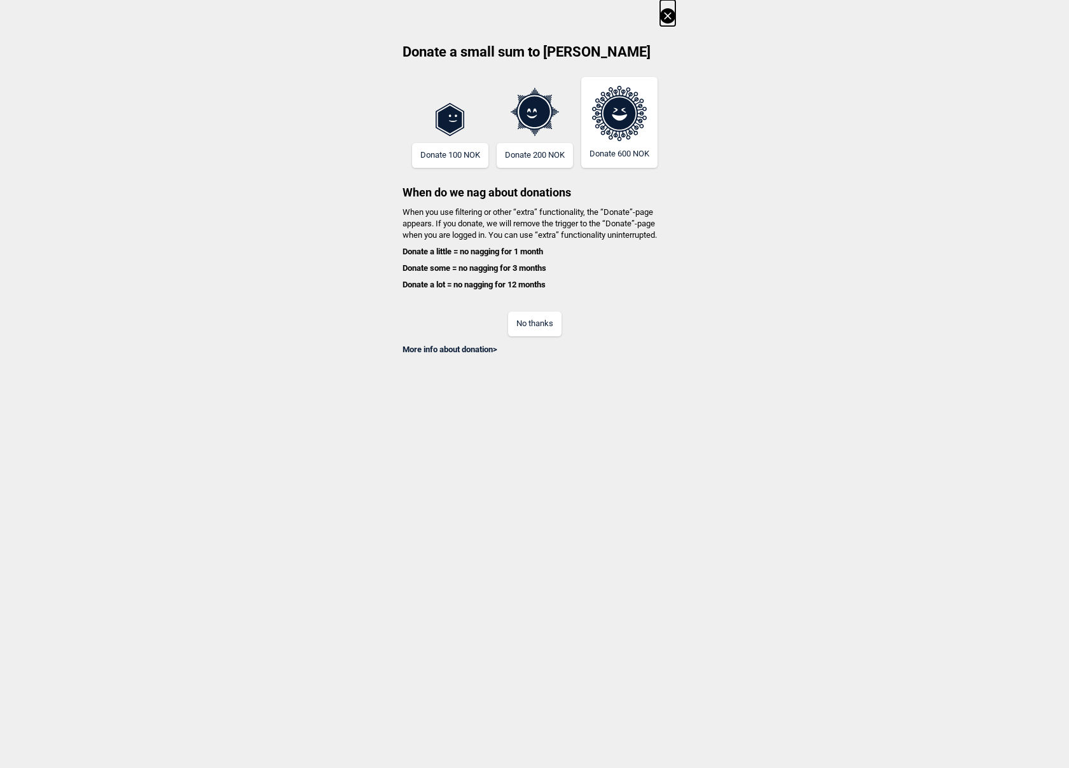
click at [544, 330] on button "No thanks" at bounding box center [534, 324] width 53 height 25
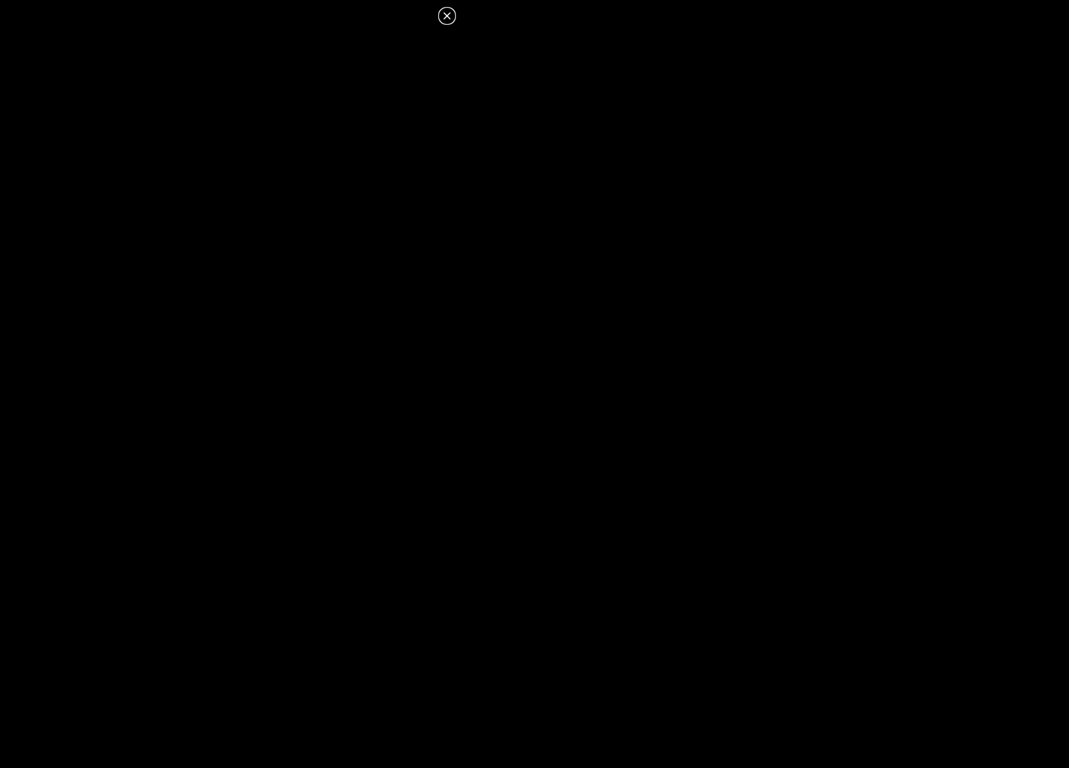
click at [441, 8] on header at bounding box center [231, 12] width 463 height 24
click at [444, 10] on icon at bounding box center [446, 15] width 15 height 15
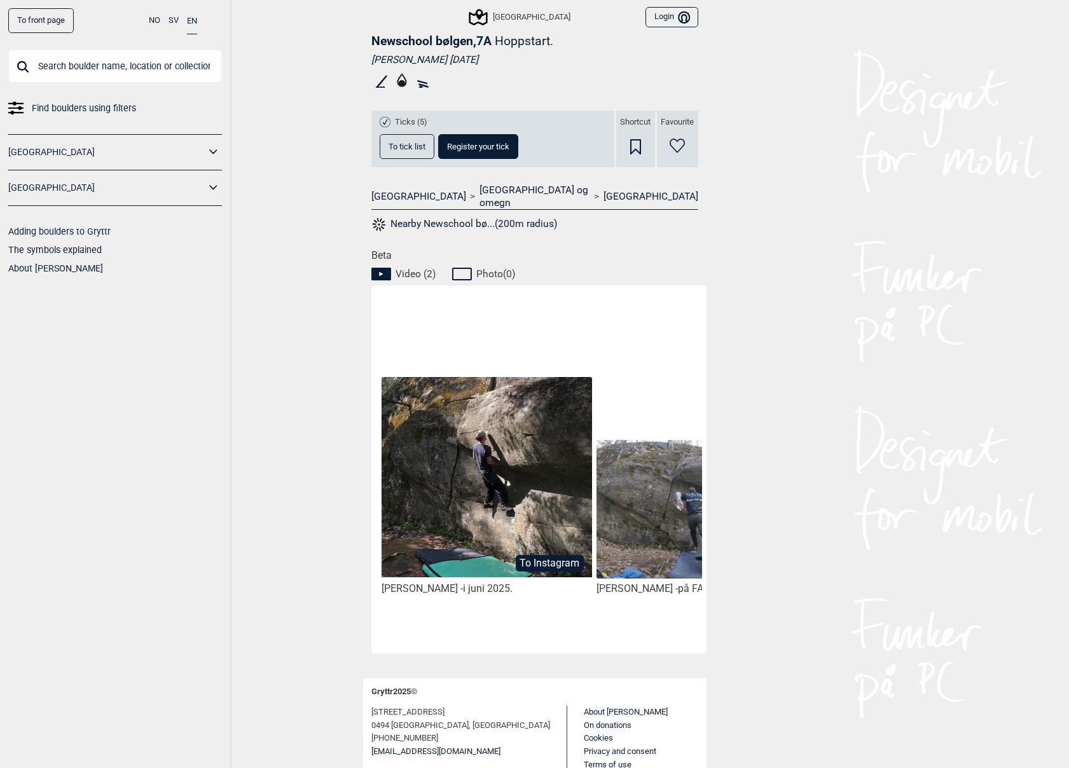
click at [502, 504] on img at bounding box center [487, 477] width 210 height 201
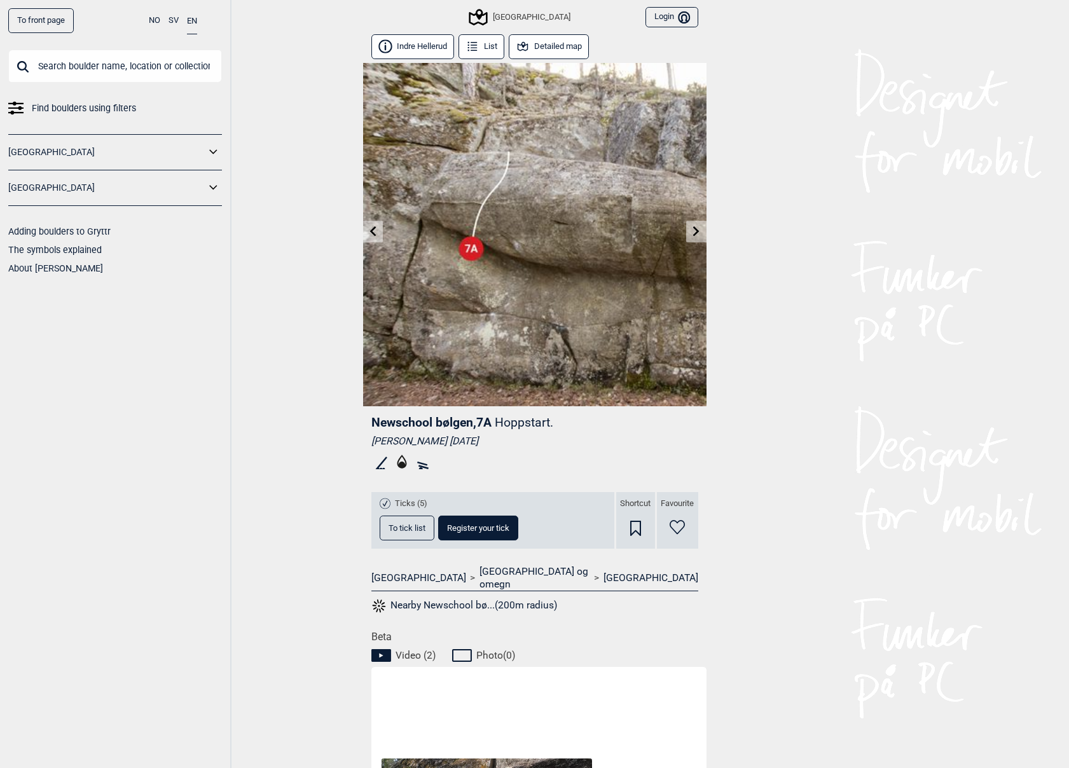
click at [697, 230] on icon at bounding box center [696, 231] width 6 height 10
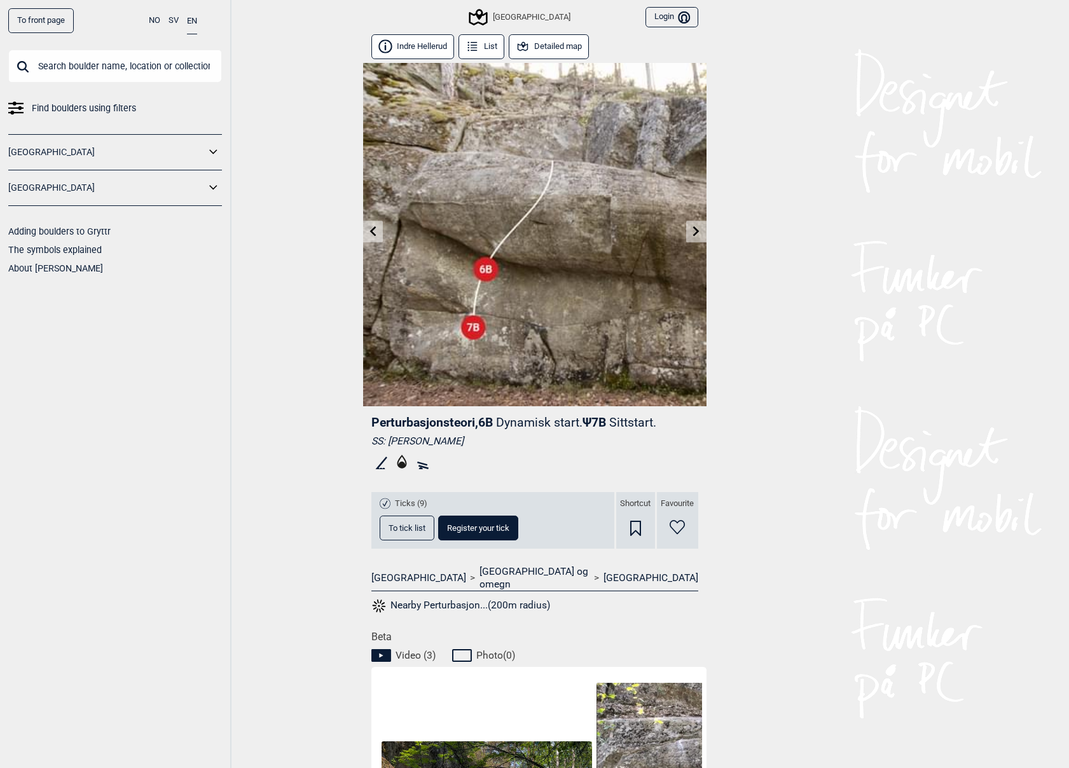
click at [376, 231] on icon at bounding box center [373, 231] width 10 height 10
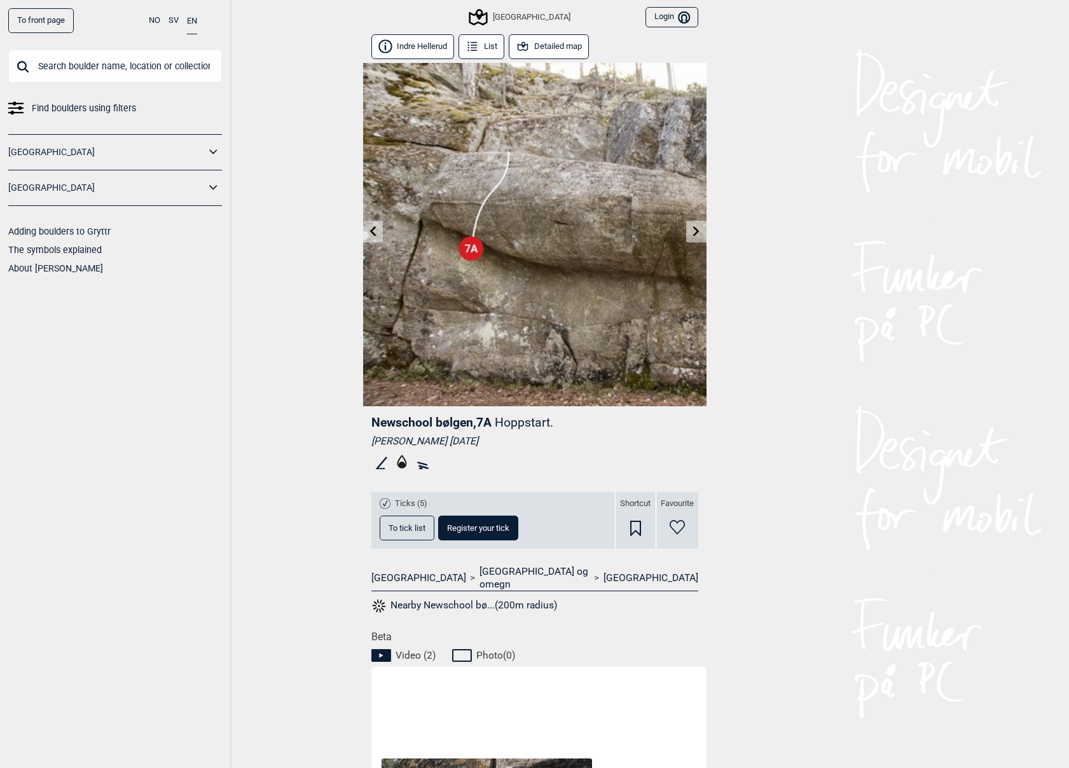
click at [701, 230] on link at bounding box center [696, 231] width 20 height 21
